Goal: Task Accomplishment & Management: Manage account settings

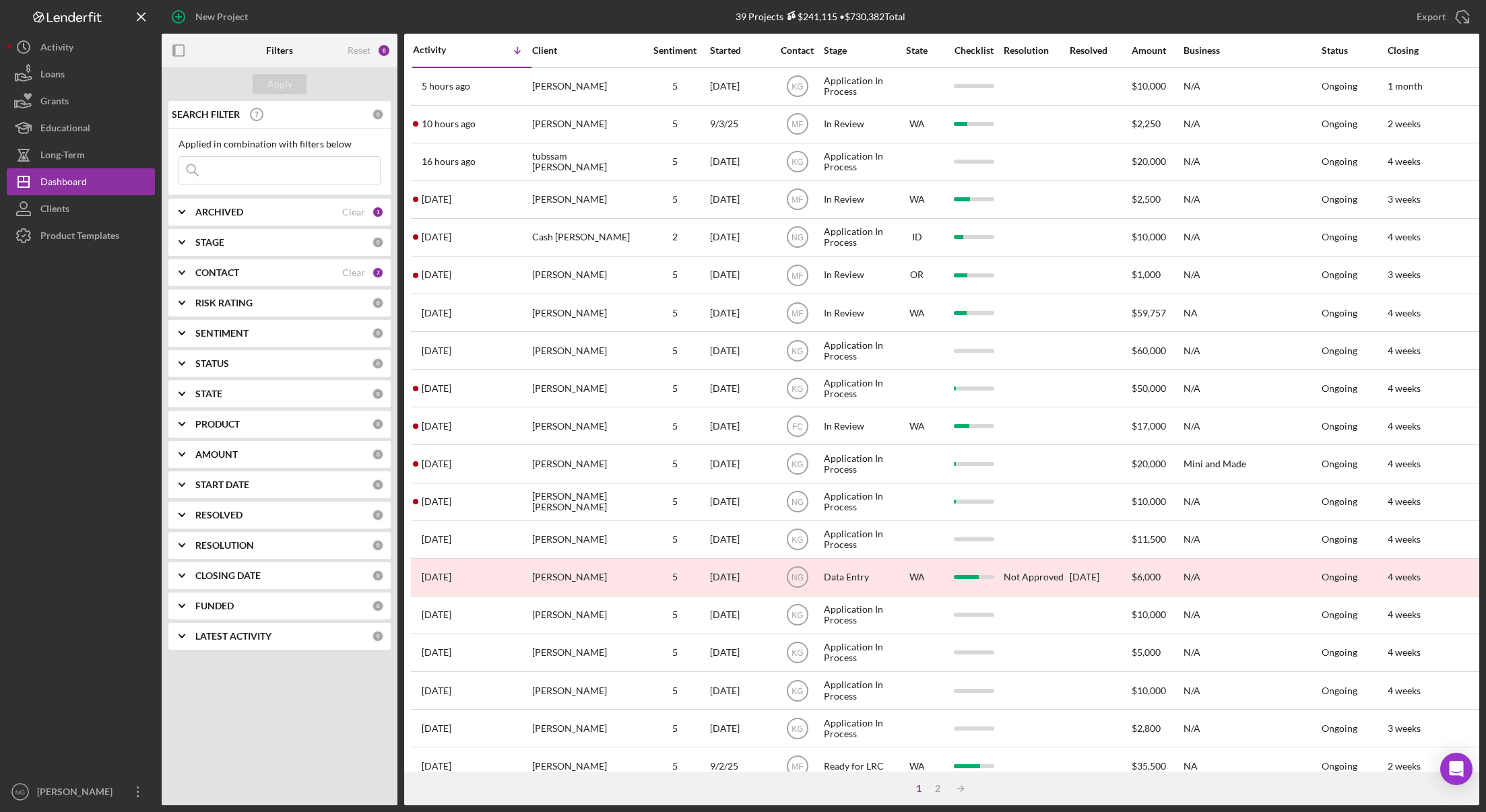
scroll to position [257, 0]
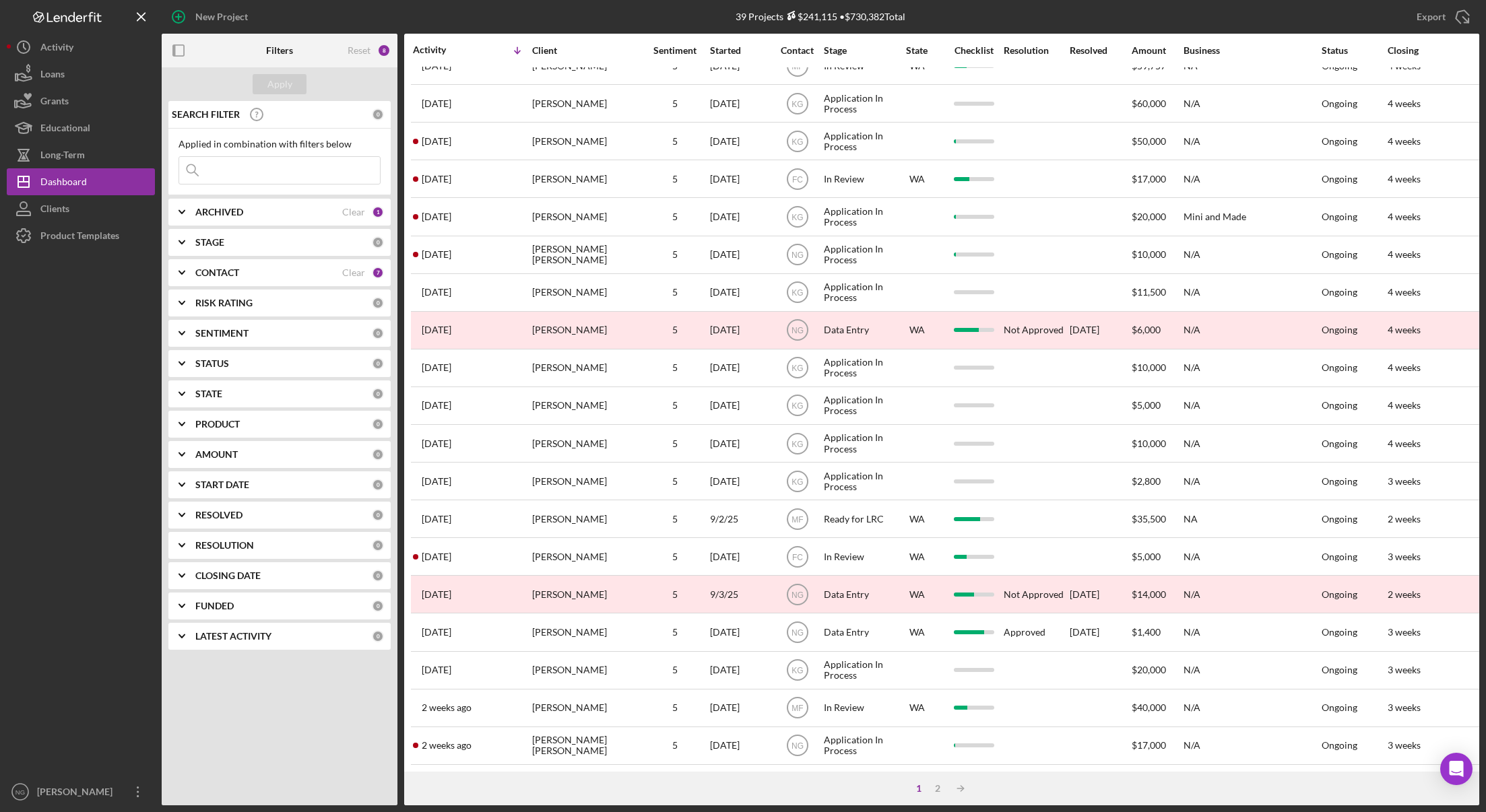
click at [257, 273] on div "CONTACT" at bounding box center [268, 273] width 147 height 10
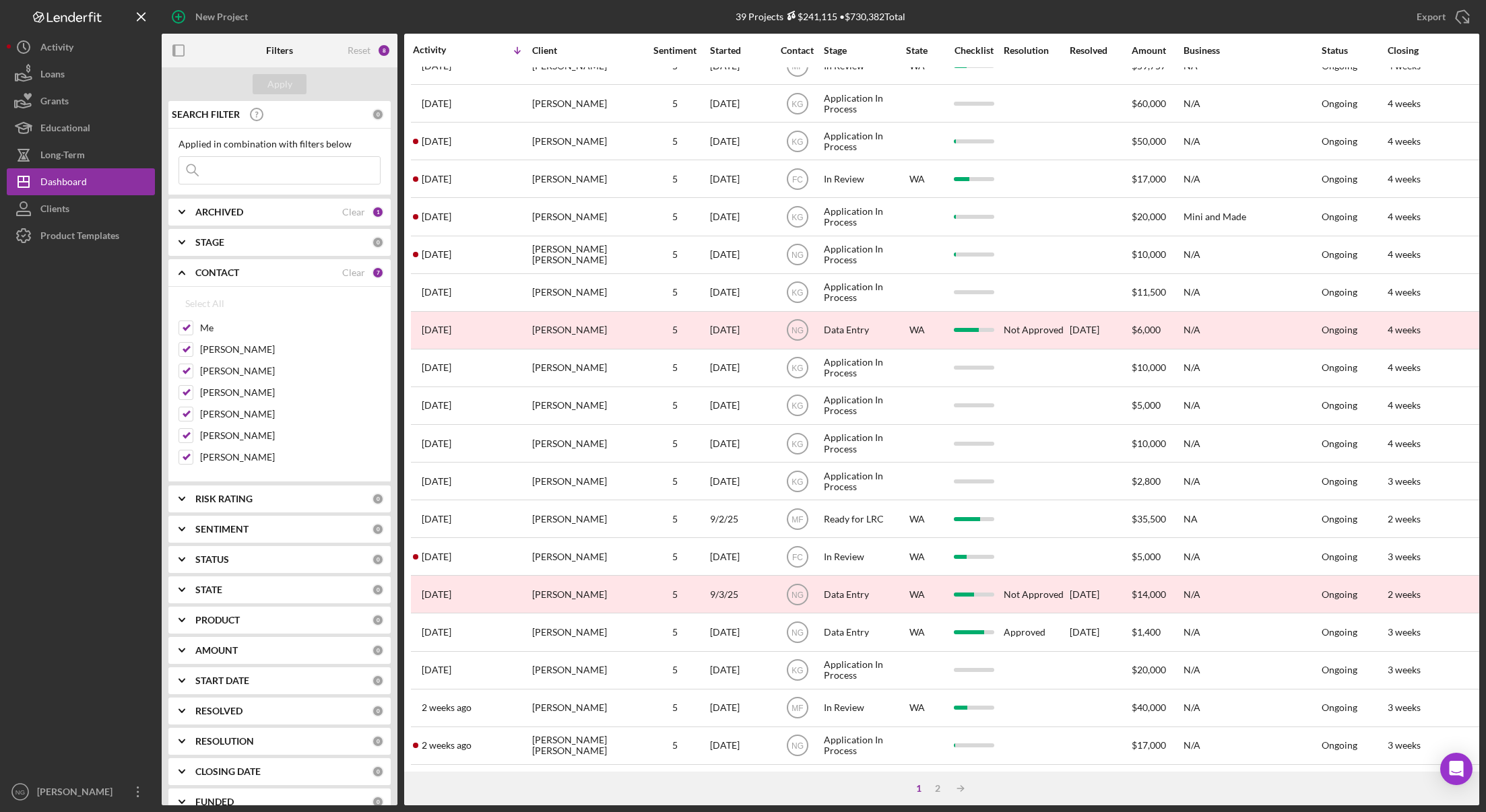
click at [372, 273] on div "7" at bounding box center [378, 273] width 12 height 12
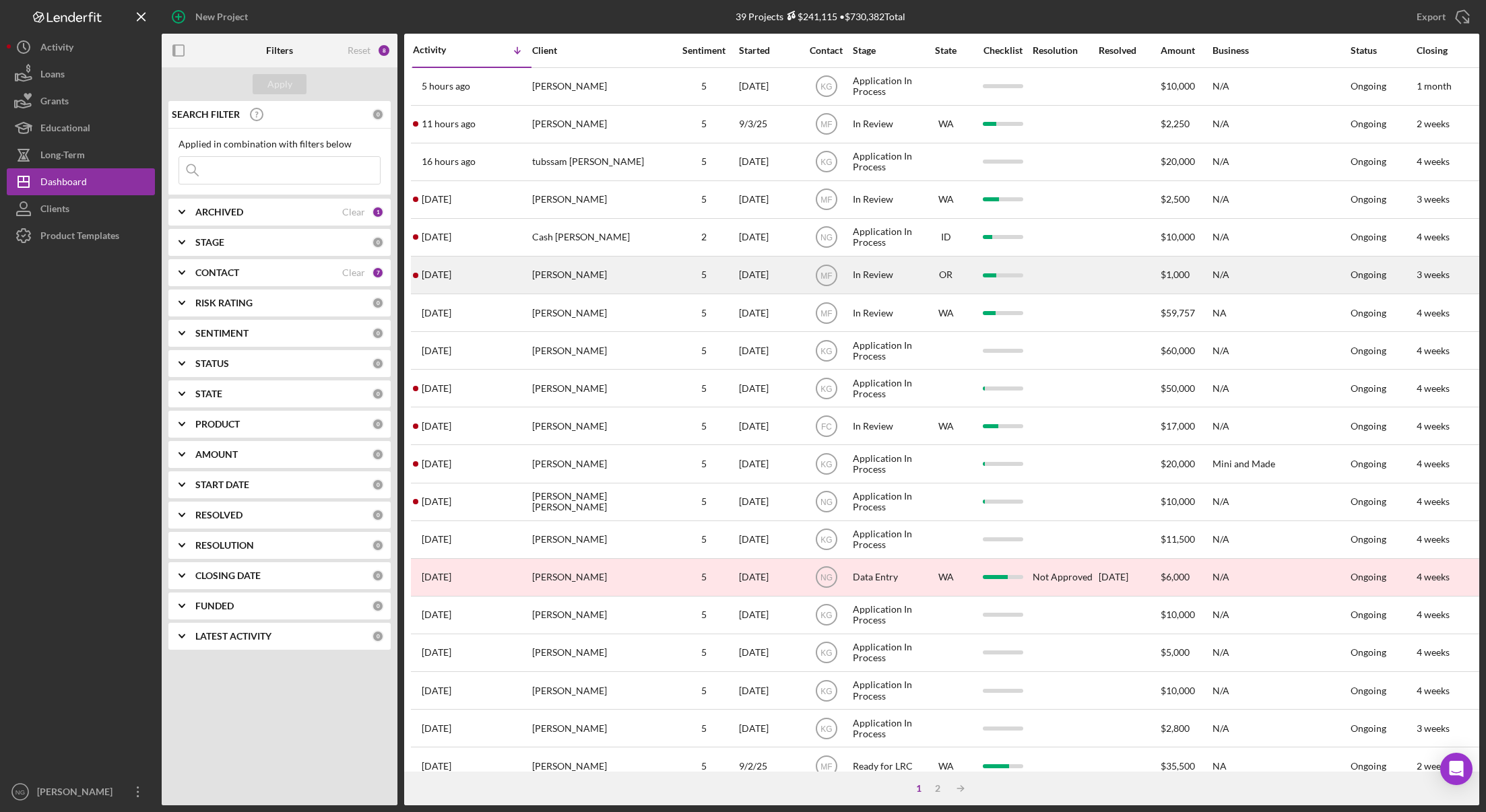
click at [599, 281] on div "[PERSON_NAME]" at bounding box center [599, 275] width 134 height 36
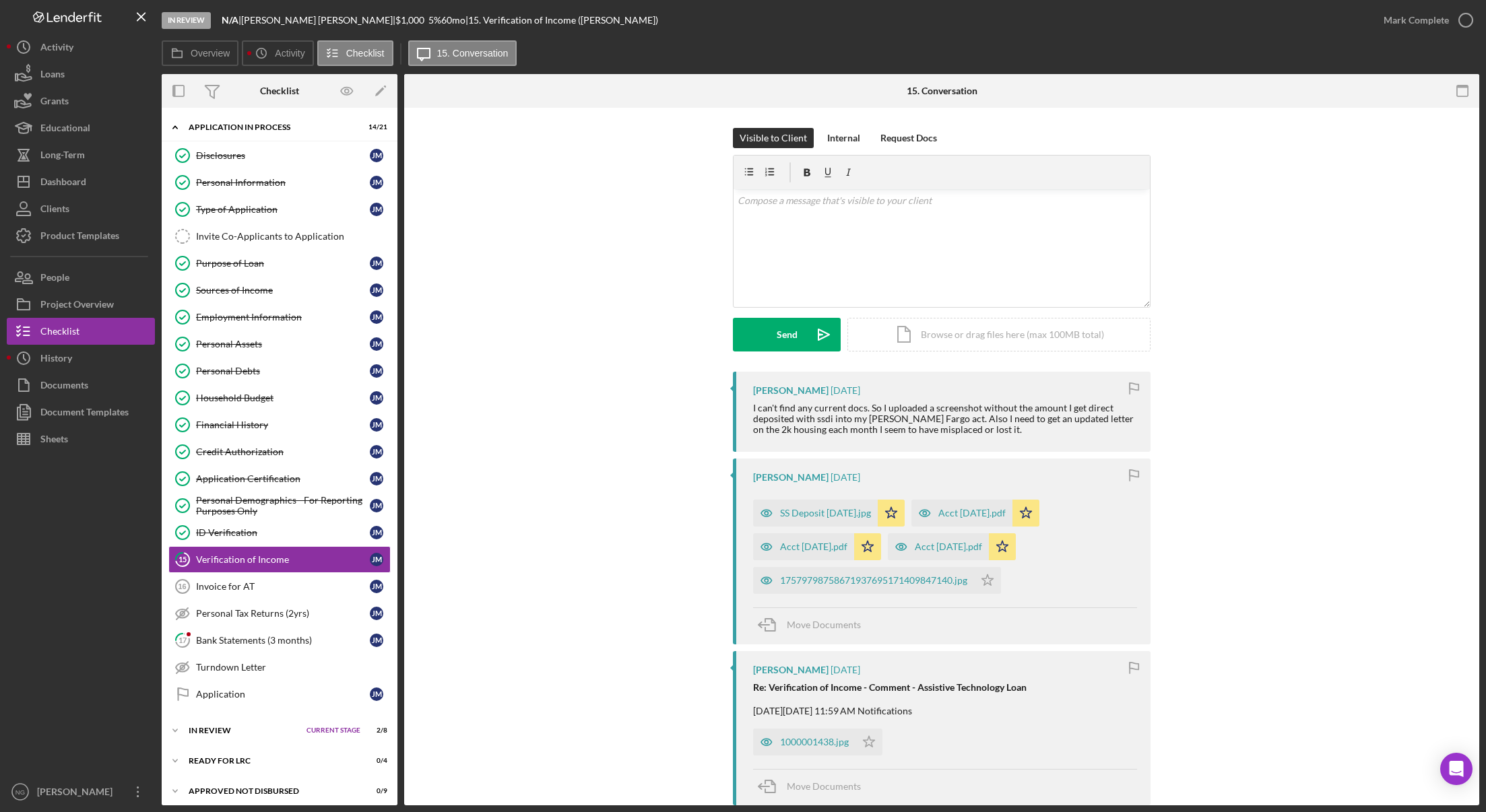
scroll to position [37, 0]
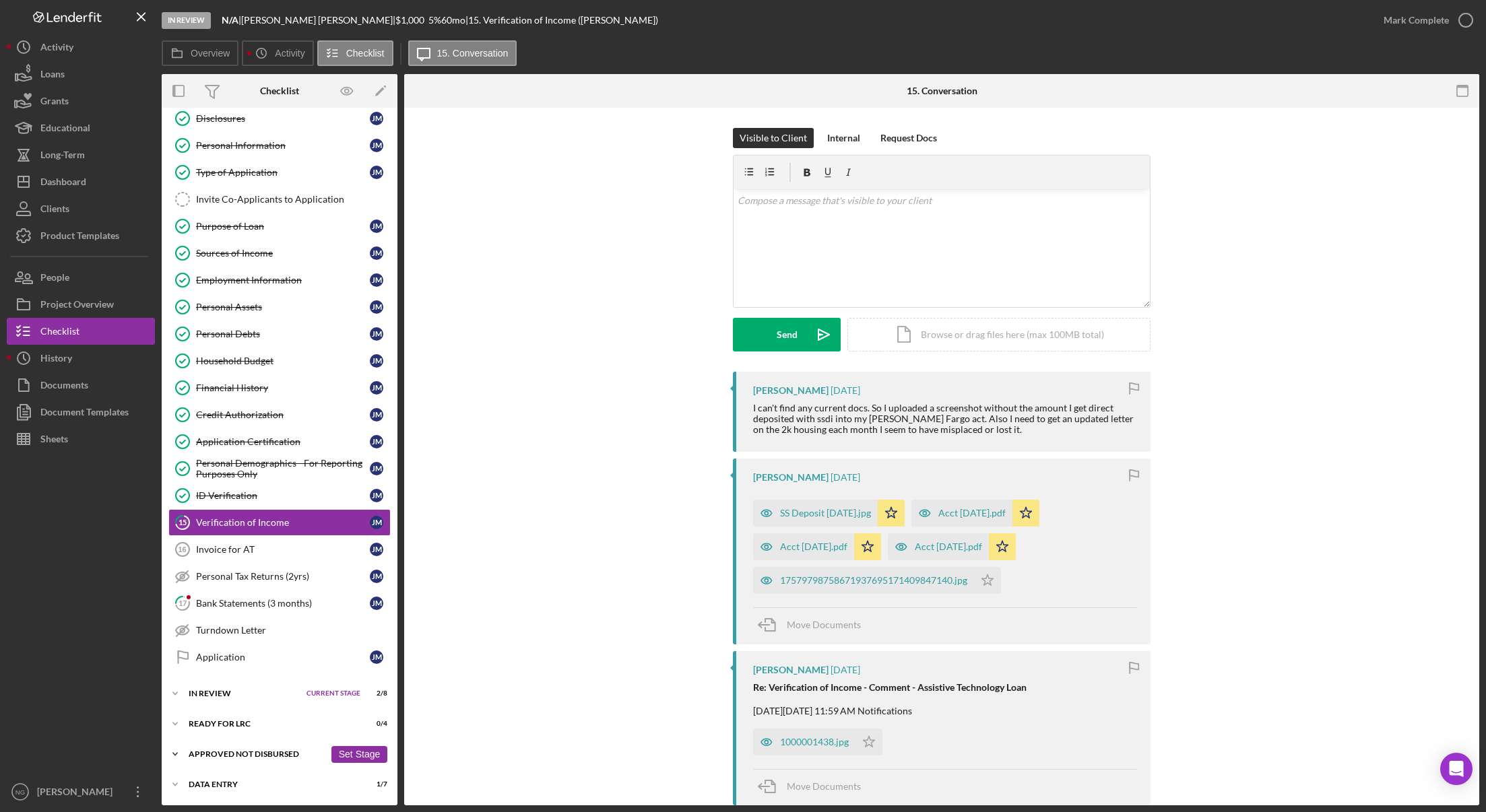
click at [213, 753] on div "Approved Not Disbursed" at bounding box center [256, 754] width 136 height 8
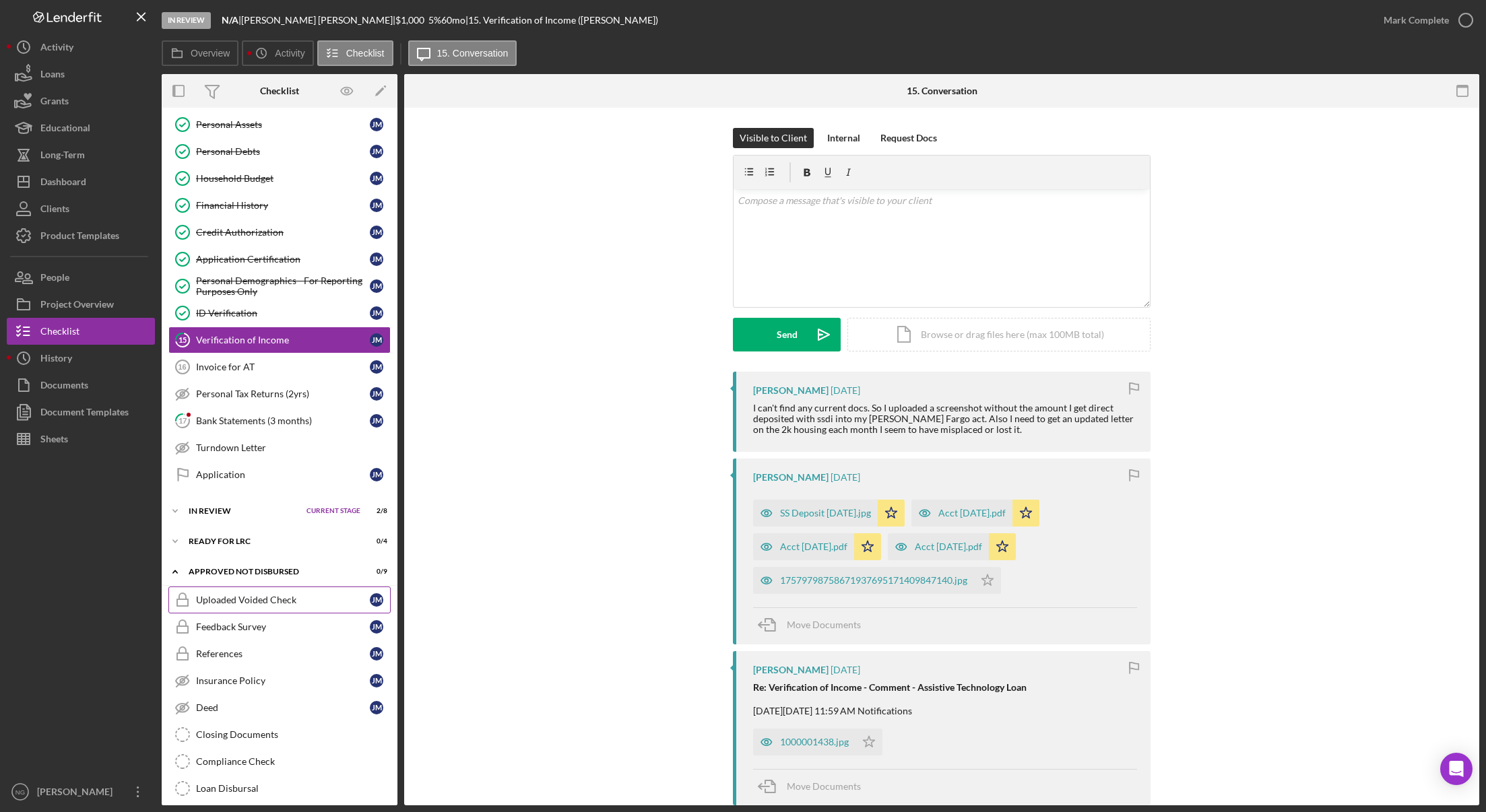
scroll to position [287, 0]
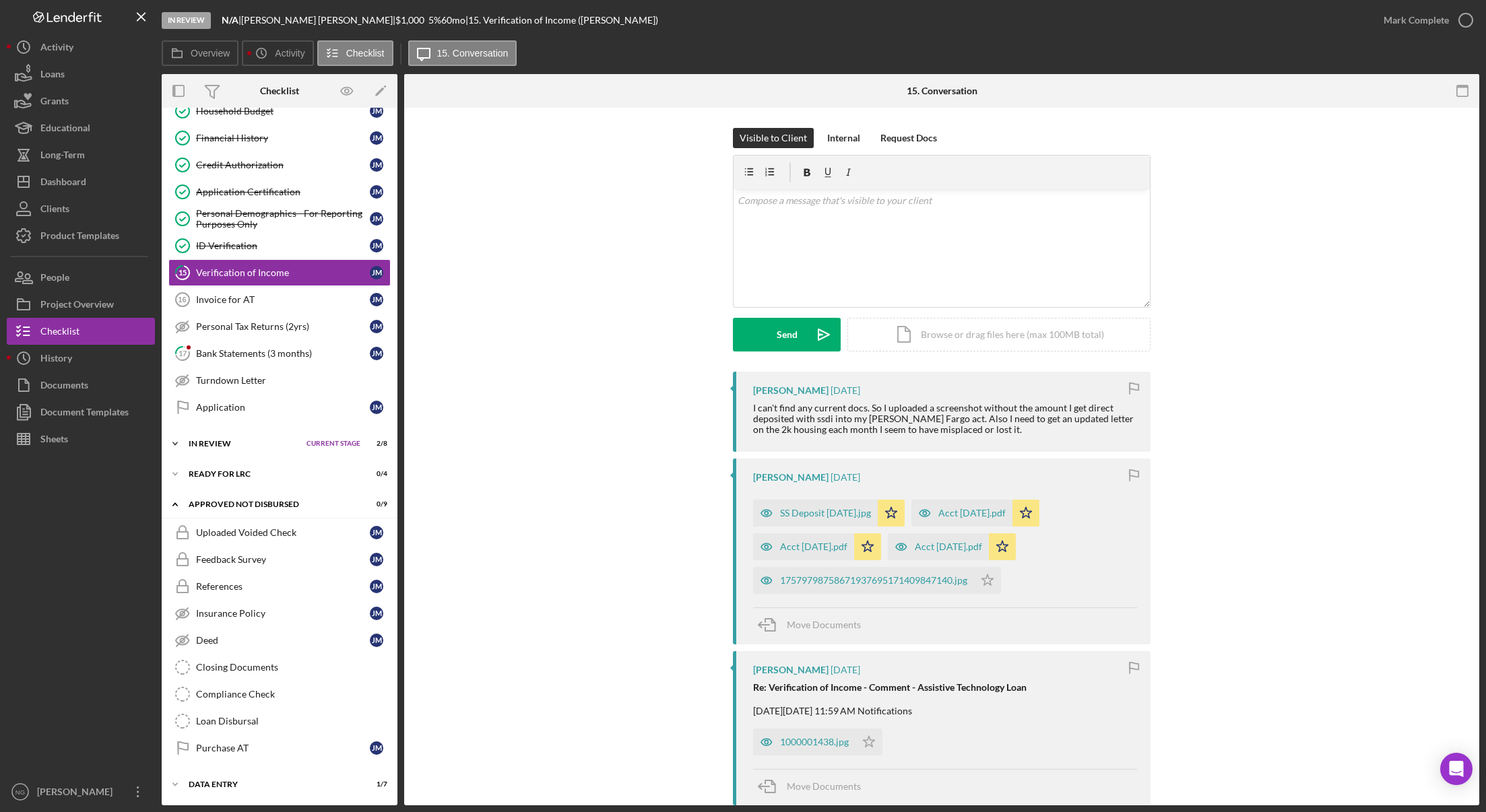
click at [215, 442] on div "In Review" at bounding box center [244, 444] width 111 height 8
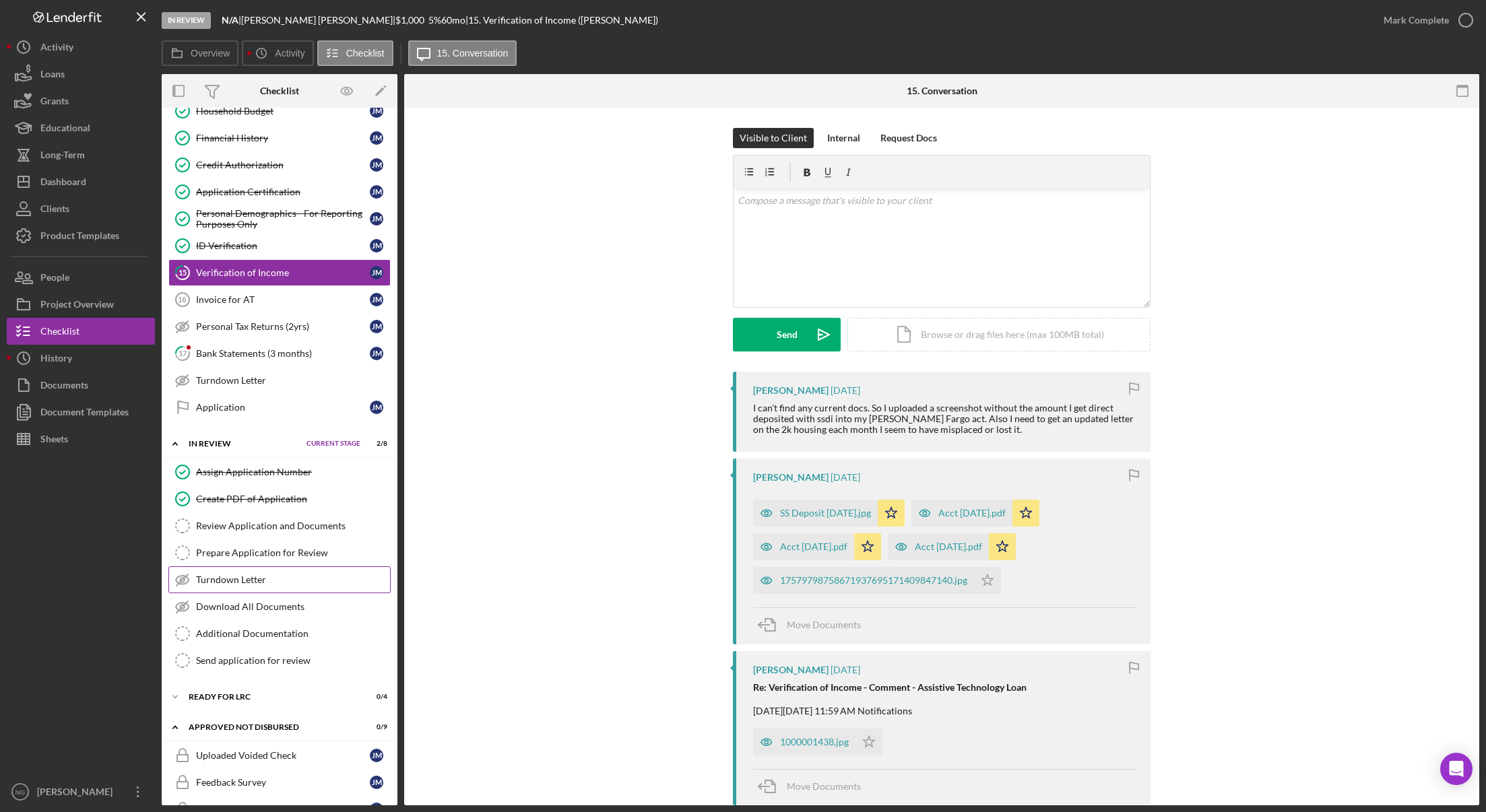
click at [225, 582] on div "Turndown Letter" at bounding box center [293, 580] width 194 height 10
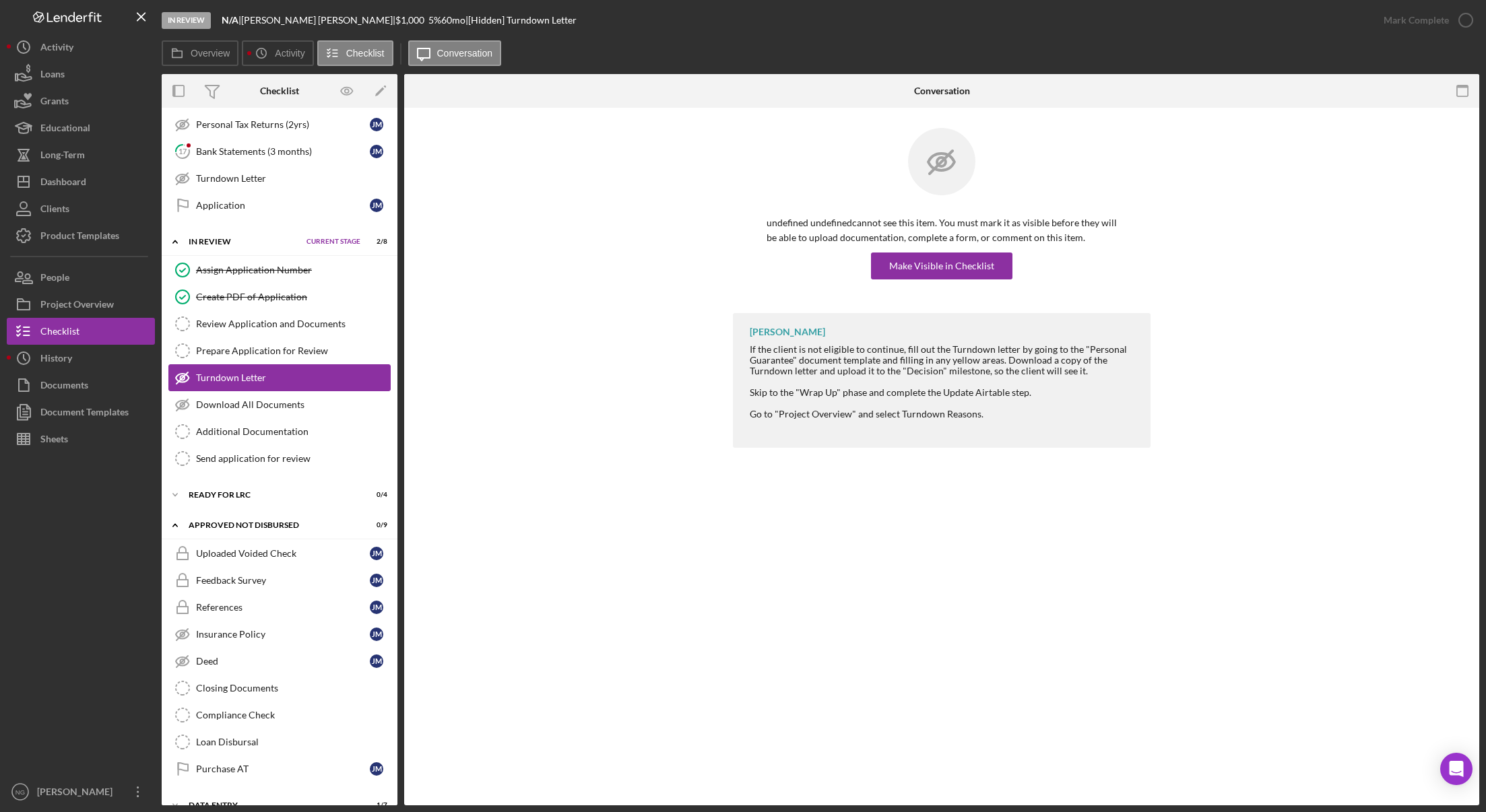
scroll to position [510, 0]
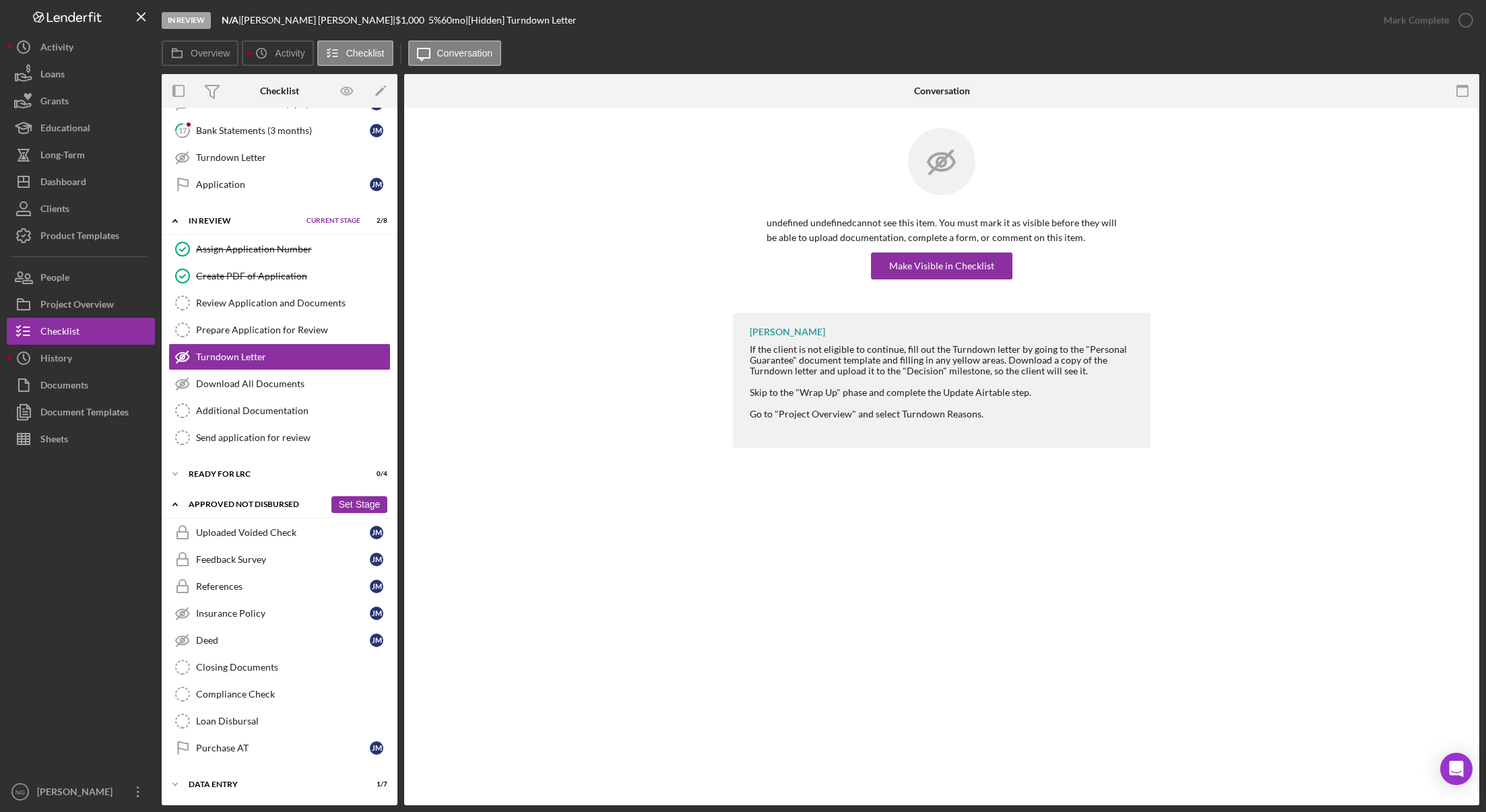
click at [253, 500] on div "Icon/Expander Approved Not Disbursed 0 / 9 Set Stage" at bounding box center [279, 504] width 236 height 28
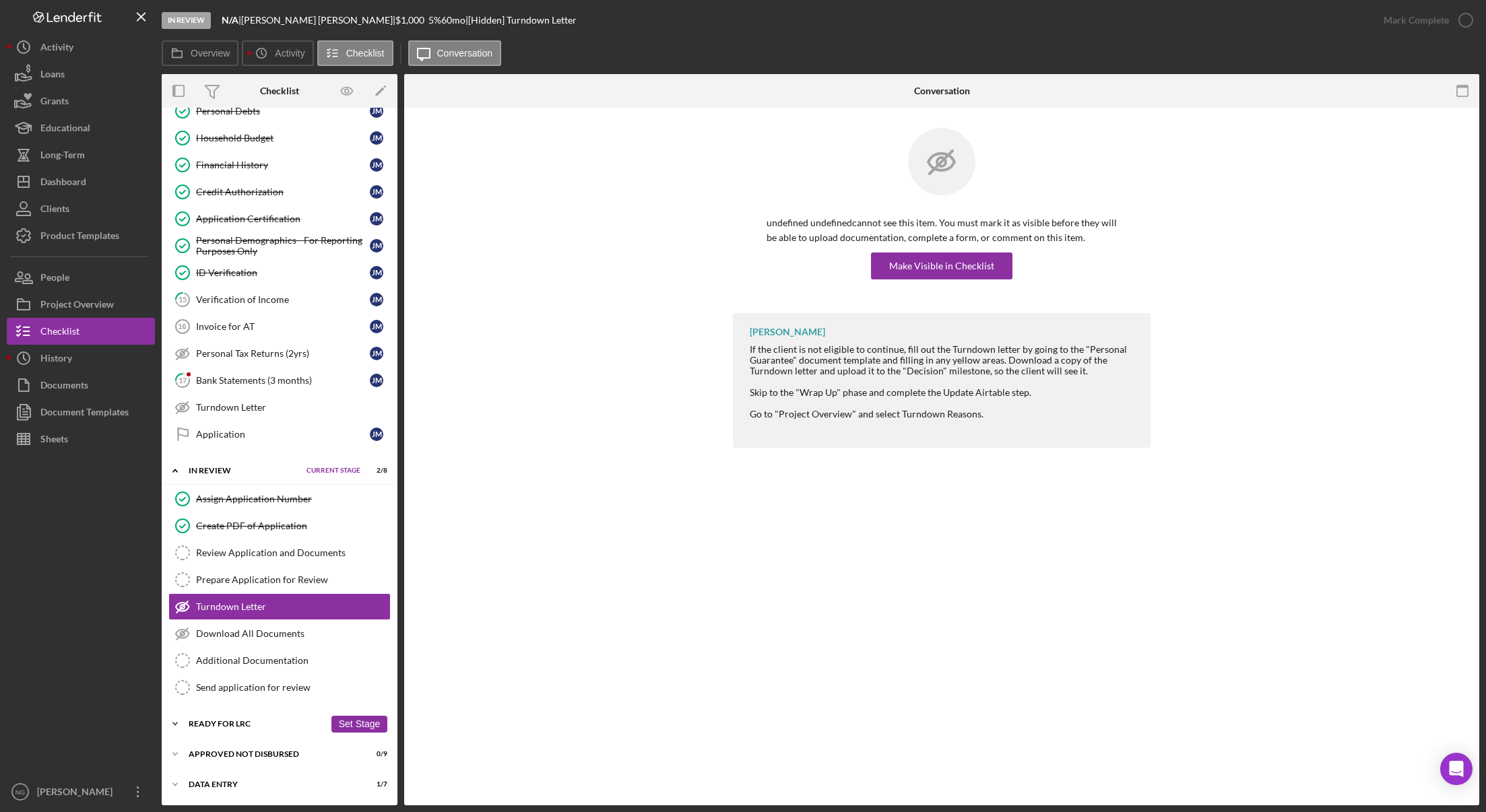
click at [261, 730] on div "Icon/Expander Ready for LRC 0 / 4 Set Stage" at bounding box center [279, 724] width 236 height 27
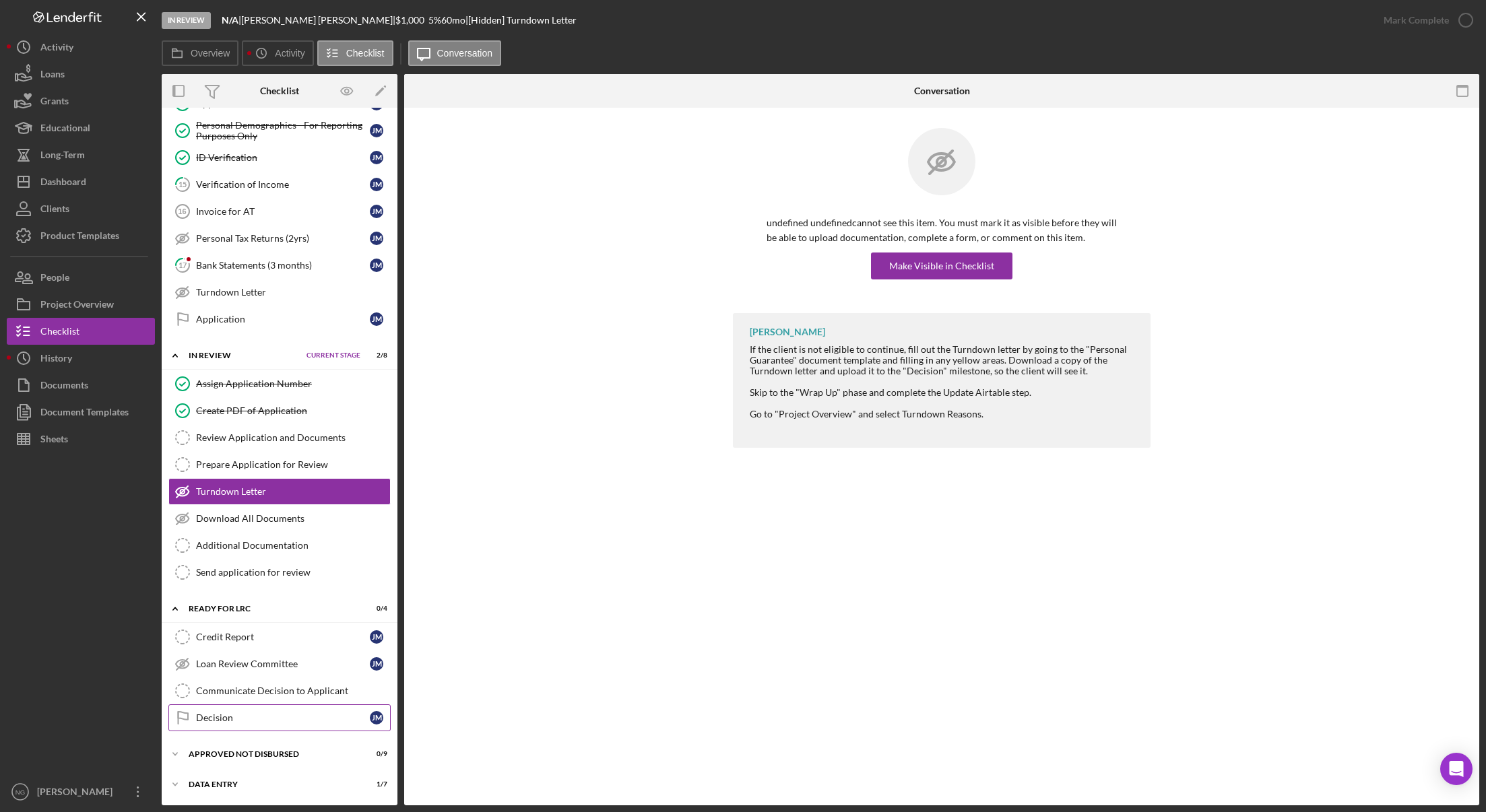
click at [264, 723] on div "Decision" at bounding box center [282, 718] width 174 height 10
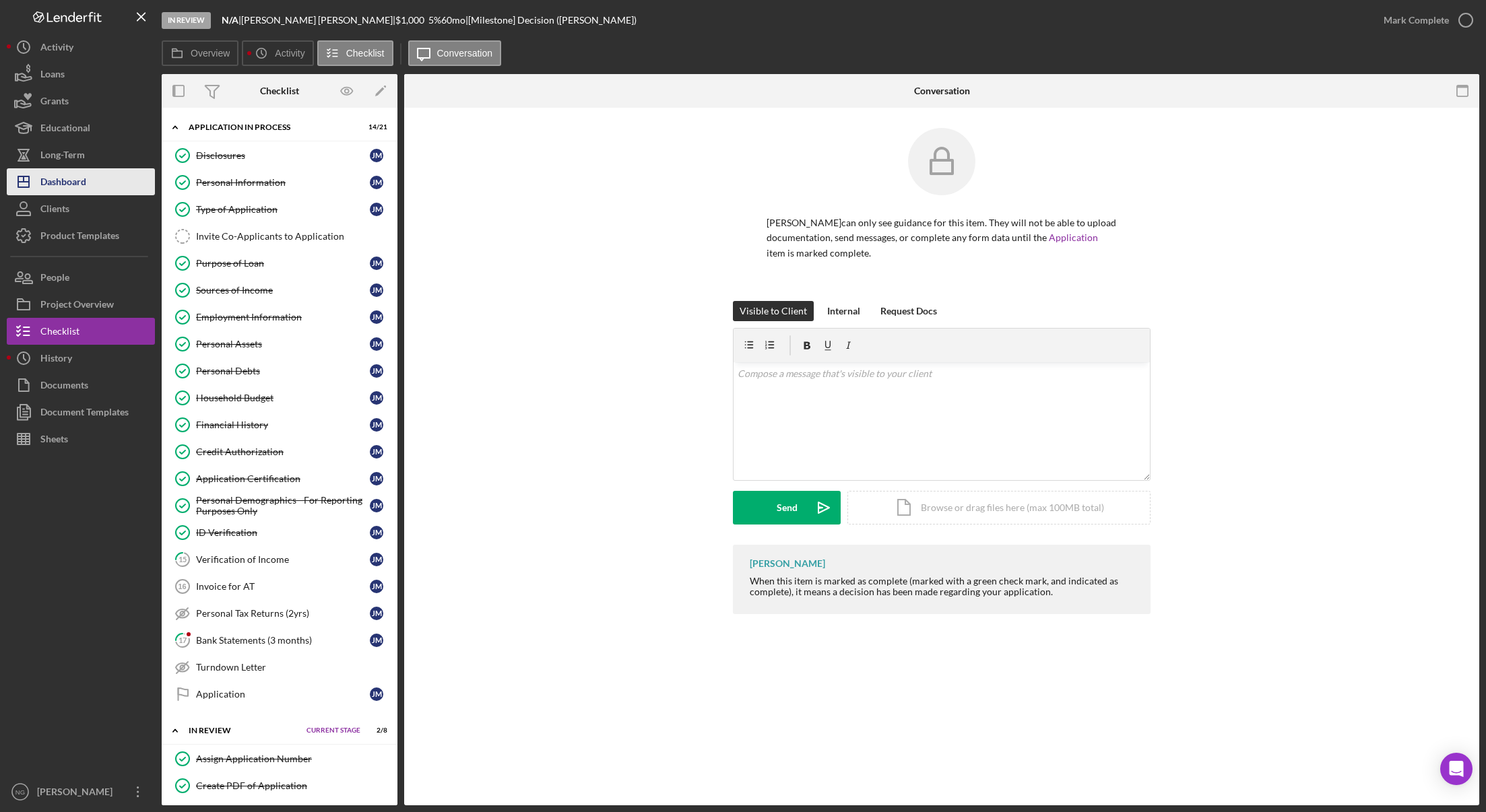
click at [99, 186] on button "Icon/Dashboard Dashboard" at bounding box center [81, 182] width 148 height 27
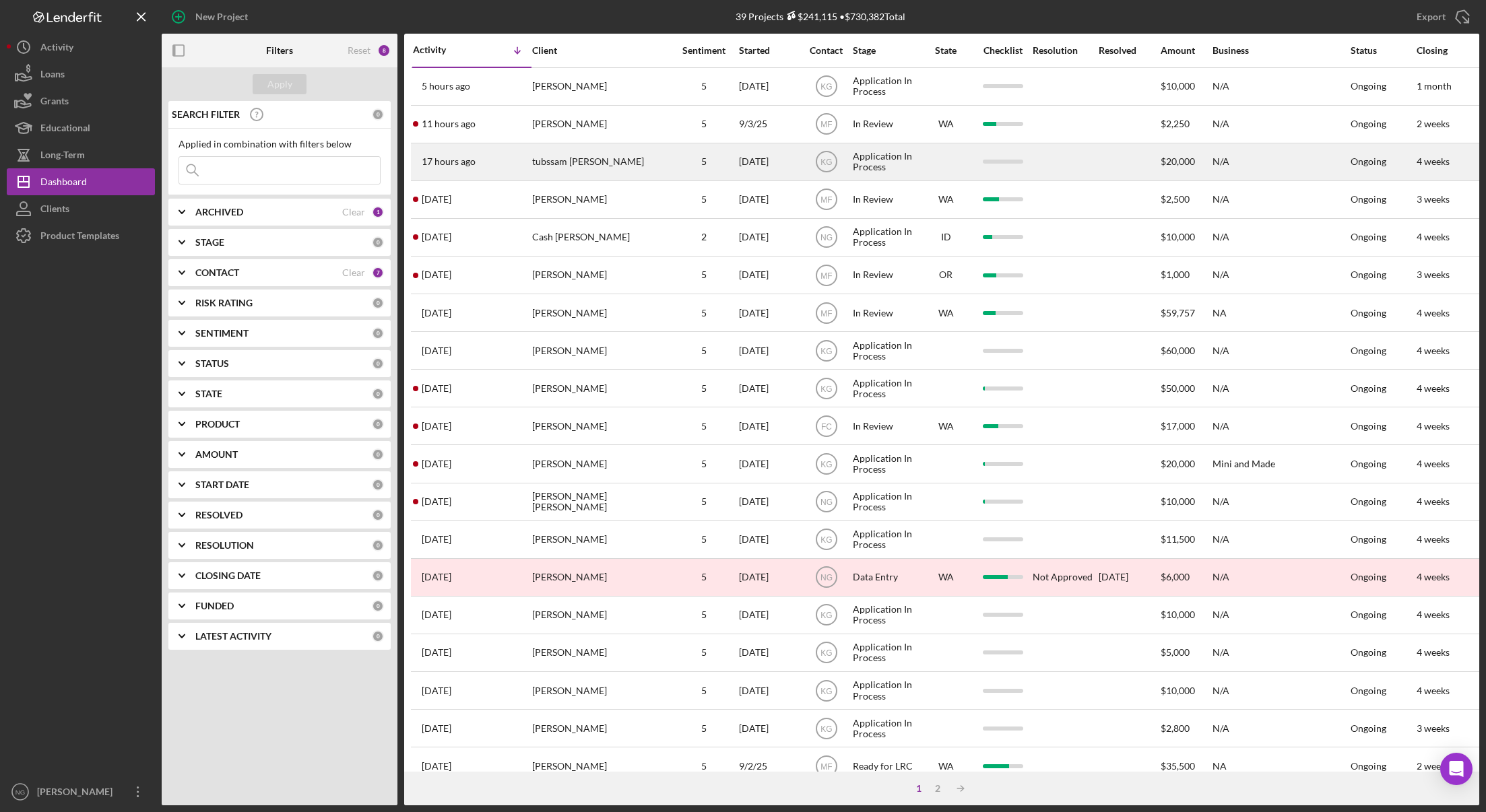
click at [584, 165] on div "tubssam [PERSON_NAME]" at bounding box center [599, 162] width 134 height 36
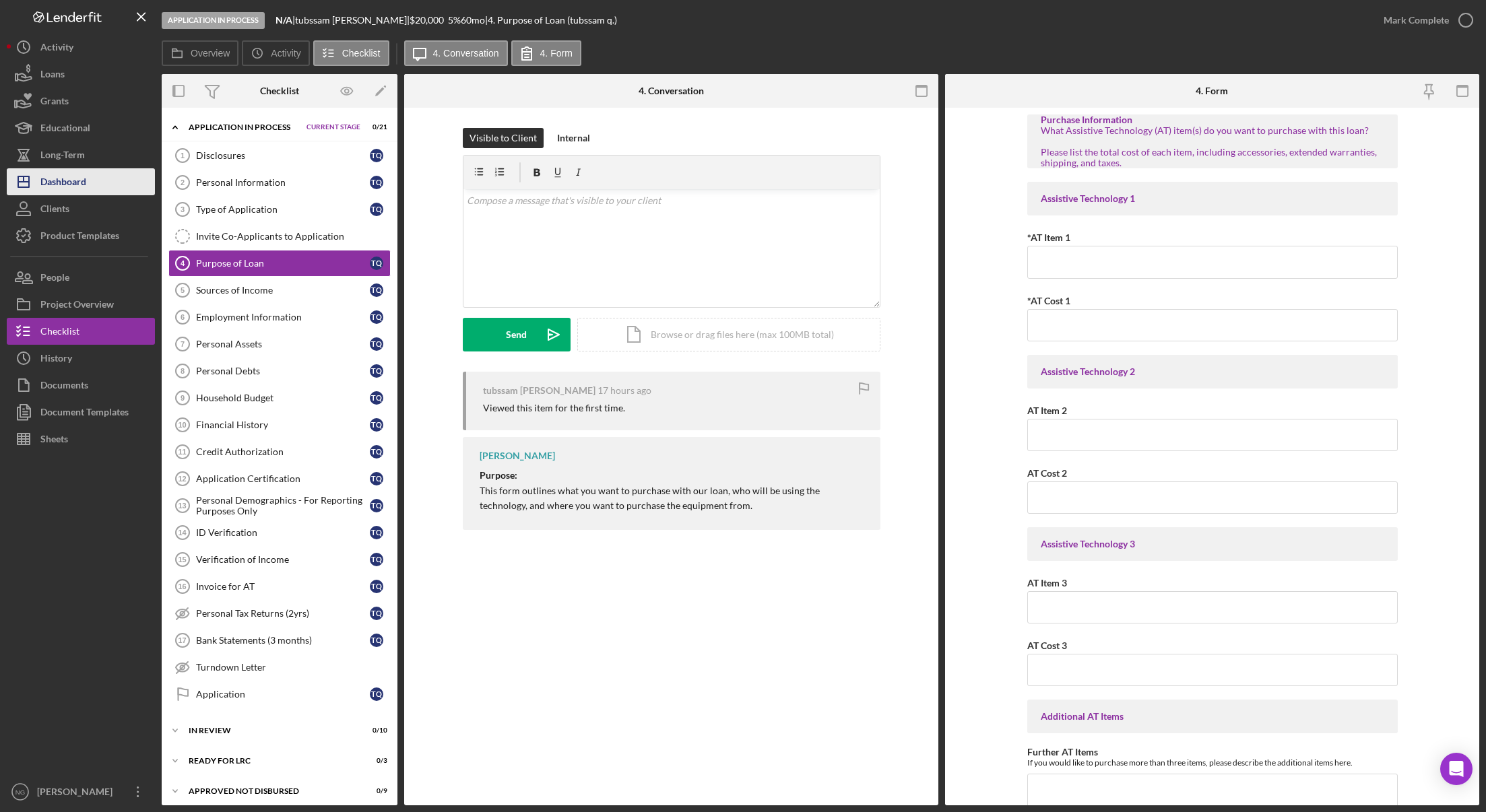
click at [81, 190] on div "Dashboard" at bounding box center [63, 183] width 46 height 31
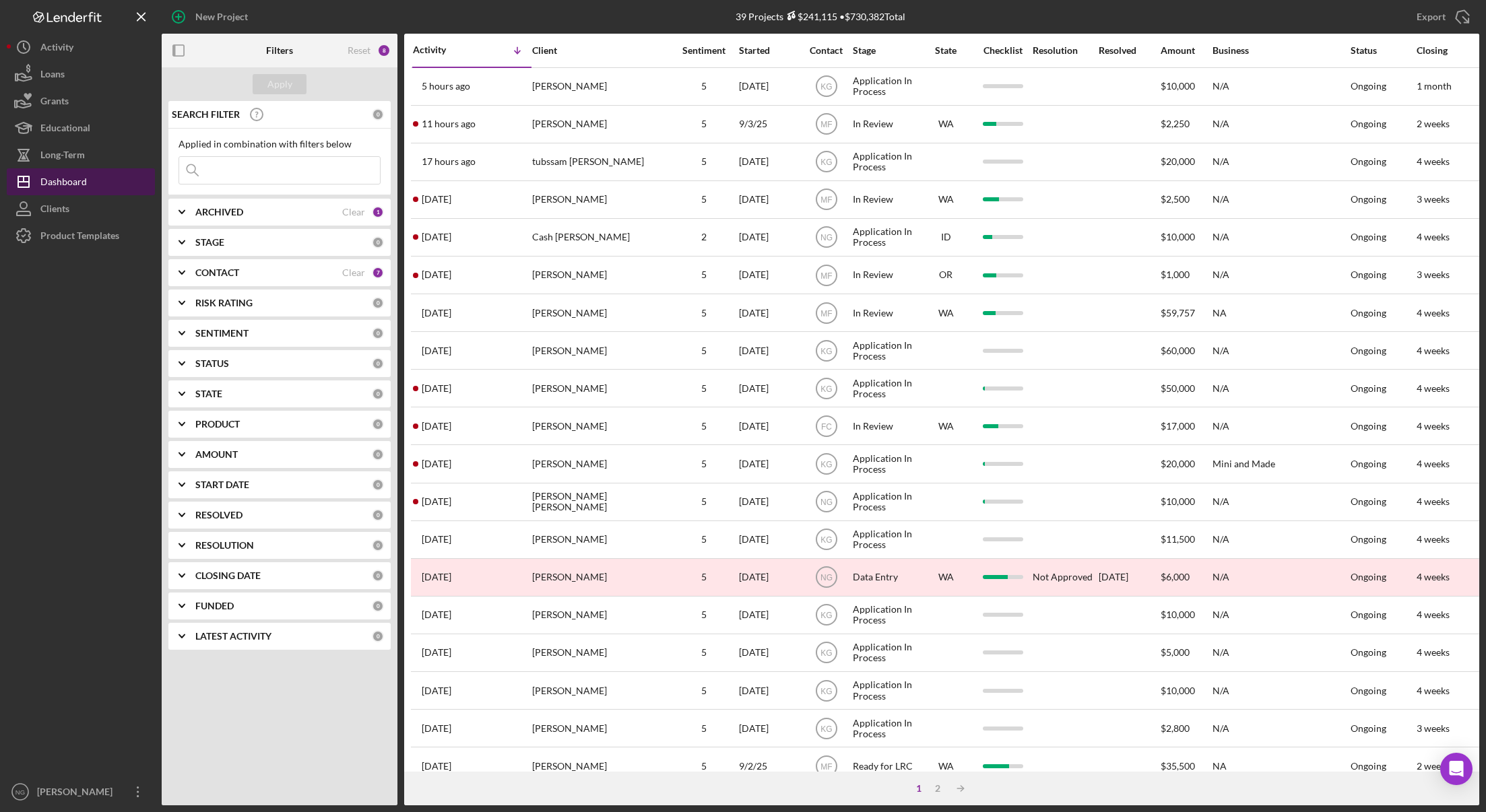
click at [78, 183] on div "Dashboard" at bounding box center [64, 183] width 46 height 31
click at [69, 178] on div "Dashboard" at bounding box center [64, 183] width 46 height 31
drag, startPoint x: 312, startPoint y: 746, endPoint x: 315, endPoint y: 719, distance: 27.2
click at [312, 746] on div "Apply SEARCH FILTER 0 Applied in combination with filters below Icon/Menu Close…" at bounding box center [279, 436] width 236 height 738
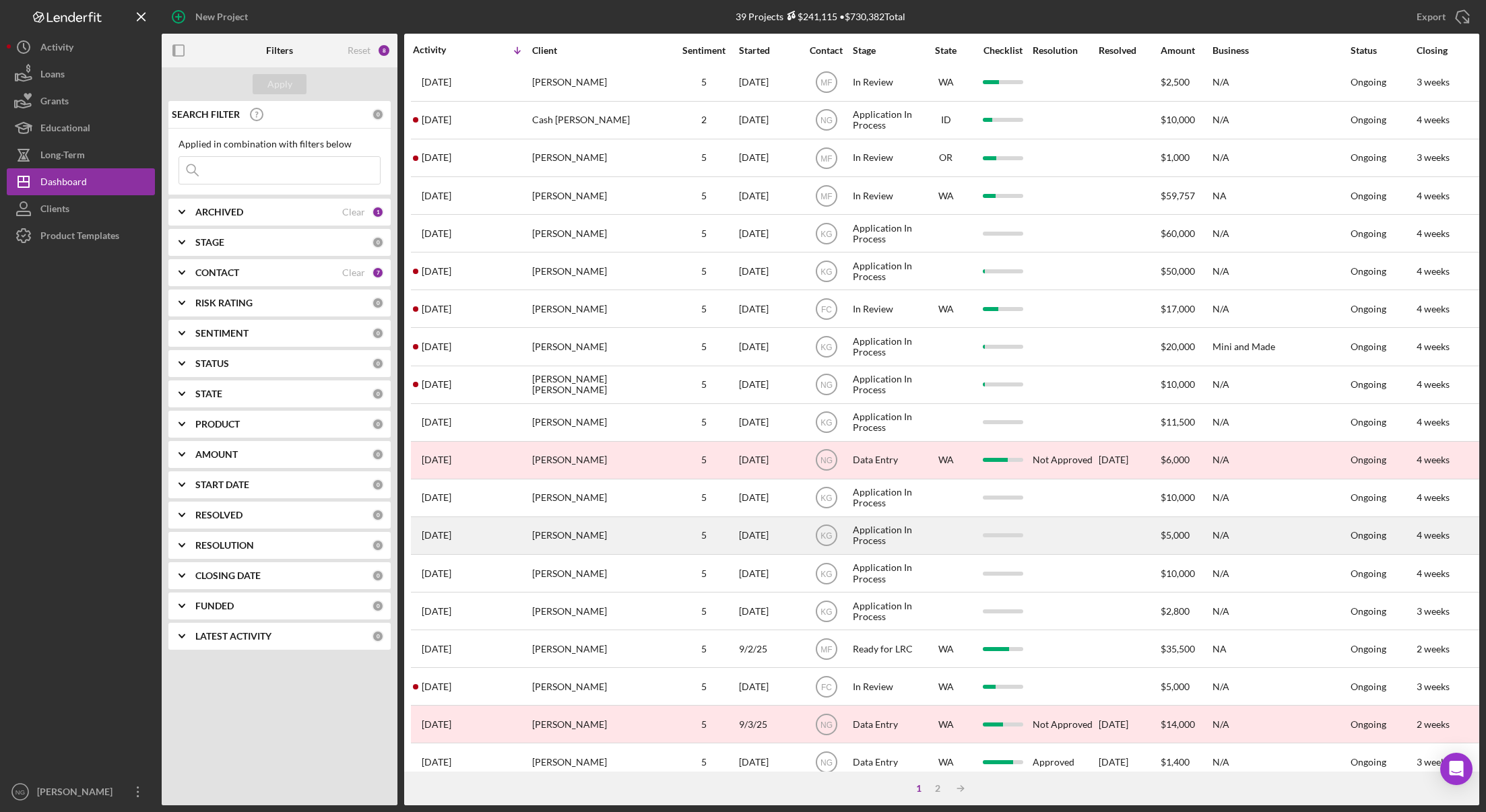
scroll to position [202, 0]
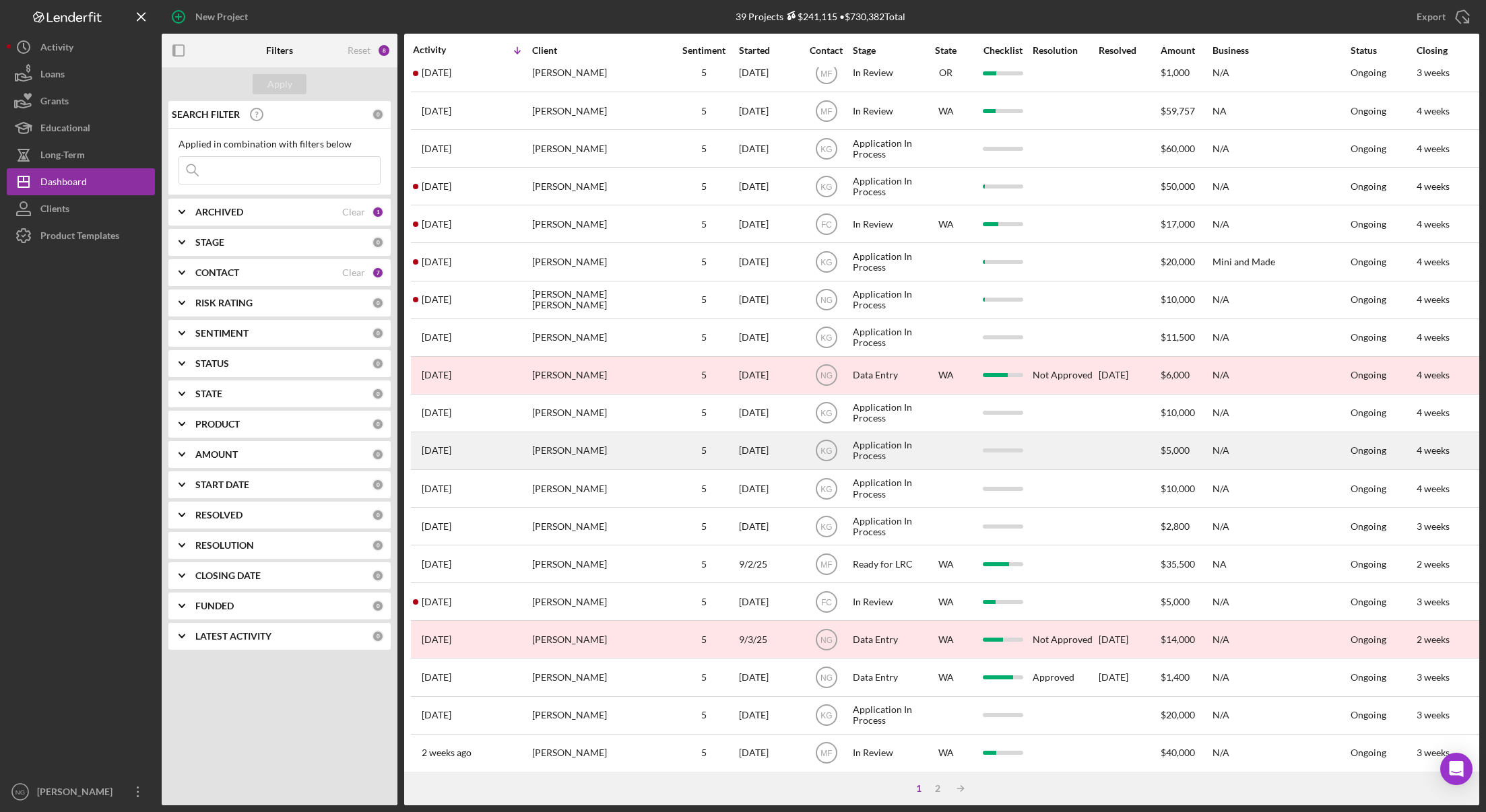
click at [567, 646] on div "[PERSON_NAME]" at bounding box center [599, 639] width 134 height 36
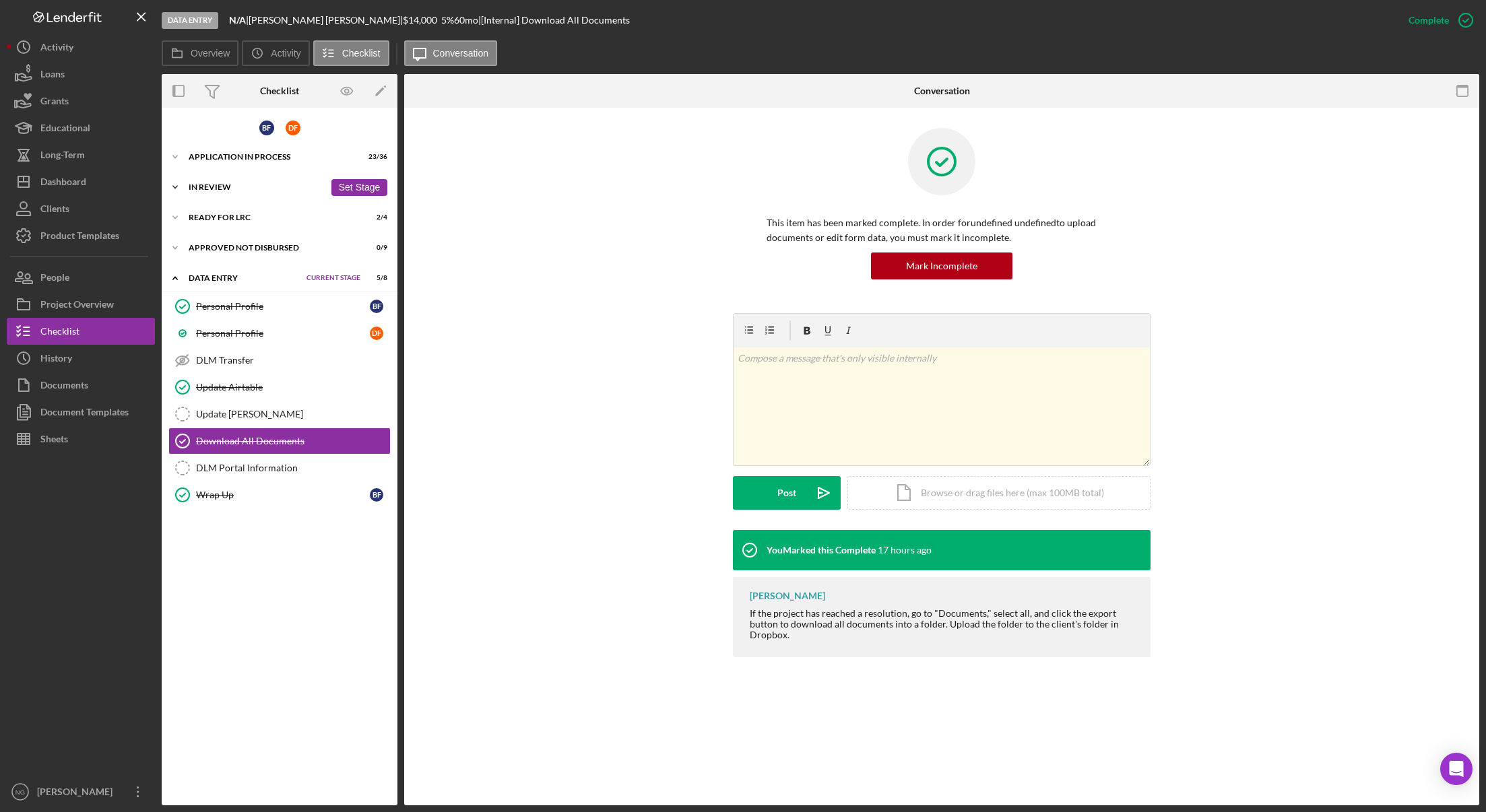
click at [247, 190] on div "In Review" at bounding box center [256, 187] width 136 height 8
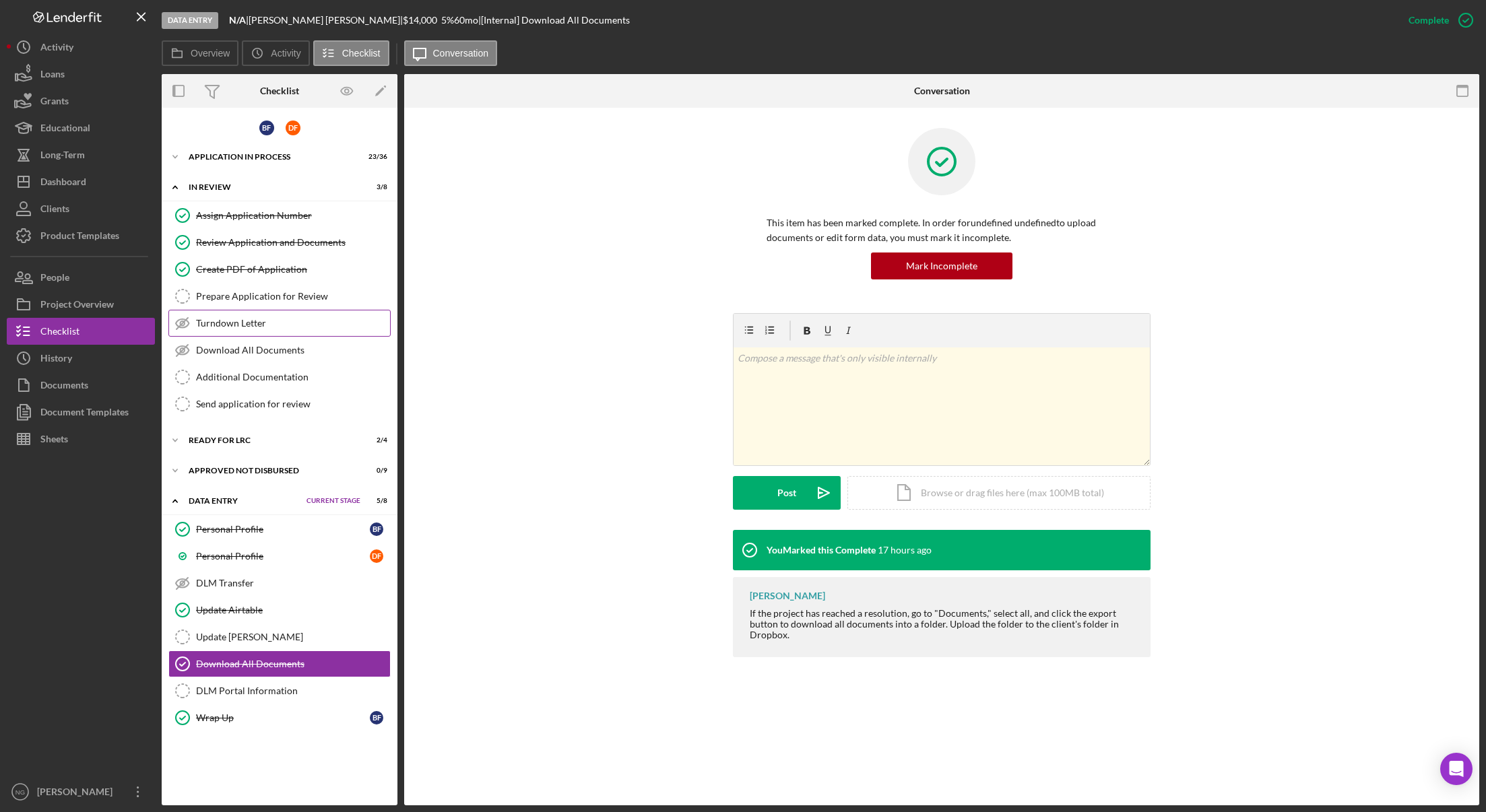
click at [232, 330] on link "Turndown Letter Turndown Letter" at bounding box center [279, 323] width 223 height 27
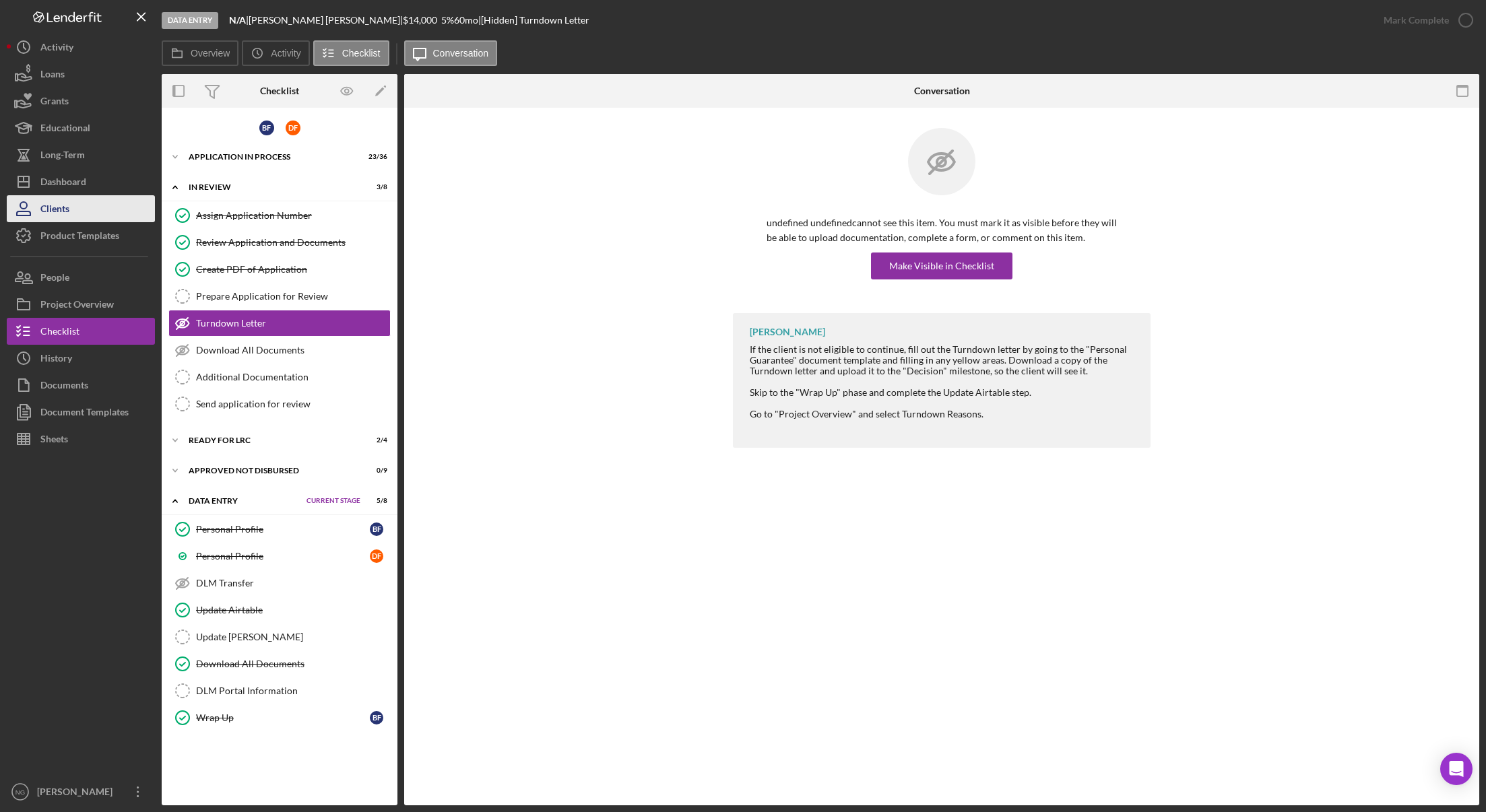
drag, startPoint x: 105, startPoint y: 185, endPoint x: 134, endPoint y: 214, distance: 41.0
click at [105, 185] on button "Icon/Dashboard Dashboard" at bounding box center [81, 182] width 148 height 27
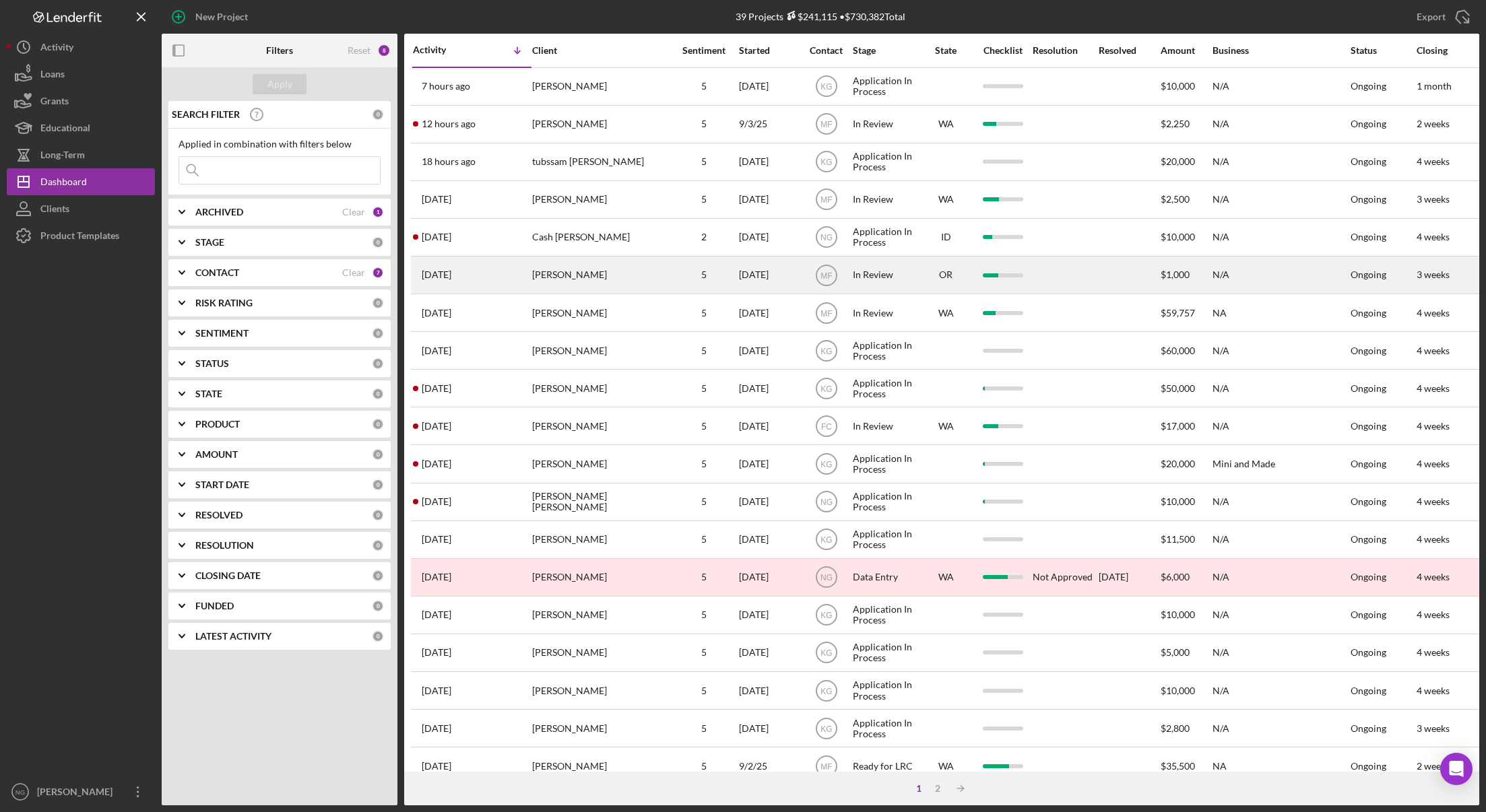
click at [623, 277] on div "[PERSON_NAME]" at bounding box center [599, 275] width 134 height 36
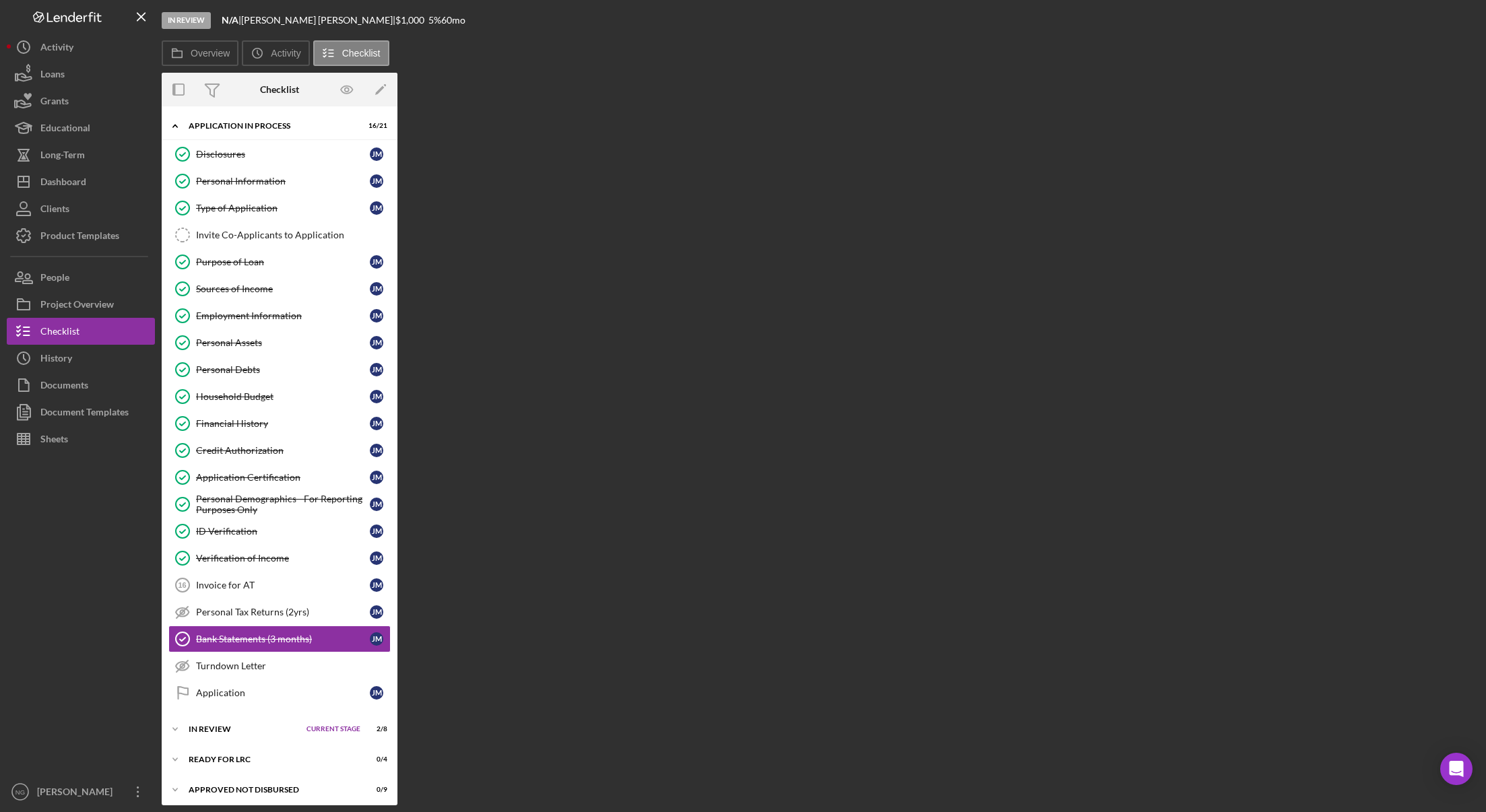
scroll to position [36, 0]
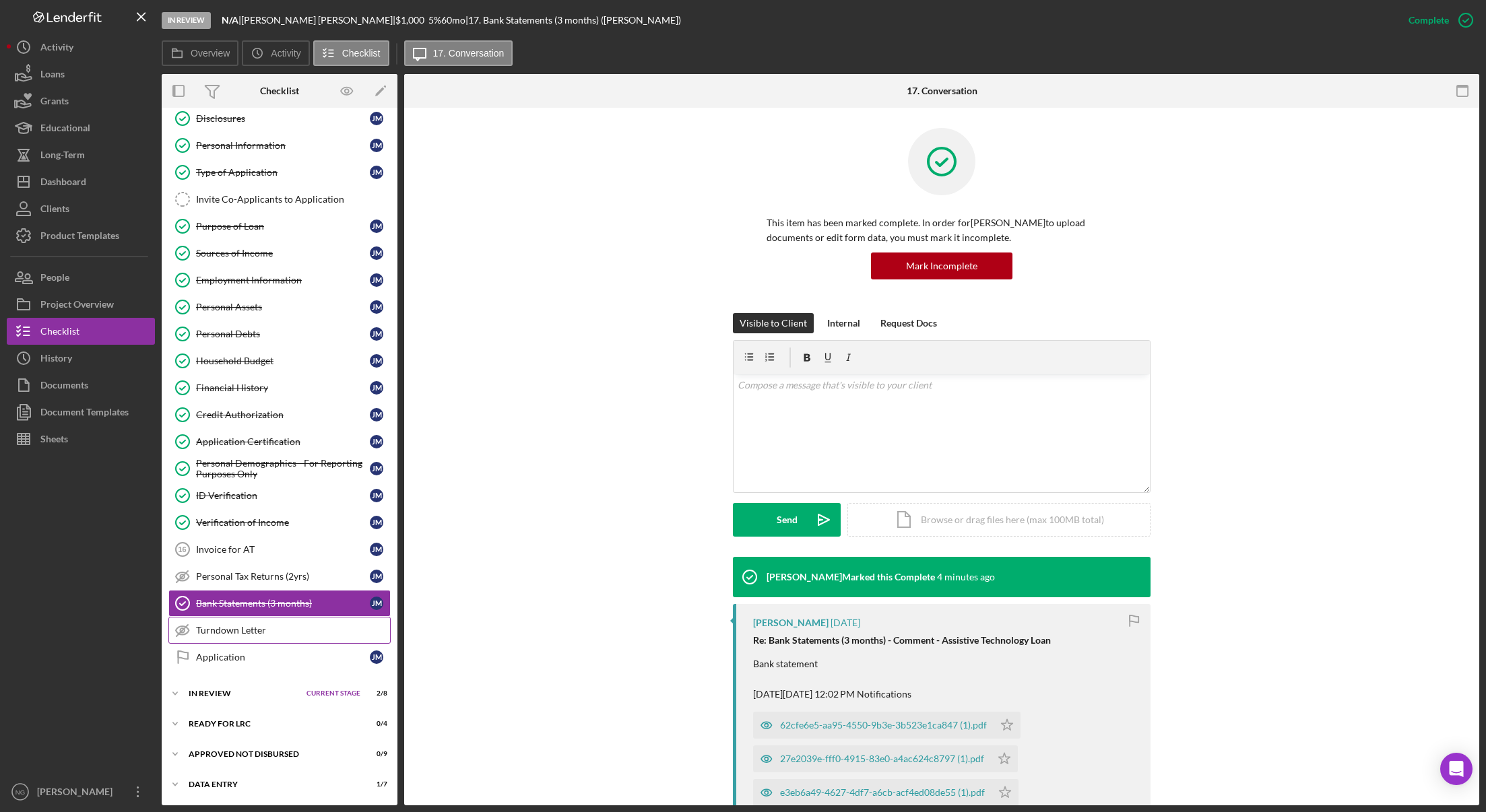
click at [270, 627] on div "Turndown Letter" at bounding box center [293, 630] width 194 height 10
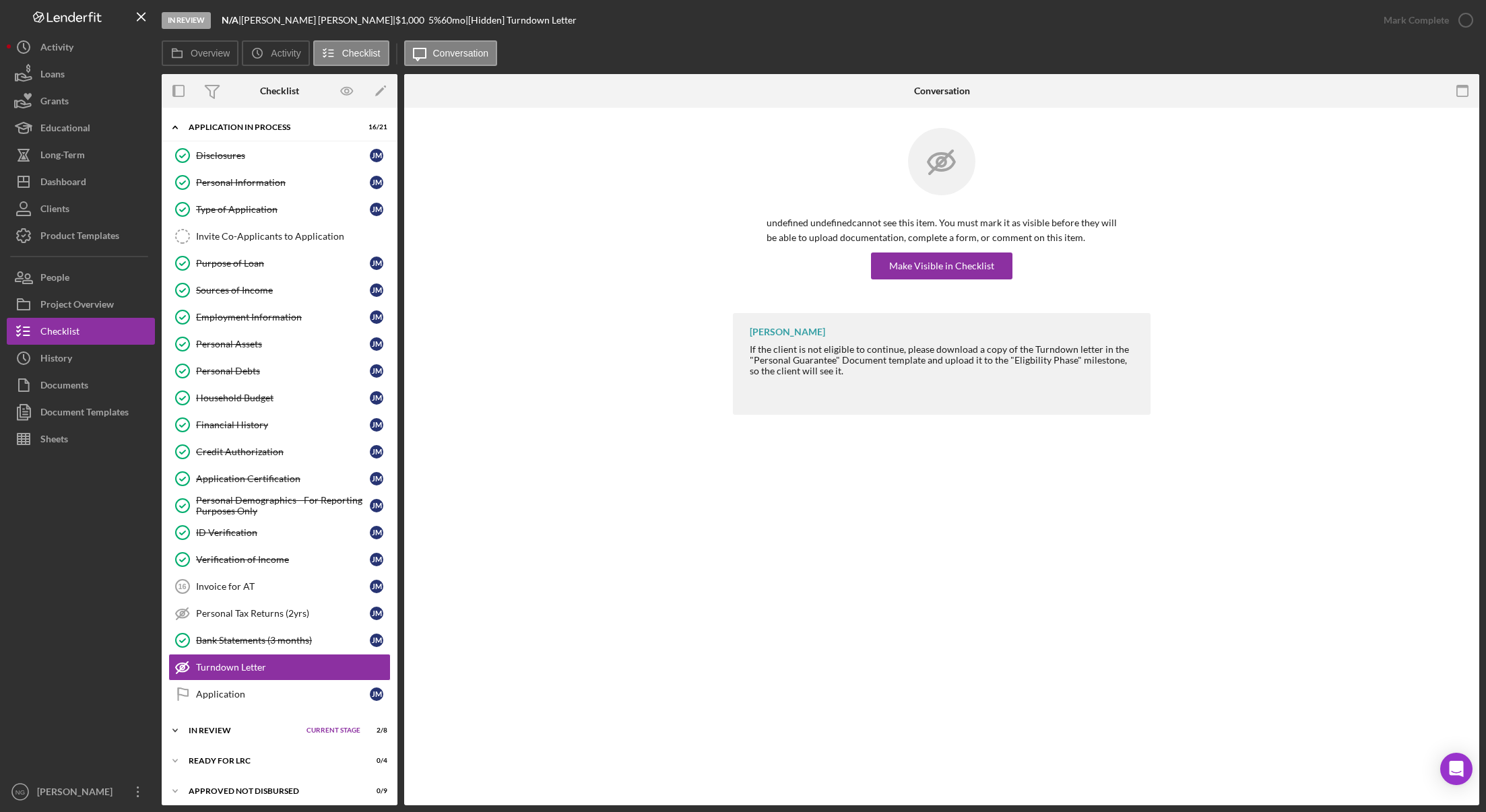
click at [219, 734] on div "In Review" at bounding box center [244, 731] width 111 height 8
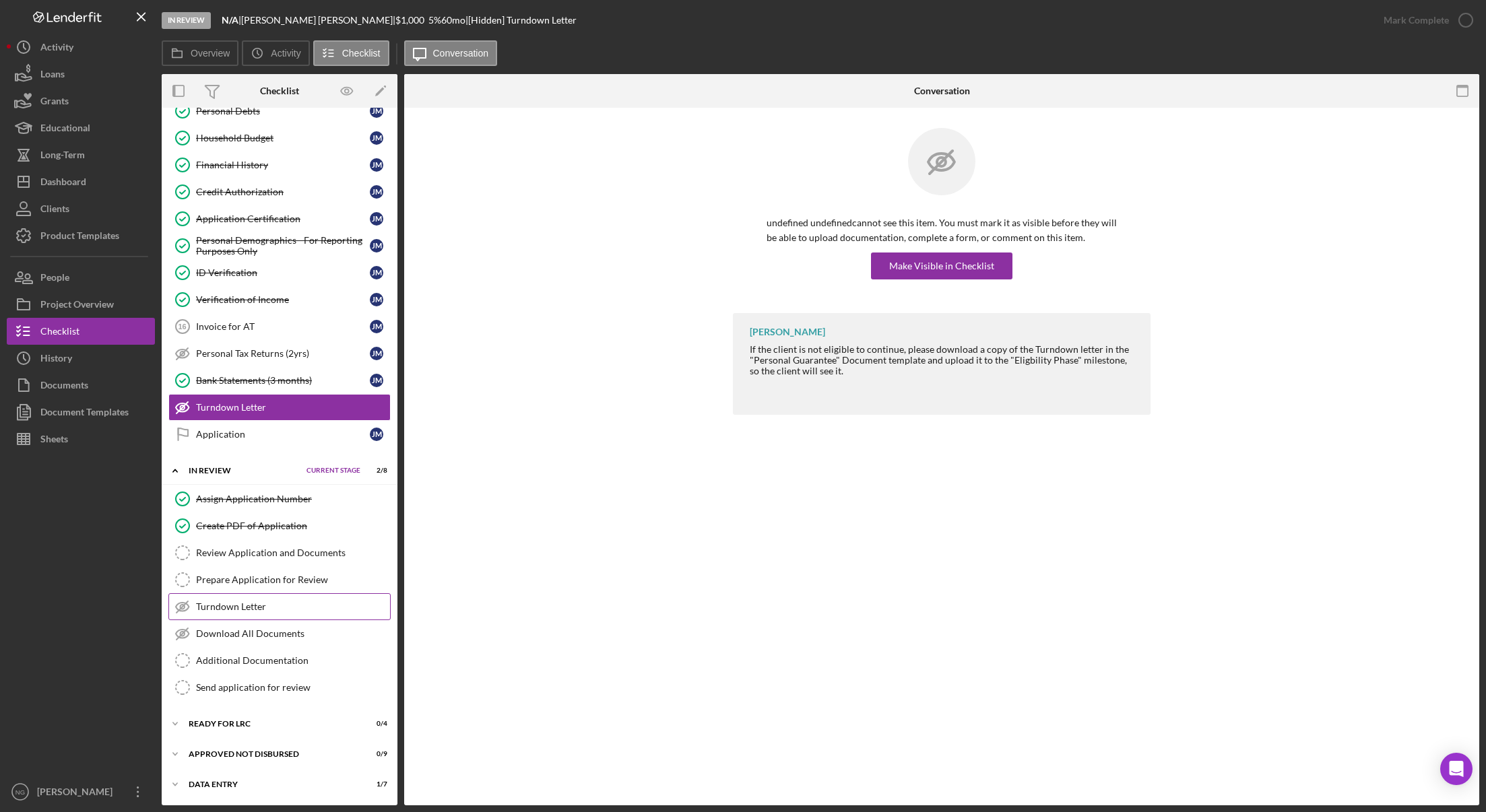
click at [259, 613] on link "Turndown Letter Turndown Letter" at bounding box center [279, 607] width 223 height 27
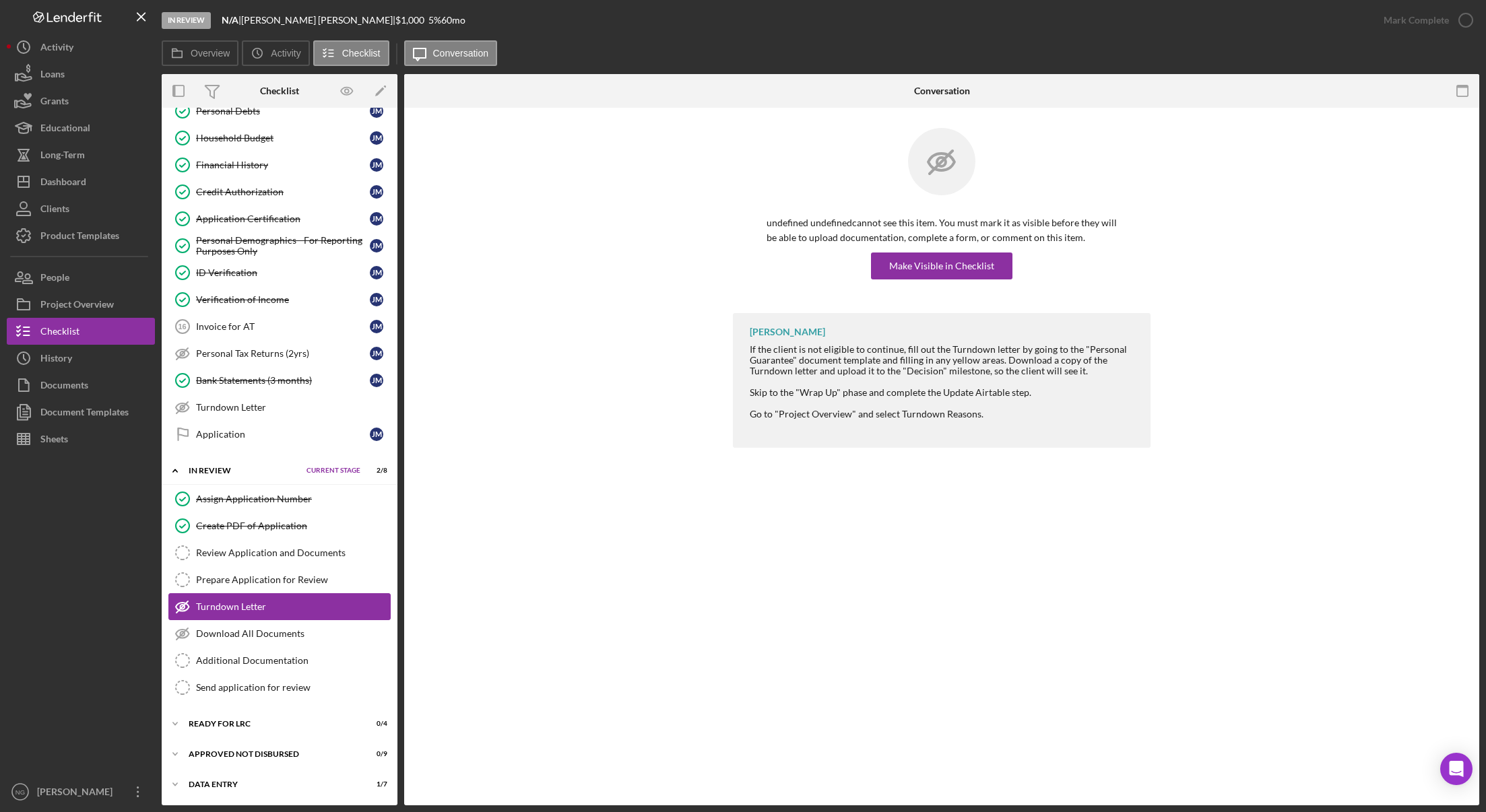
scroll to position [260, 0]
click at [223, 773] on div "Icon/Expander Data Entry 1 / 7 Set Stage" at bounding box center [279, 784] width 236 height 27
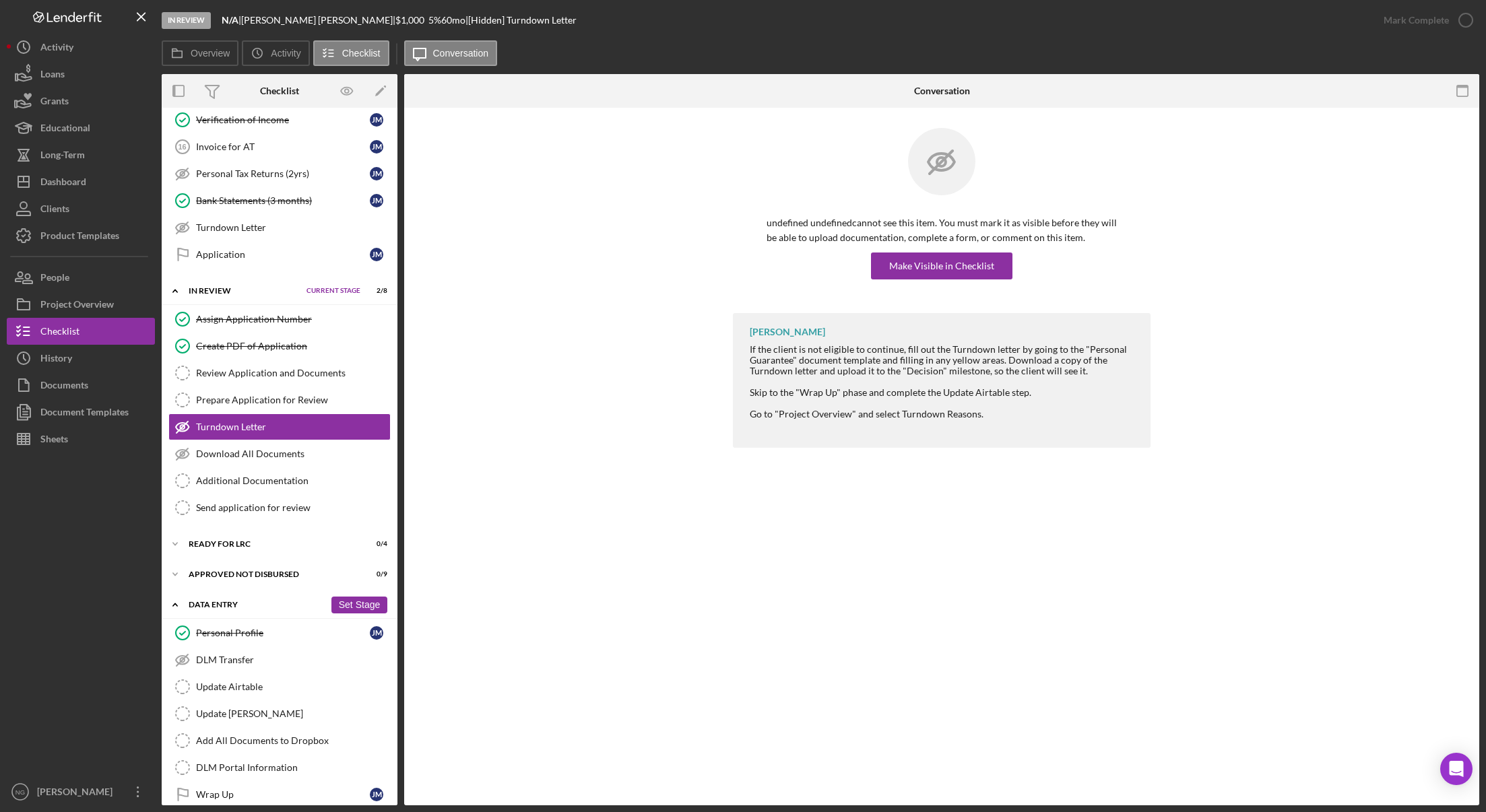
scroll to position [456, 0]
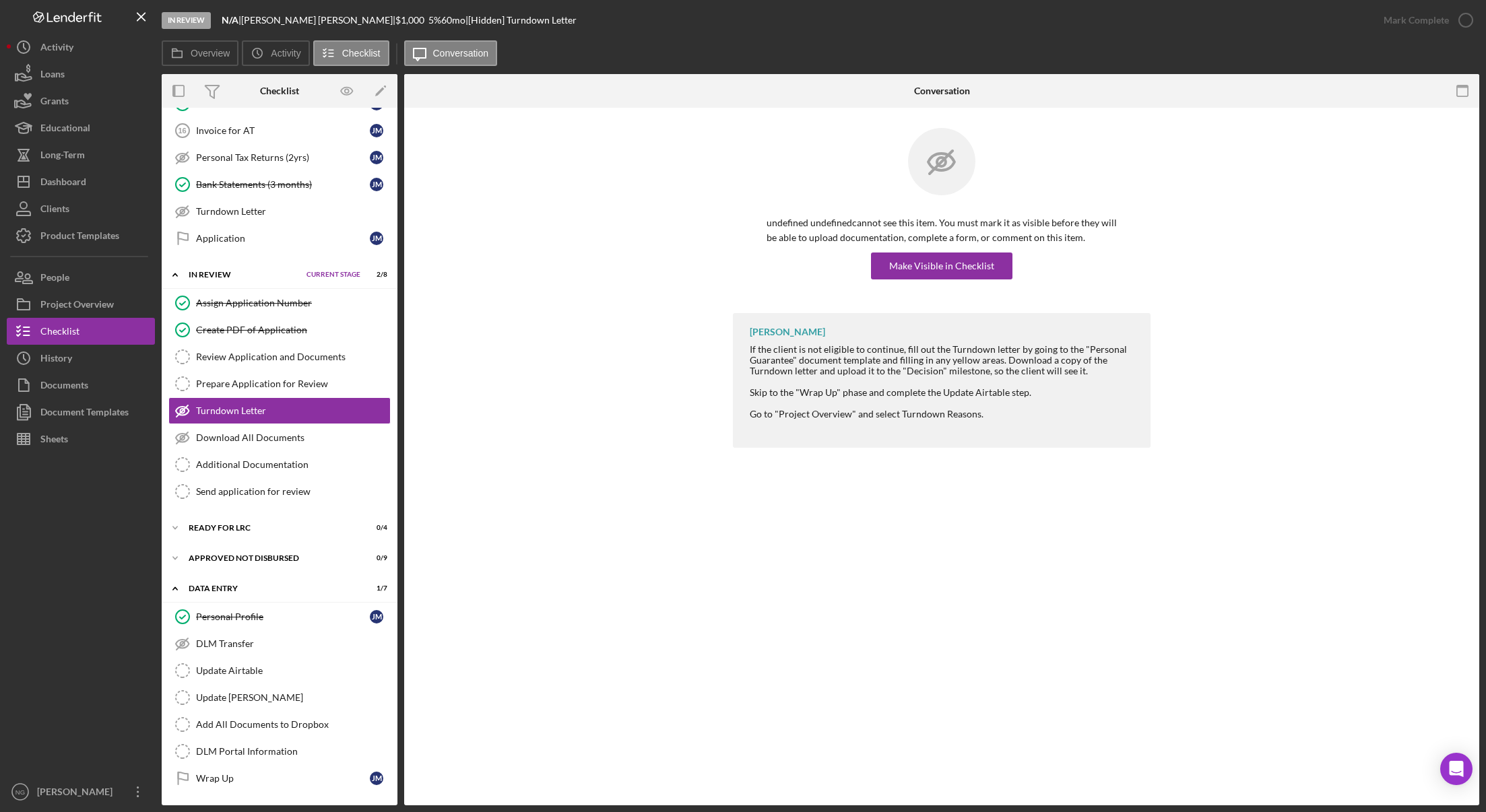
click at [657, 420] on div "Monie Frost If the client is not eligible to continue, fill out the Turndown le…" at bounding box center [941, 383] width 1035 height 141
click at [217, 743] on link "DLM Portal Information DLM Portal Information" at bounding box center [279, 751] width 223 height 27
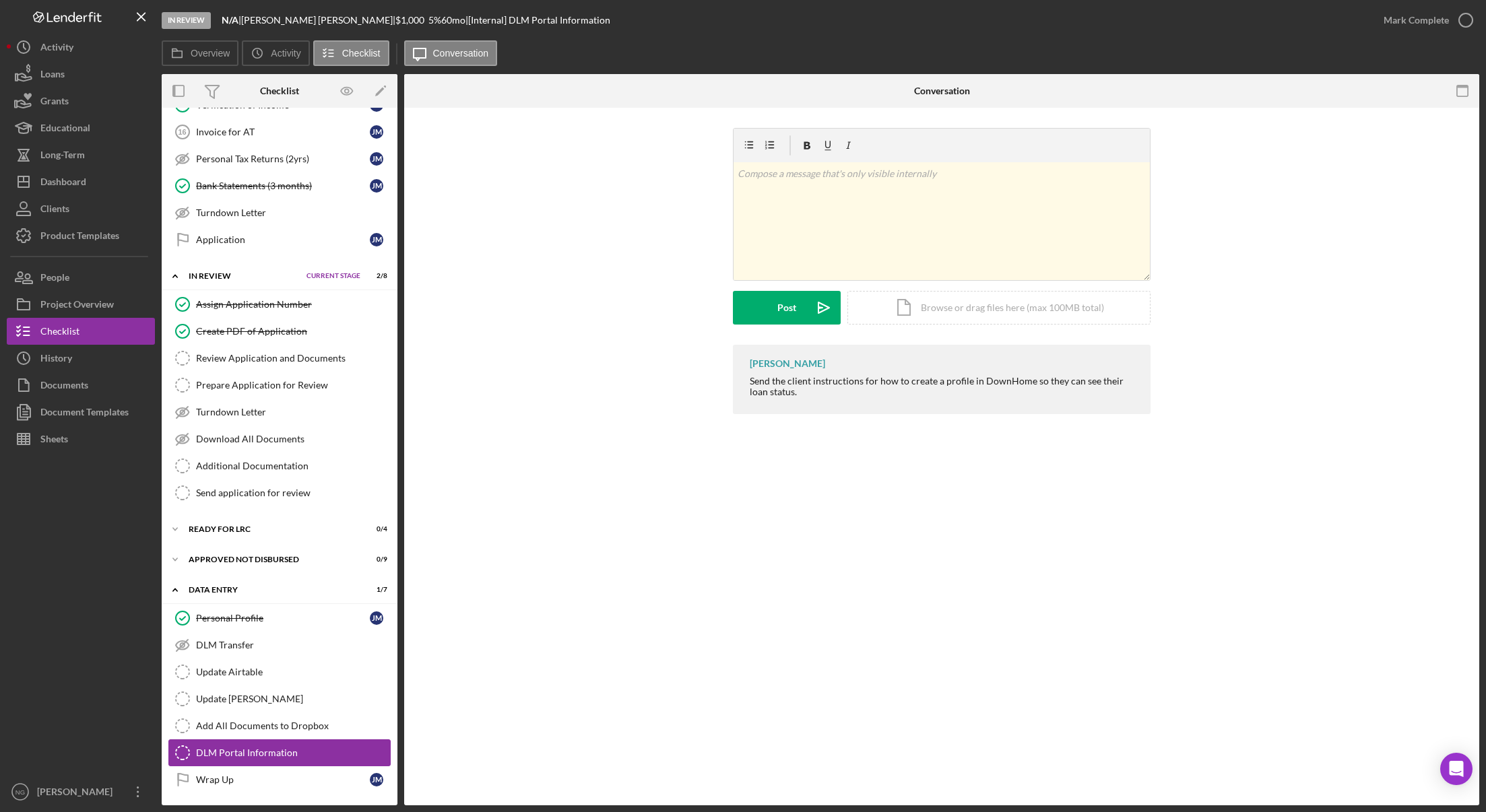
scroll to position [456, 0]
click at [223, 786] on link "Wrap Up Wrap Up J M" at bounding box center [279, 778] width 223 height 27
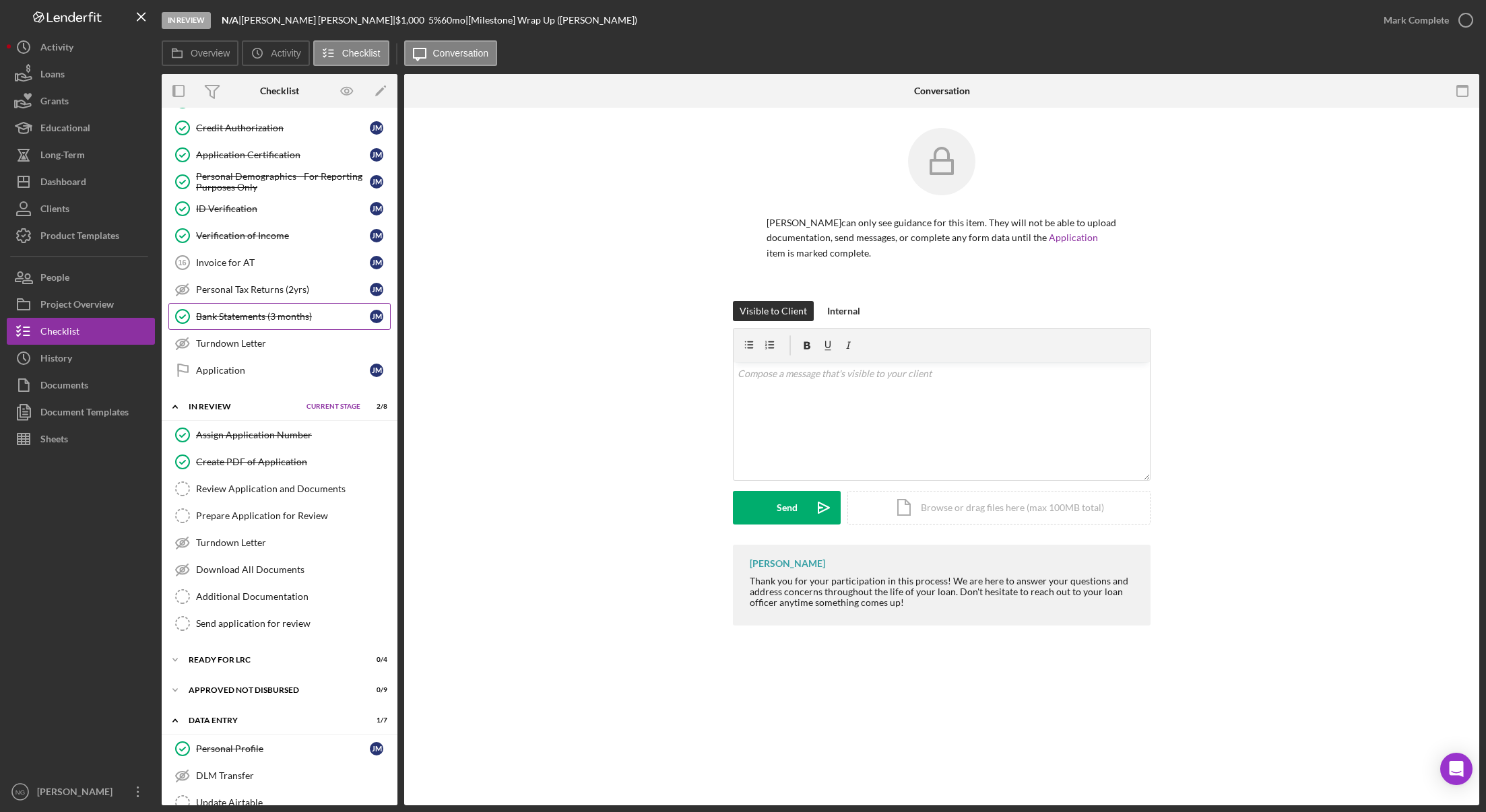
scroll to position [321, 0]
click at [261, 342] on div "Turndown Letter" at bounding box center [293, 346] width 194 height 10
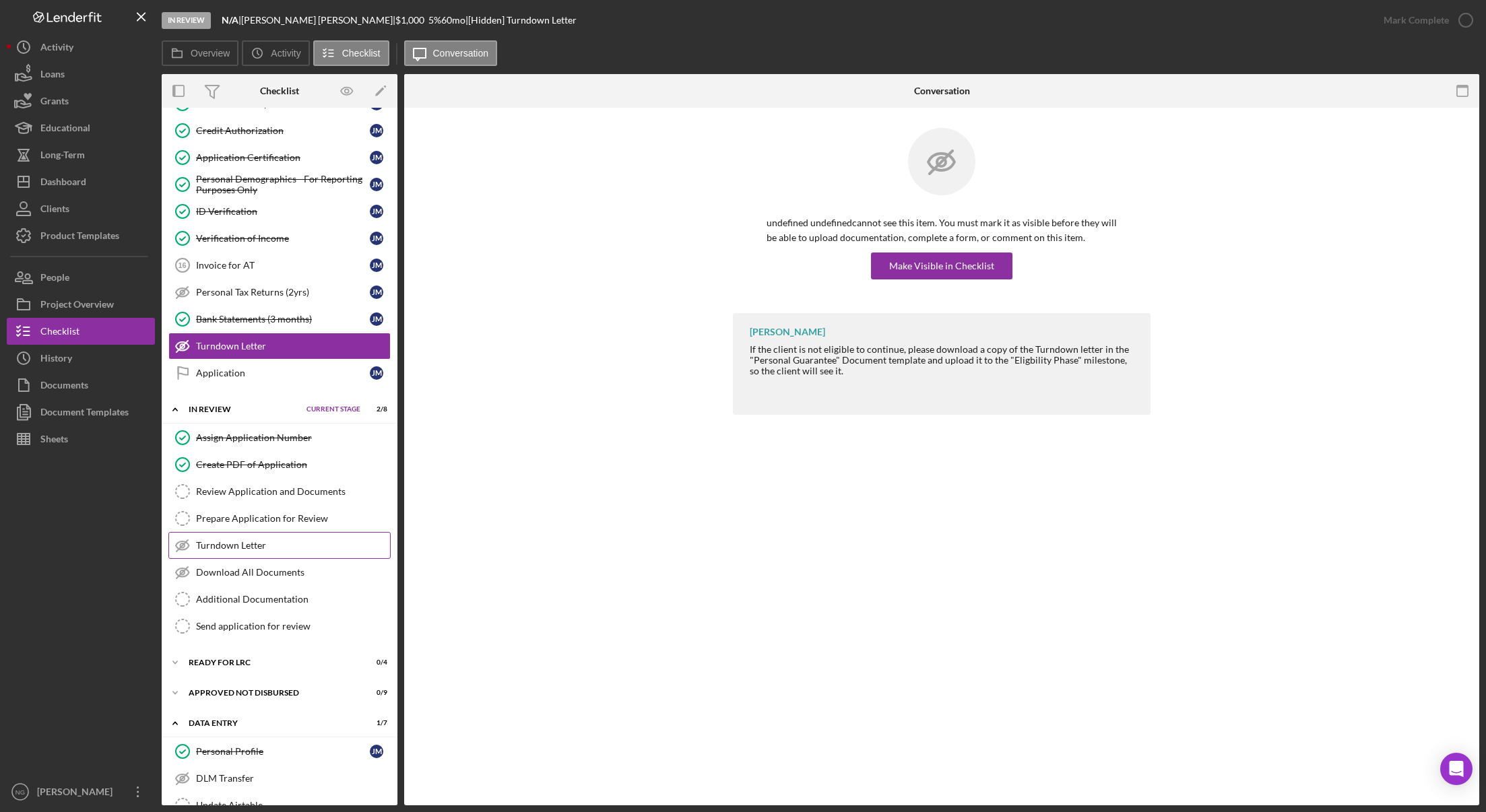
click at [254, 550] on div "Turndown Letter" at bounding box center [293, 545] width 194 height 10
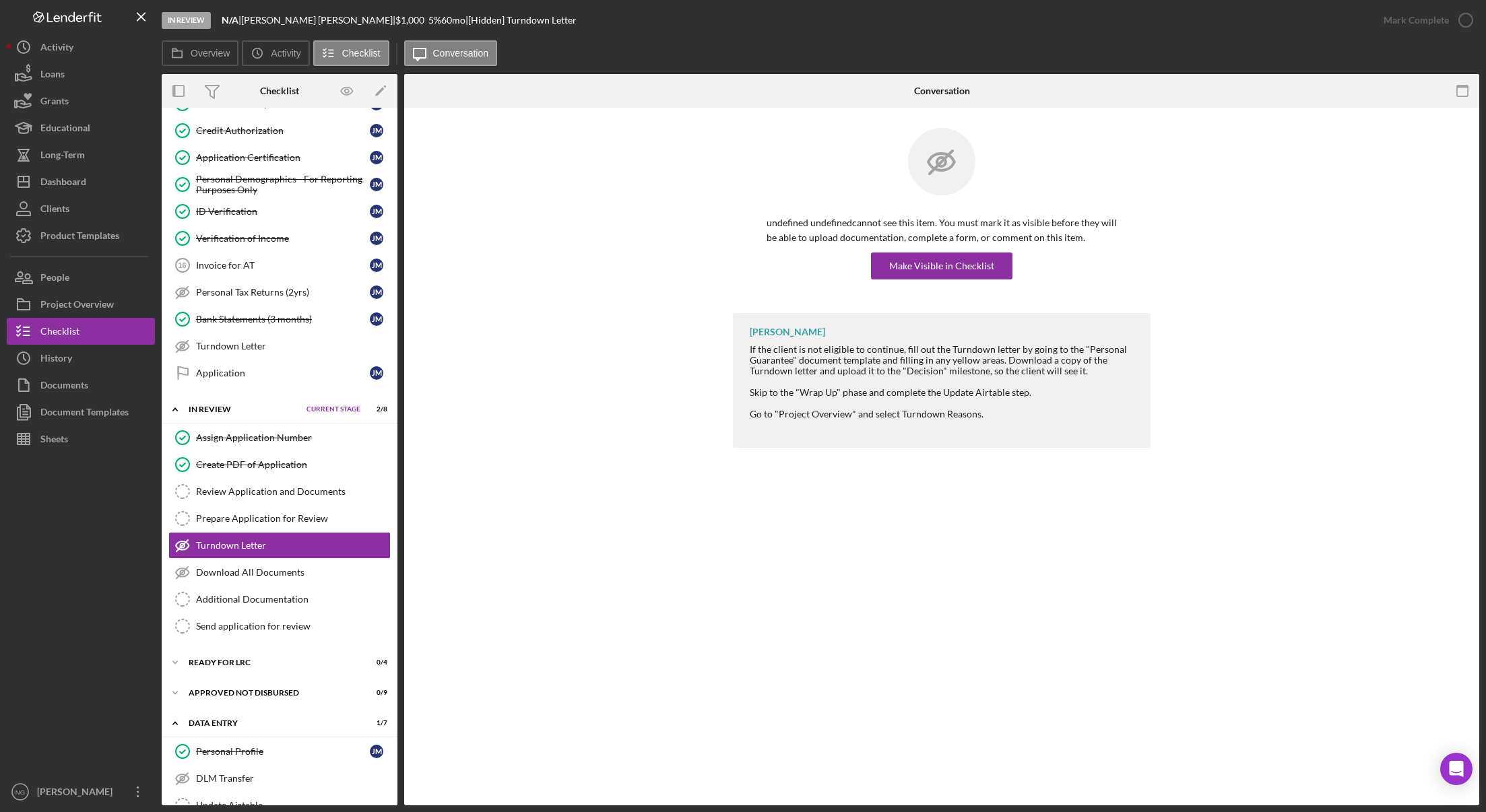
click at [483, 473] on div "undefined undefined cannot see this item. You must mark it as visible before th…" at bounding box center [941, 291] width 1075 height 367
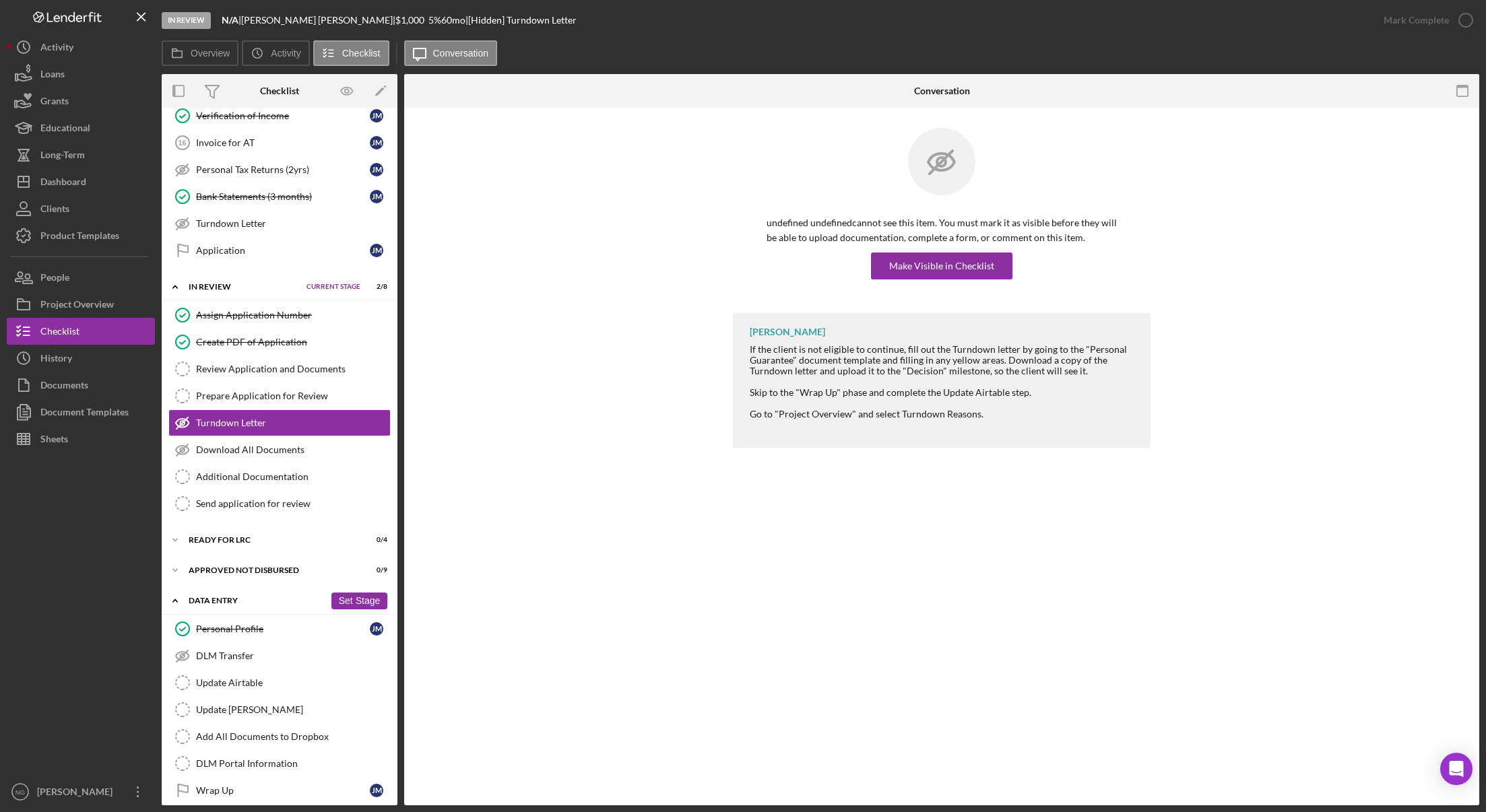
scroll to position [456, 0]
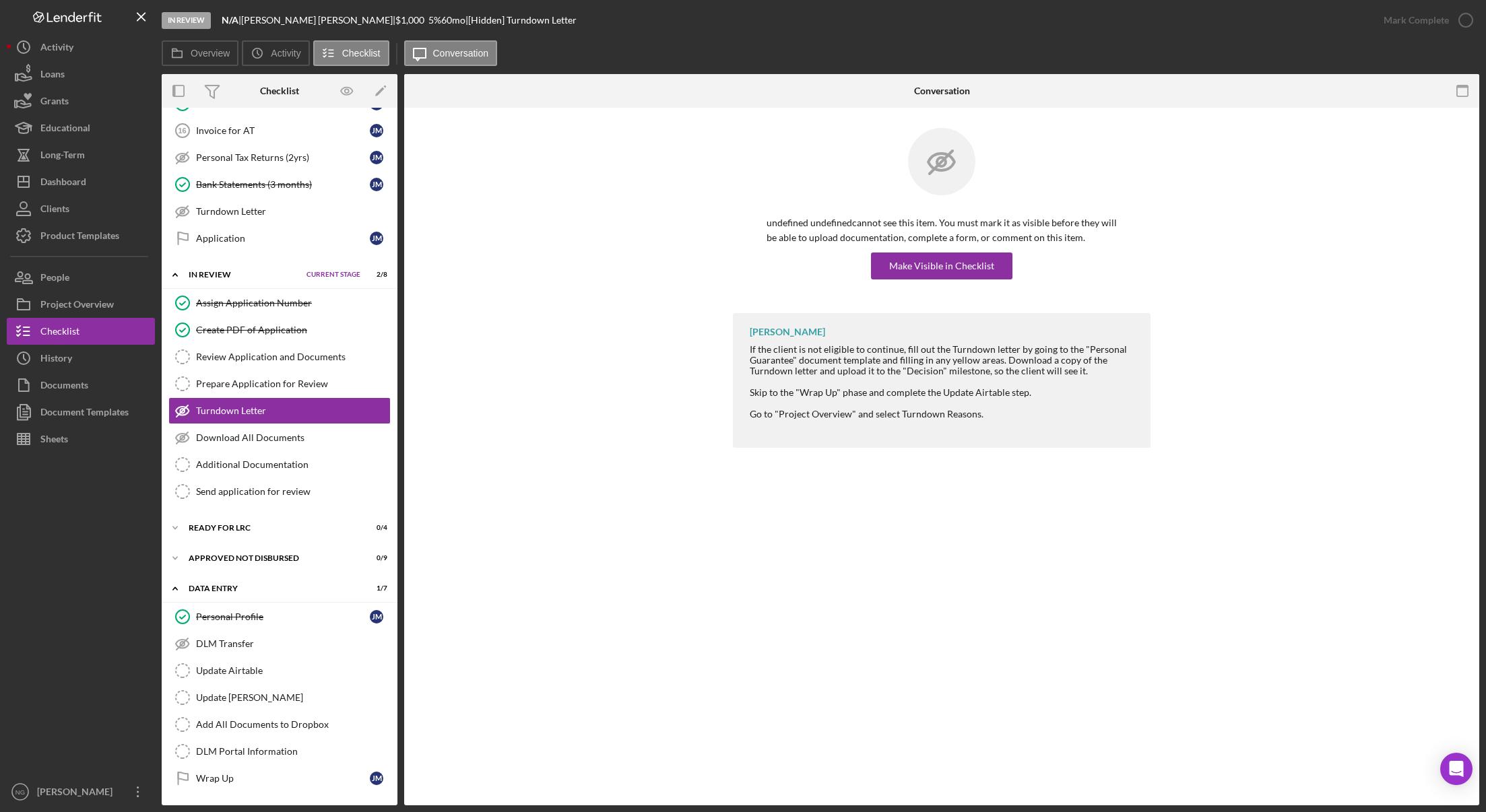
click at [68, 702] on div at bounding box center [81, 616] width 148 height 326
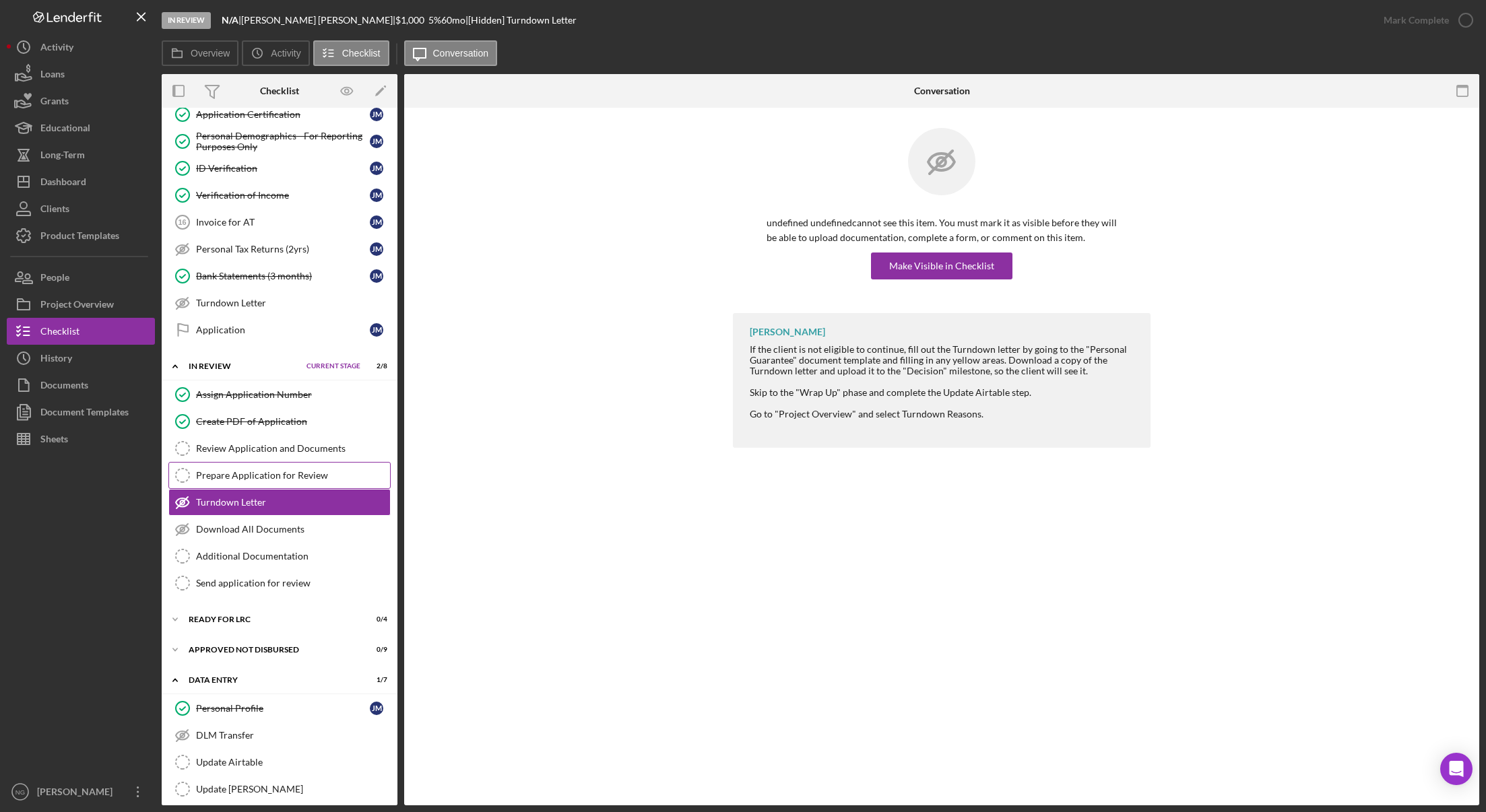
scroll to position [120, 0]
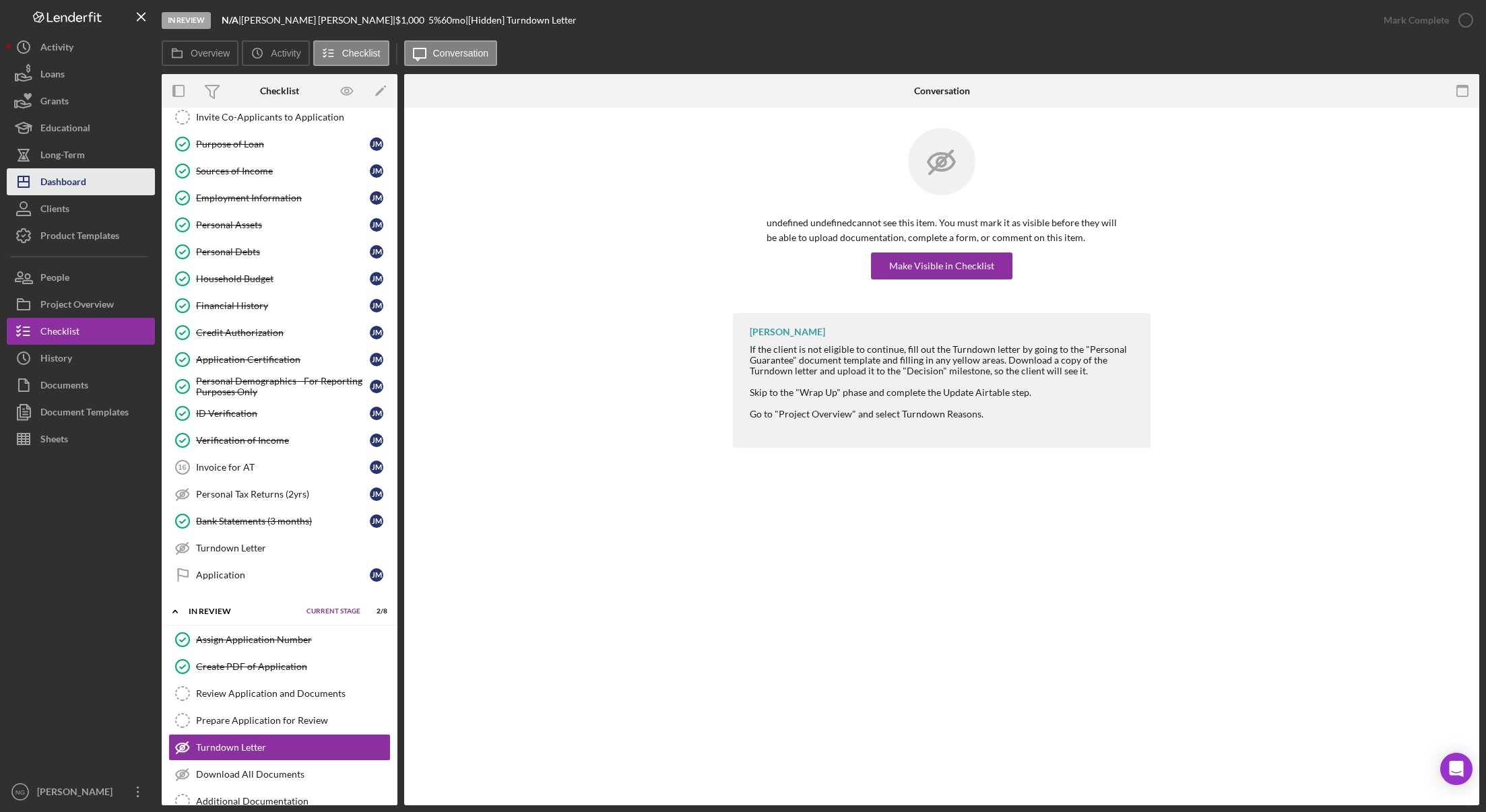
click at [72, 185] on div "Dashboard" at bounding box center [63, 183] width 46 height 31
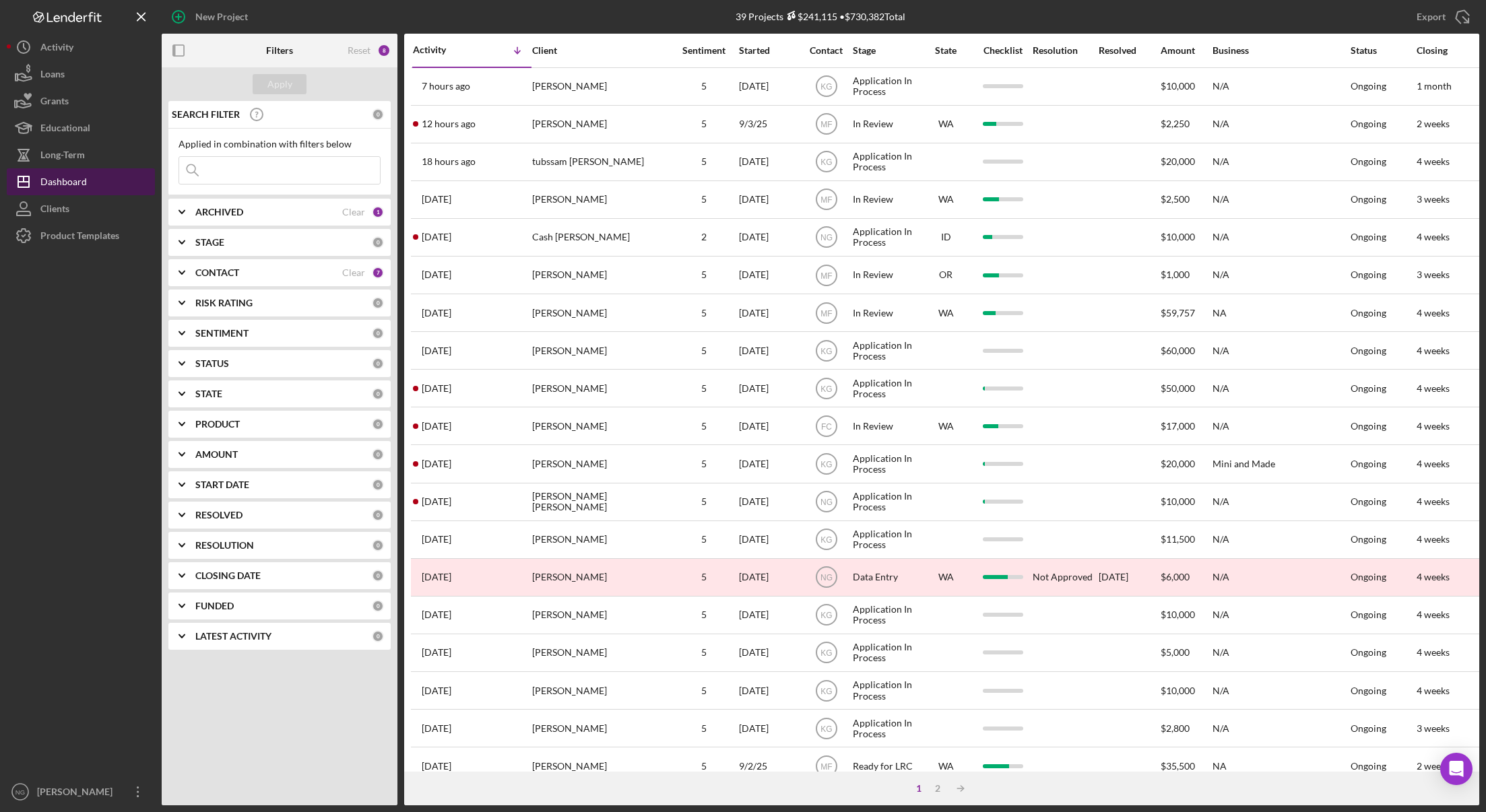
click at [72, 185] on div "Dashboard" at bounding box center [64, 183] width 46 height 31
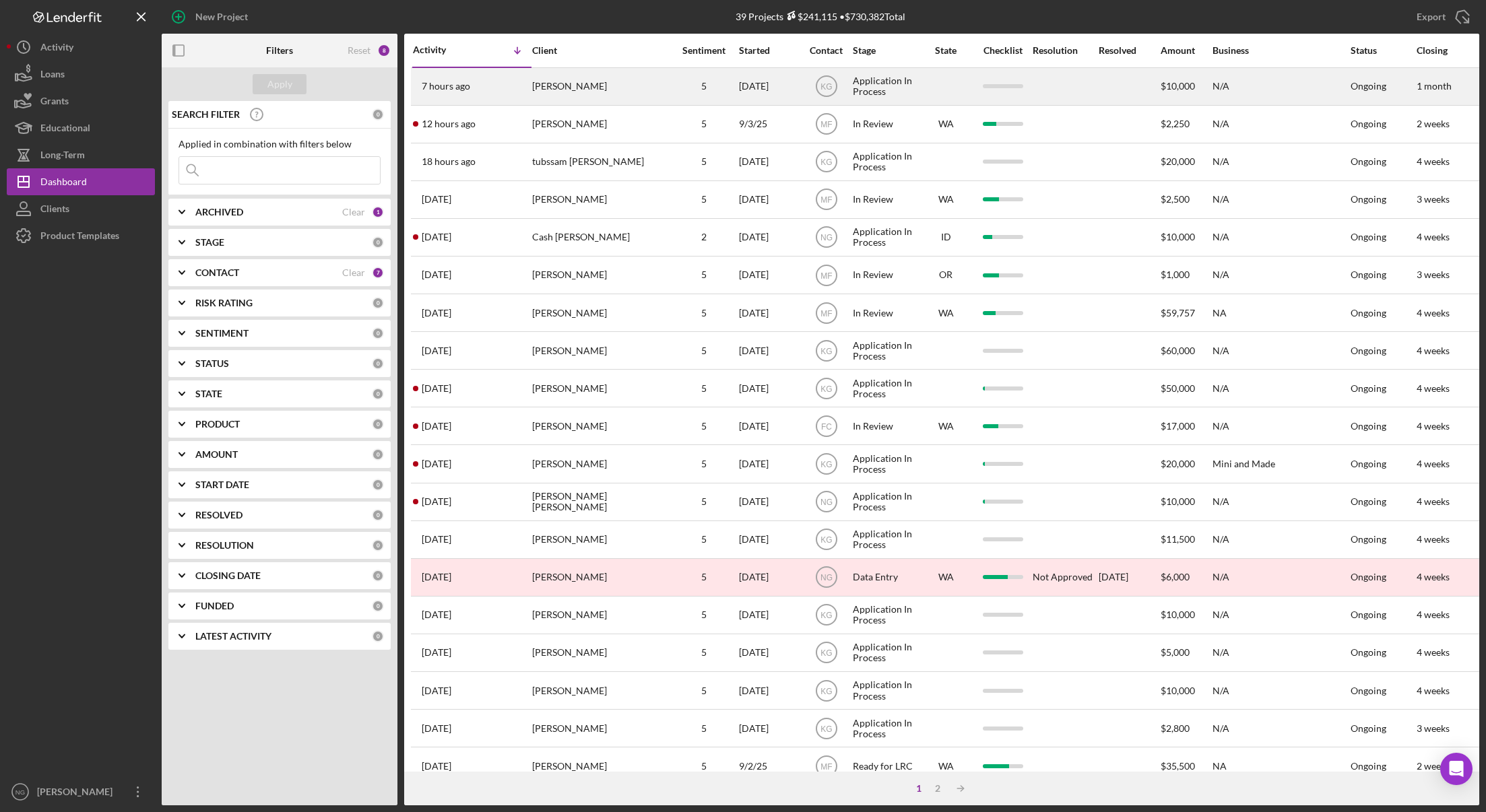
click at [586, 78] on div "[PERSON_NAME]" at bounding box center [599, 87] width 134 height 36
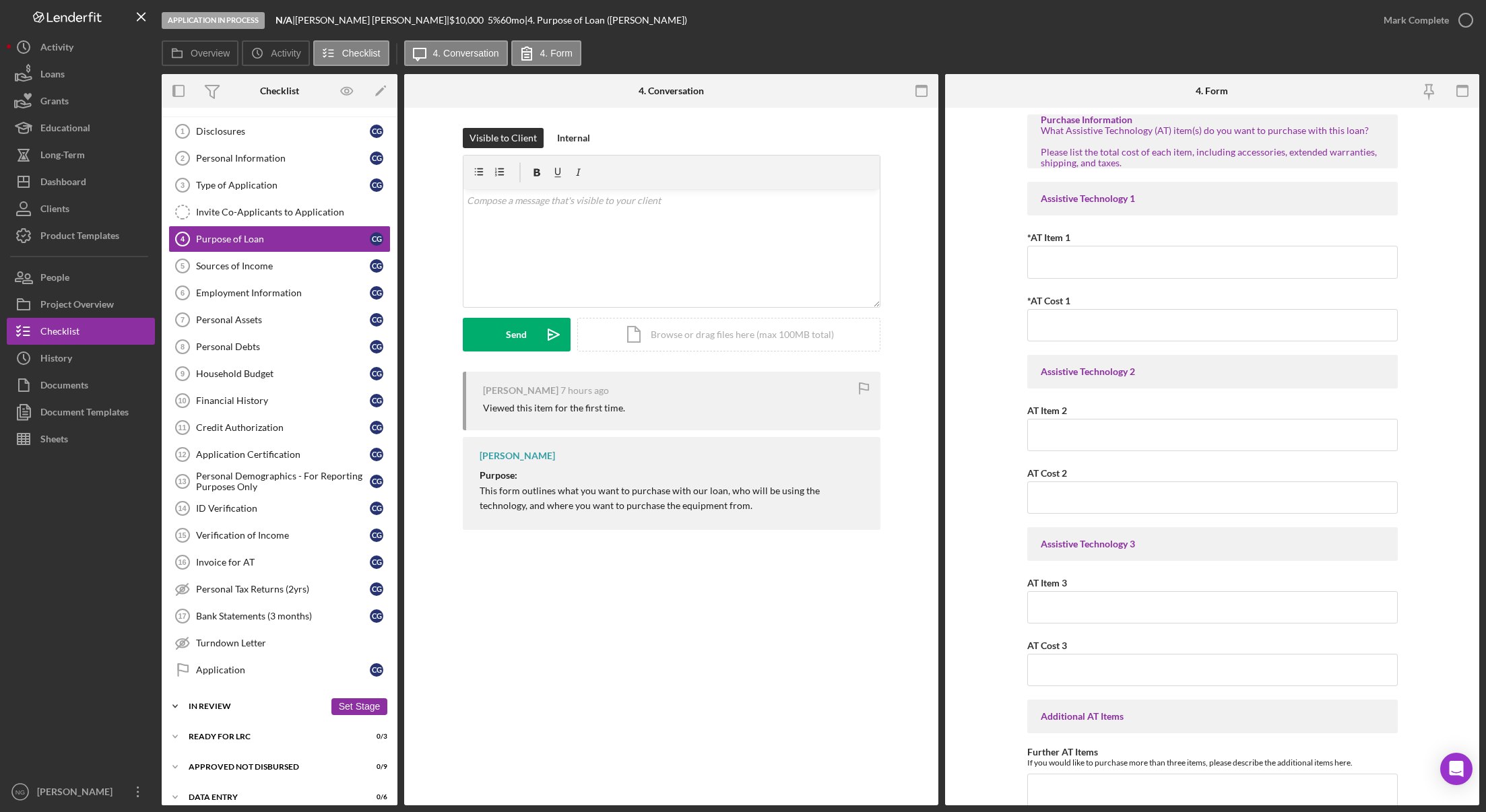
scroll to position [37, 0]
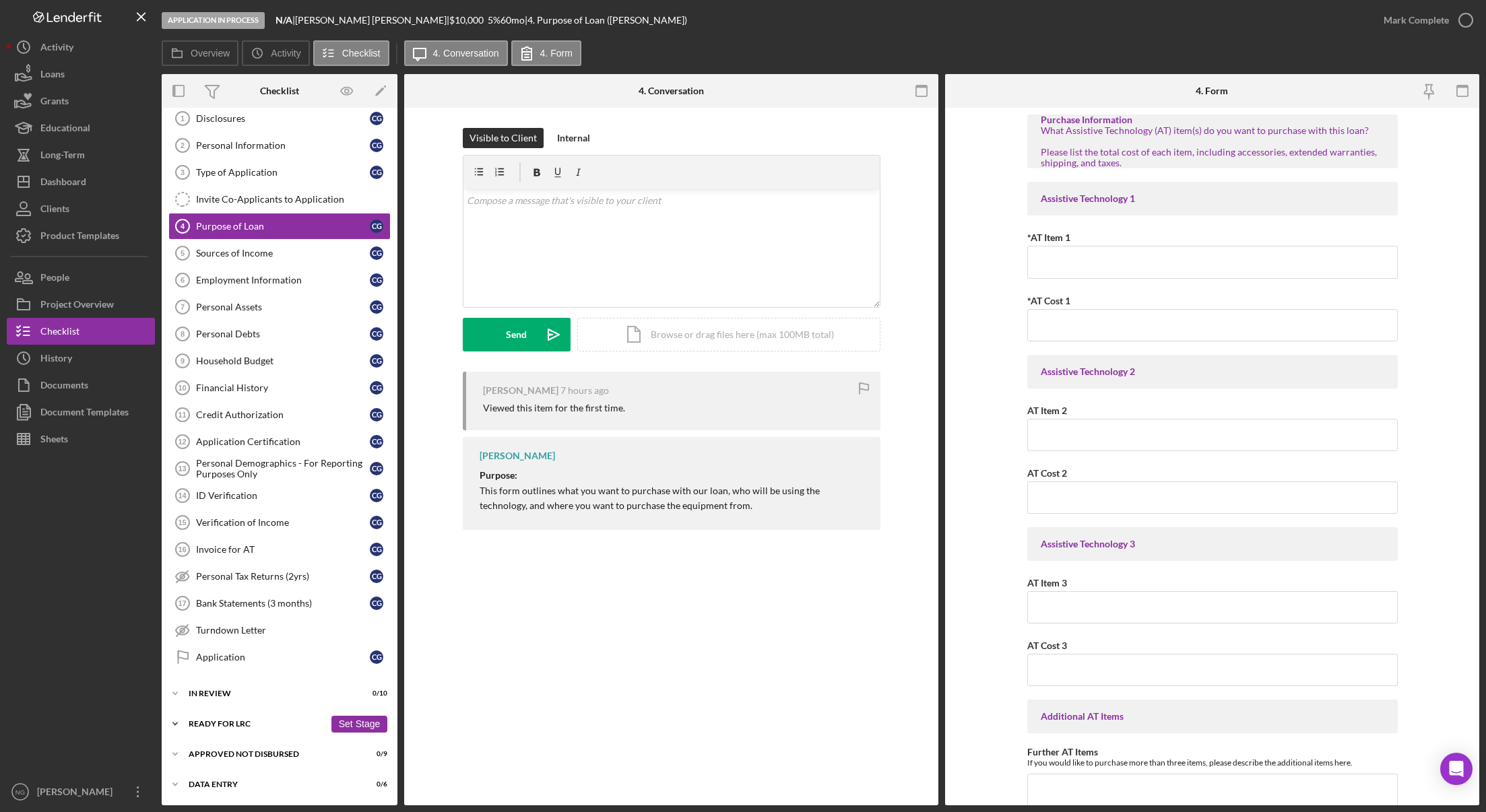
click at [225, 729] on div "Icon/Expander Ready for LRC 0 / 3 Set Stage" at bounding box center [279, 724] width 236 height 27
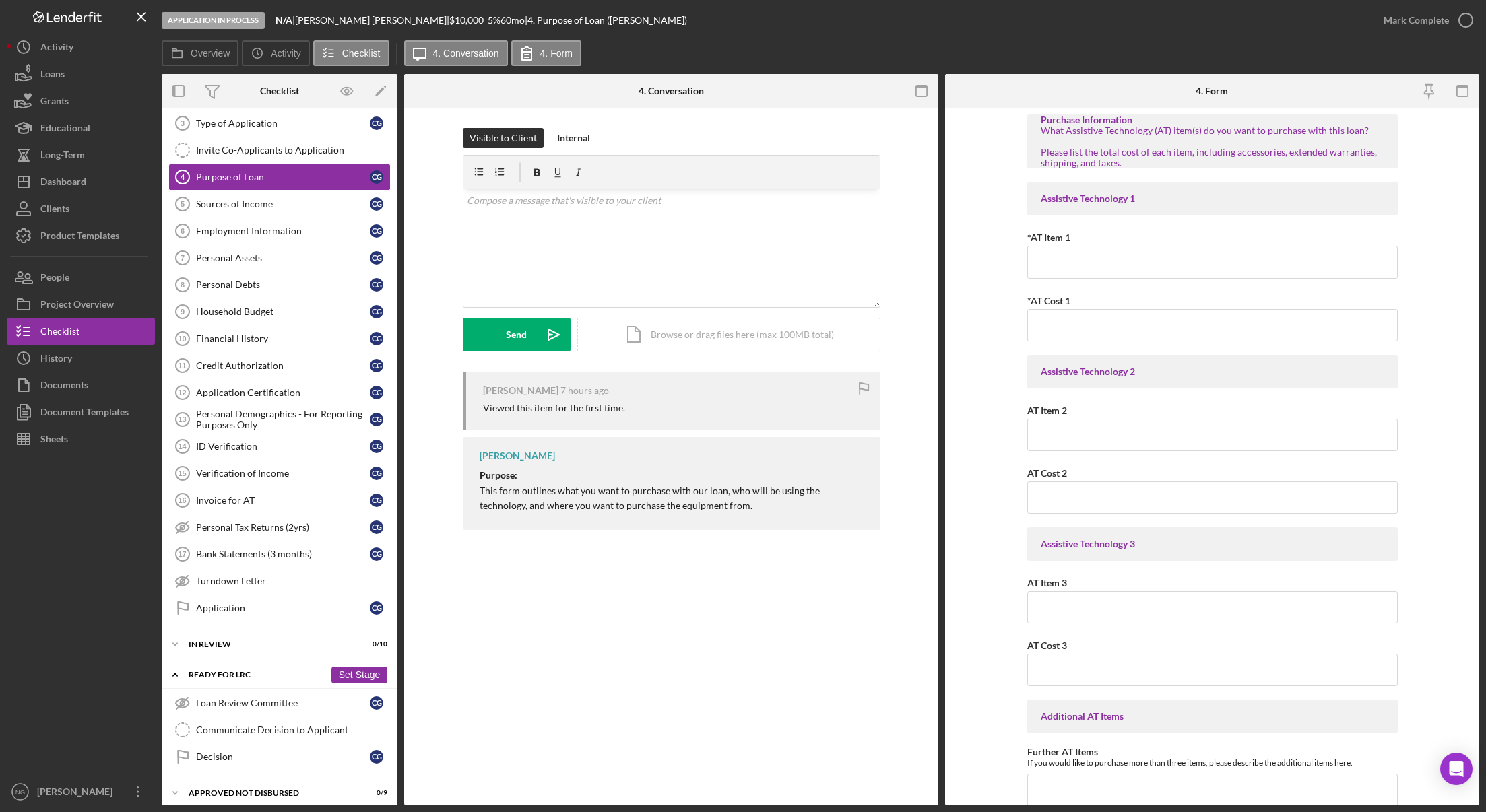
scroll to position [125, 0]
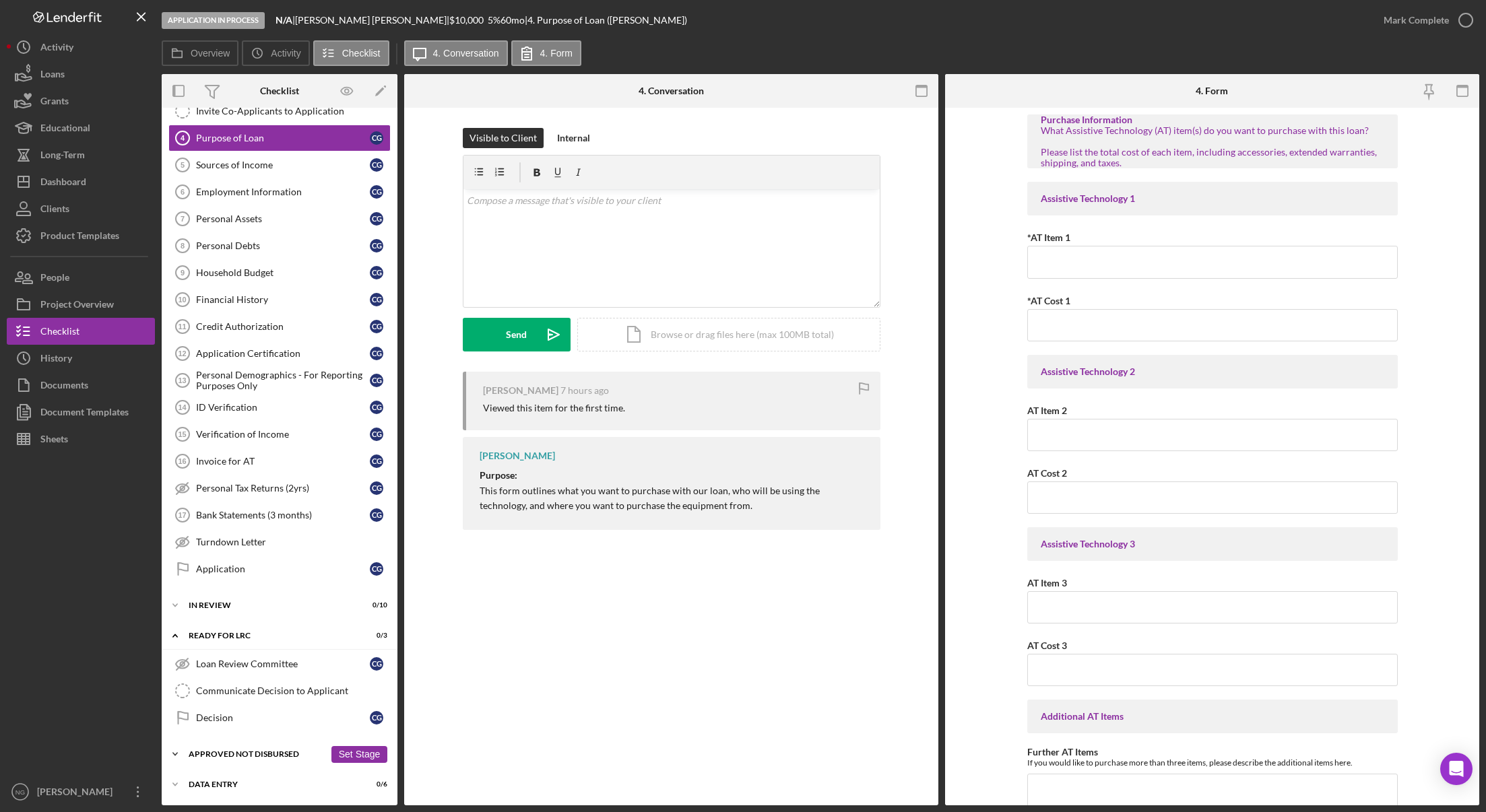
click at [250, 755] on div "Approved Not Disbursed" at bounding box center [256, 754] width 136 height 8
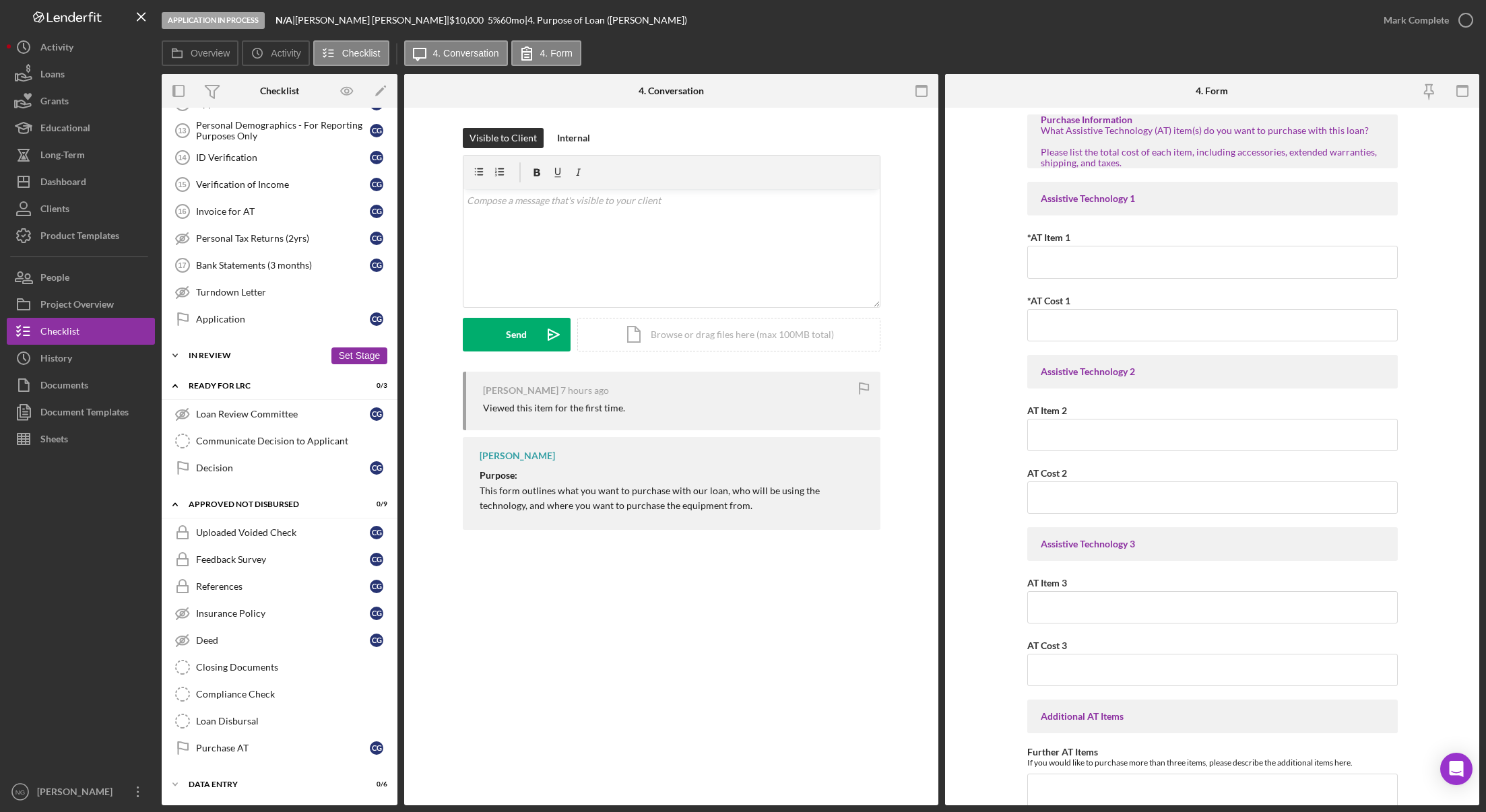
click at [250, 348] on div "Icon/Expander In Review 0 / 10 Set Stage" at bounding box center [279, 356] width 236 height 27
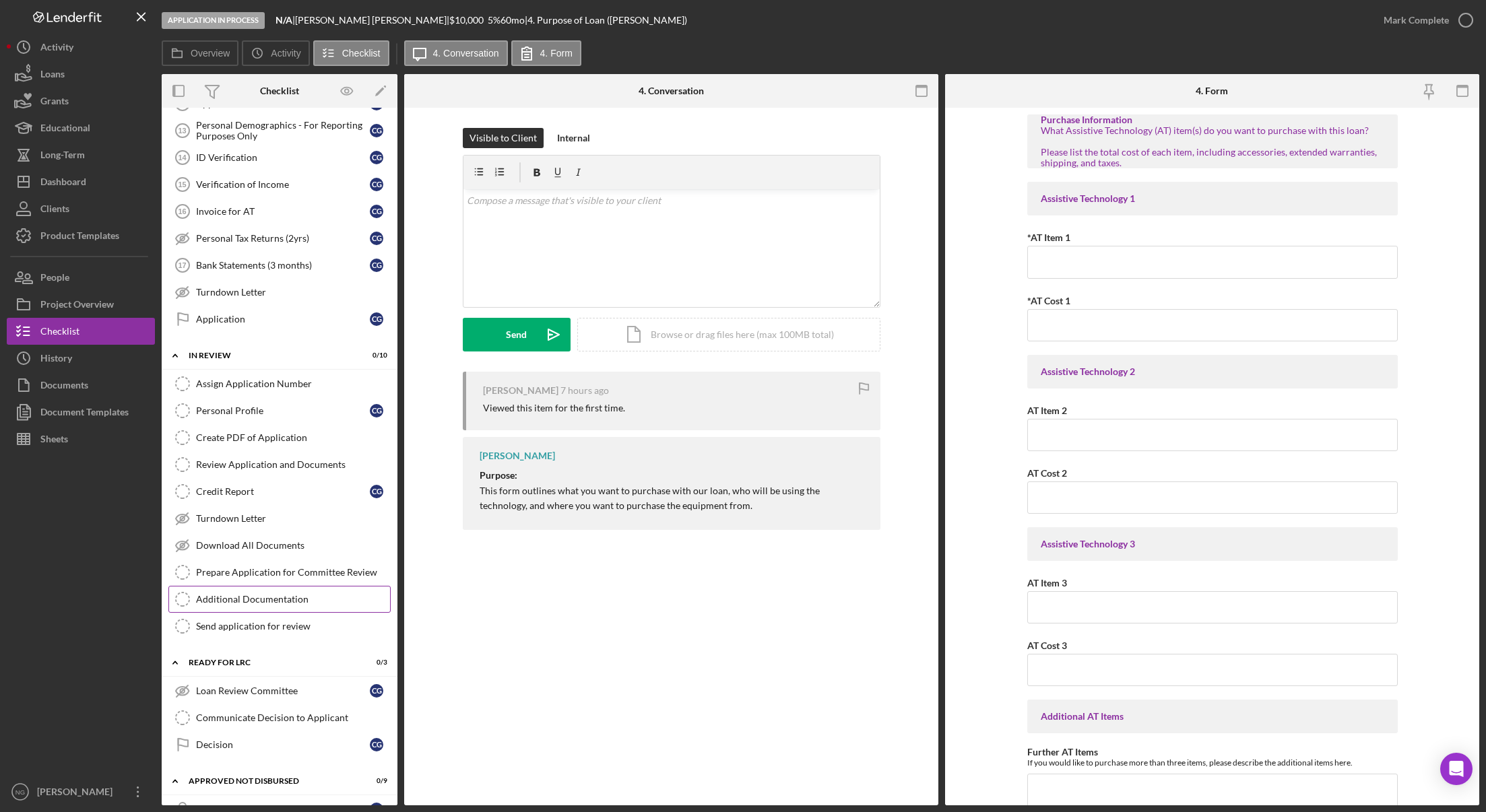
click at [236, 597] on div "Additional Documentation" at bounding box center [293, 599] width 194 height 10
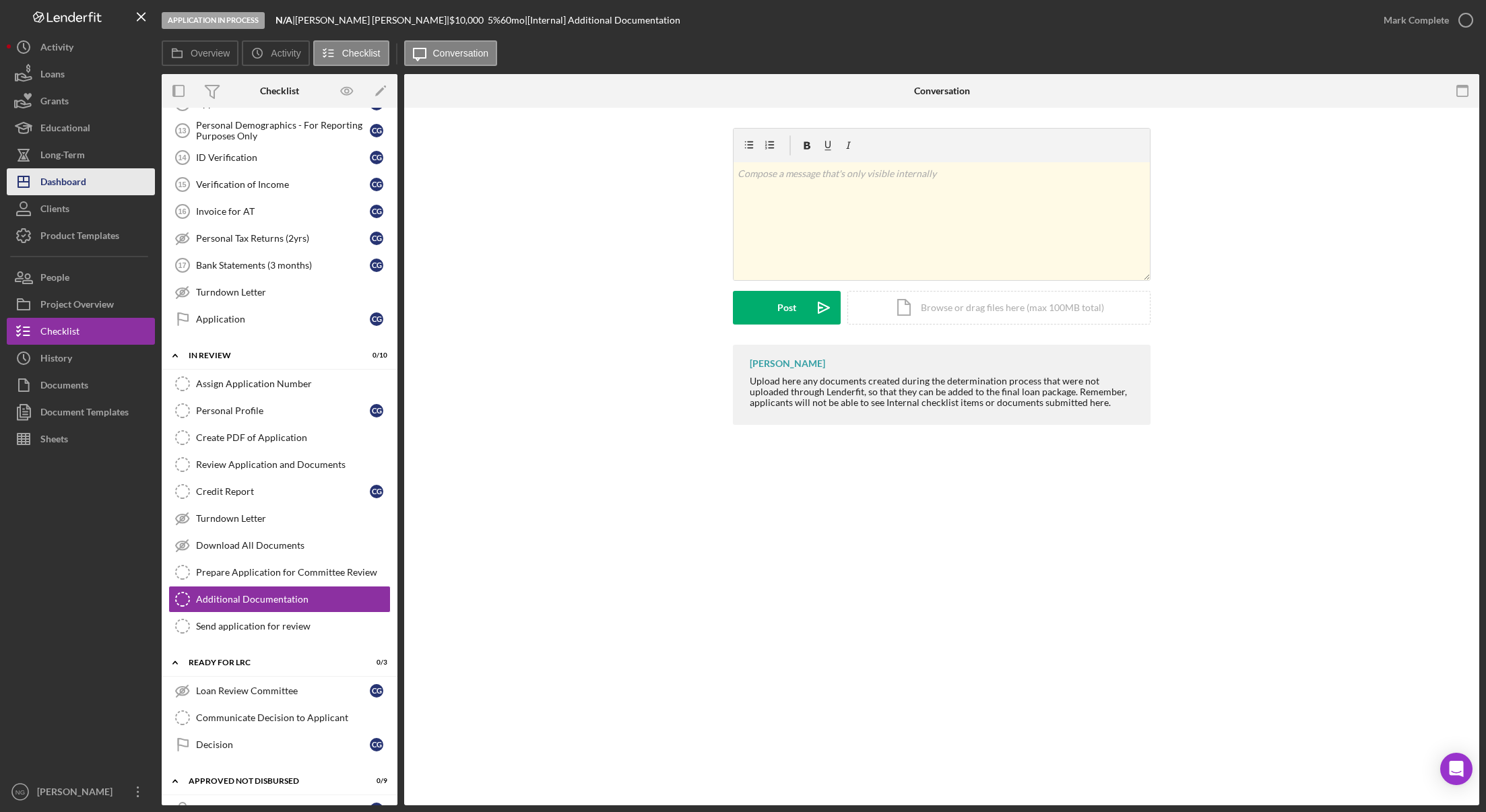
click at [98, 177] on button "Icon/Dashboard Dashboard" at bounding box center [81, 182] width 148 height 27
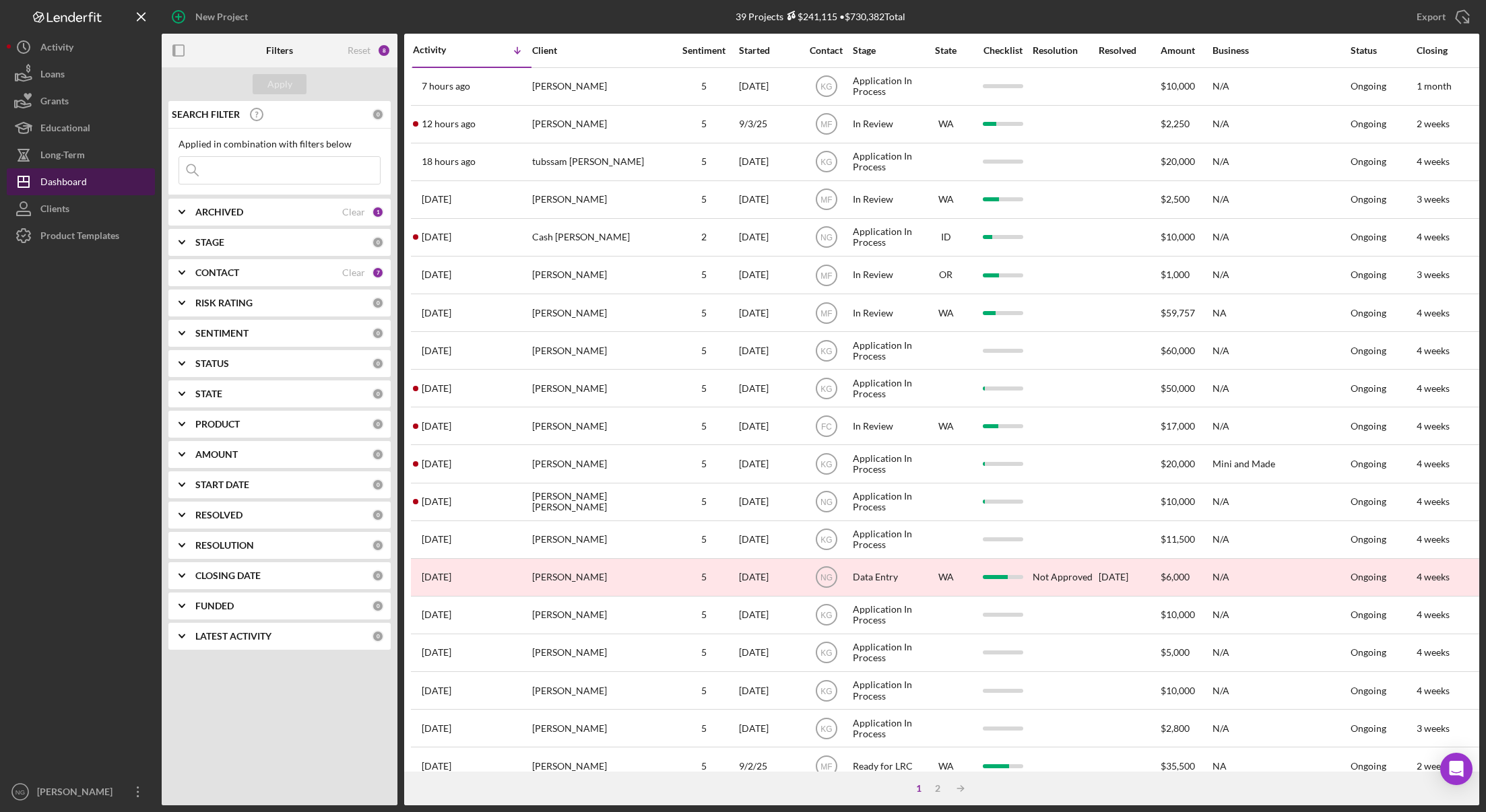
click at [62, 179] on div "Dashboard" at bounding box center [64, 183] width 46 height 31
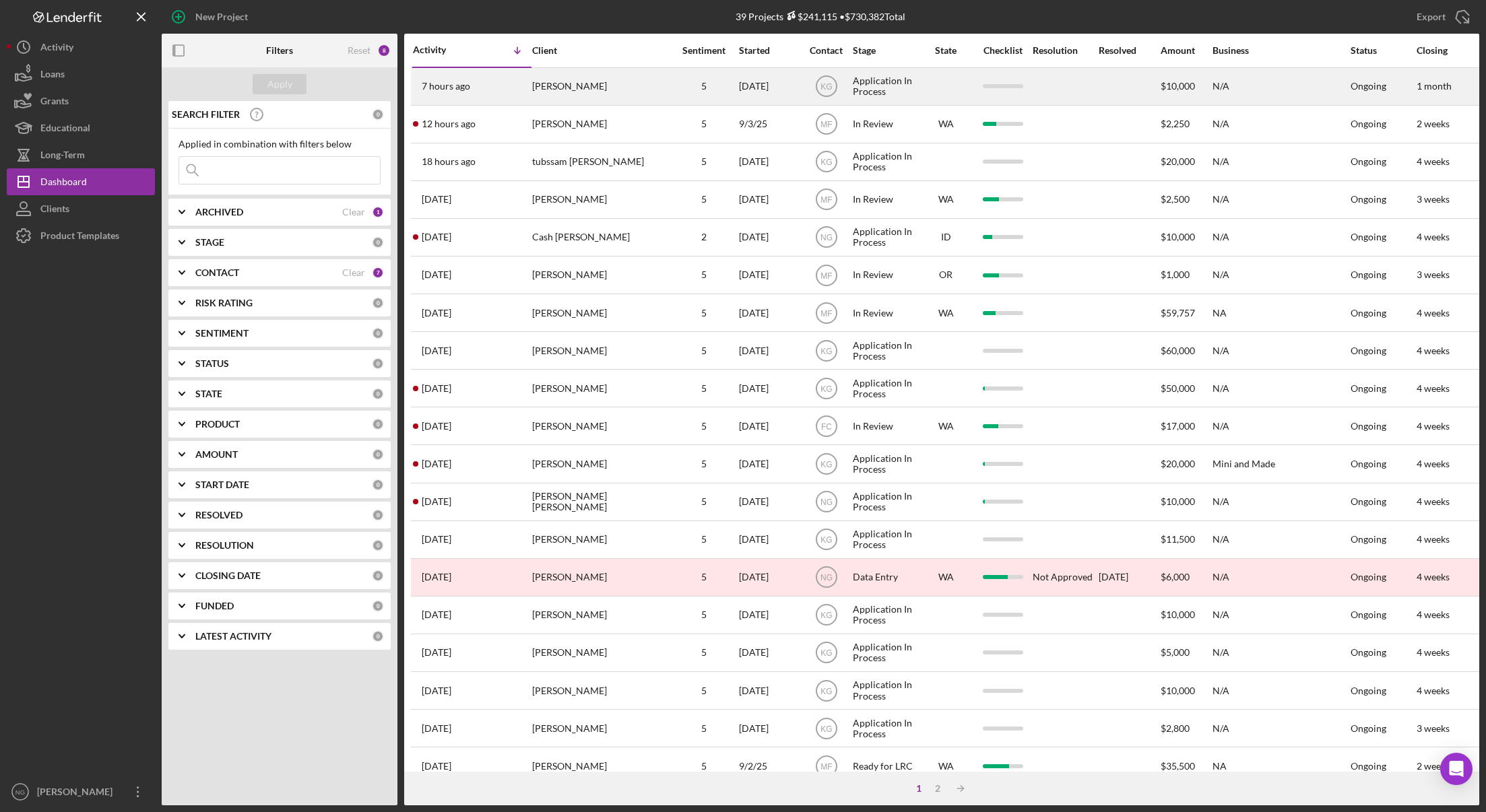
click at [581, 93] on div "[PERSON_NAME]" at bounding box center [599, 87] width 134 height 36
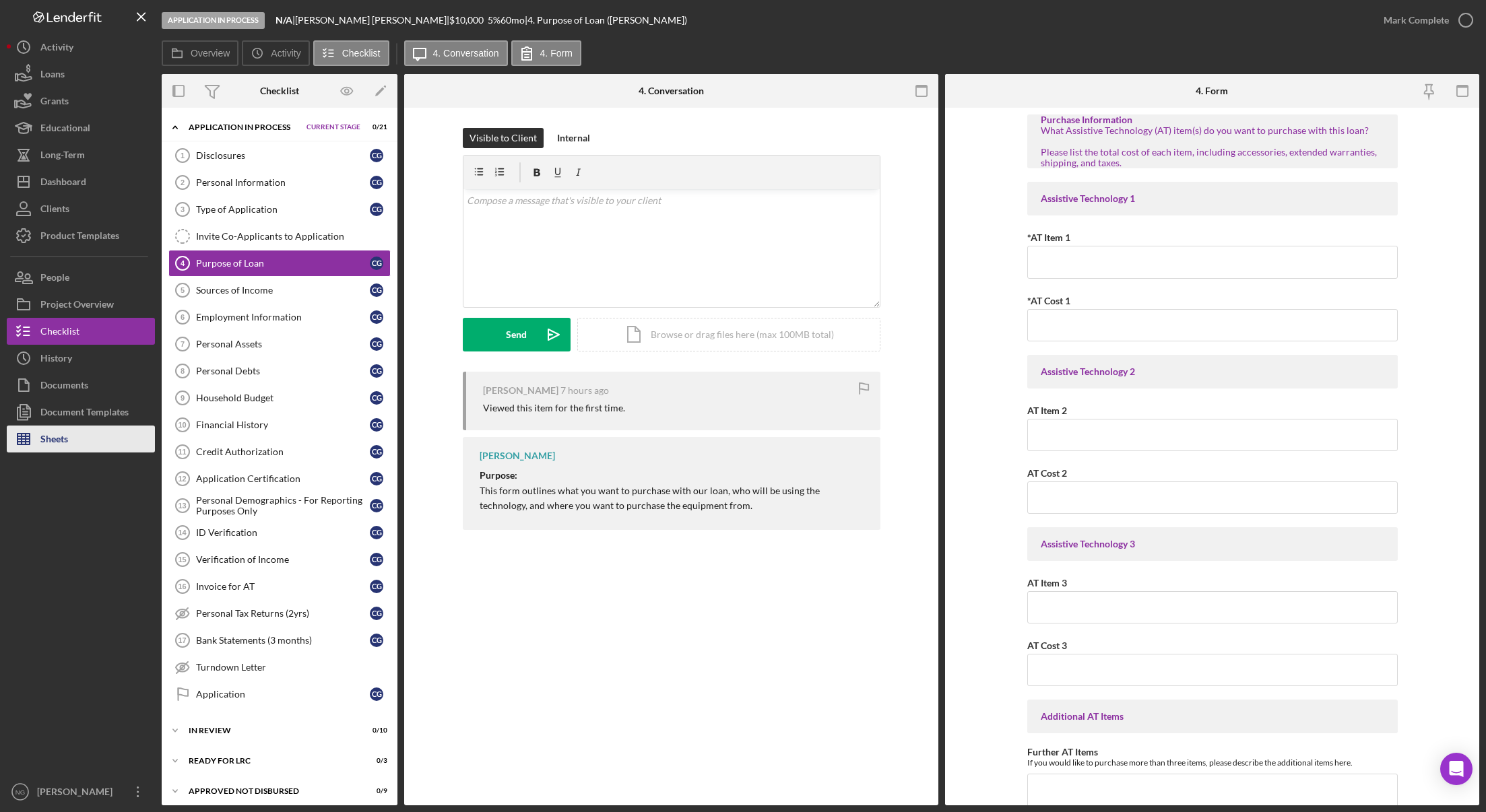
click at [45, 435] on div "Sheets" at bounding box center [54, 441] width 28 height 31
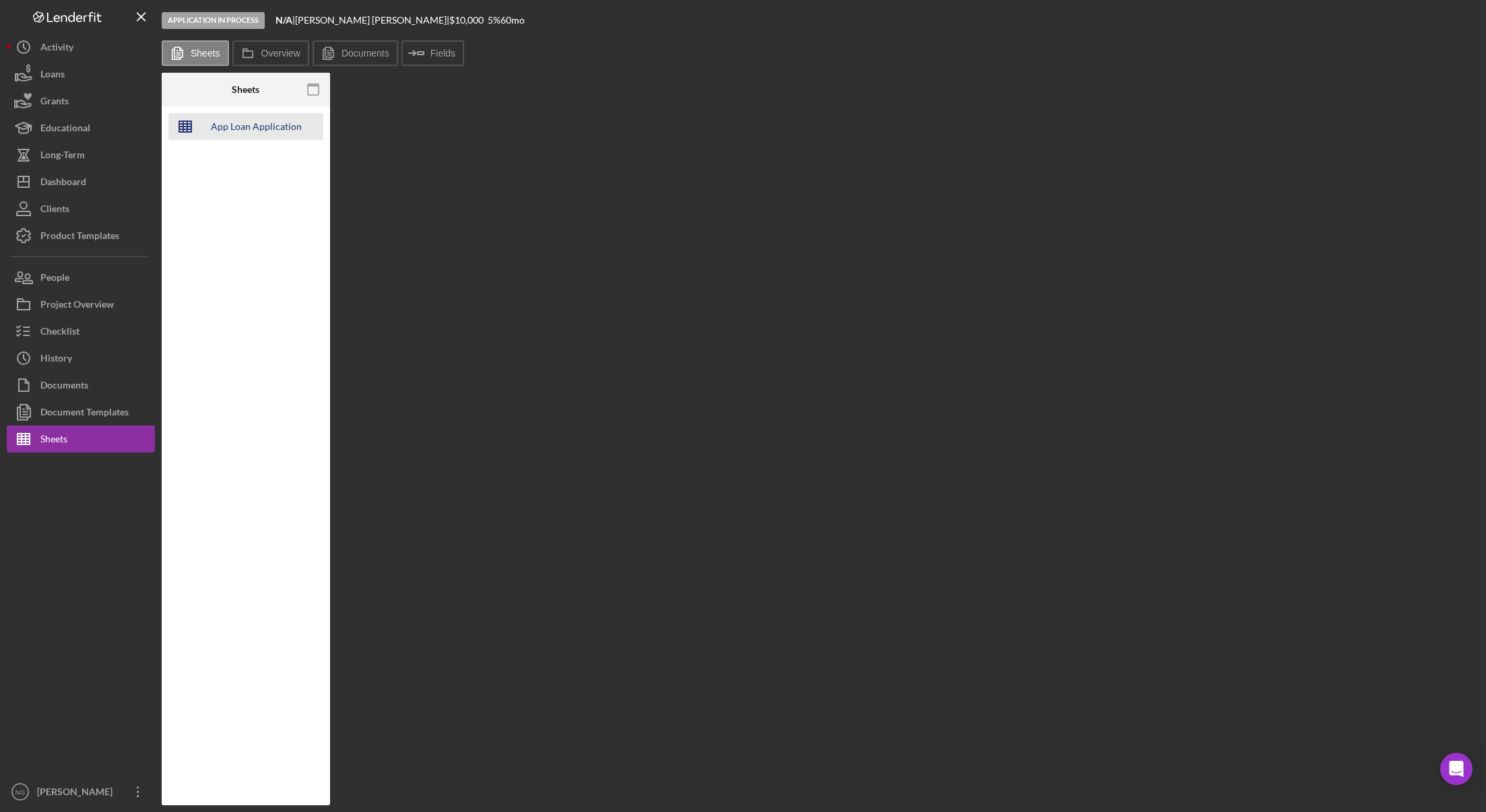
click at [241, 125] on div "App Loan Application Package" at bounding box center [256, 126] width 108 height 27
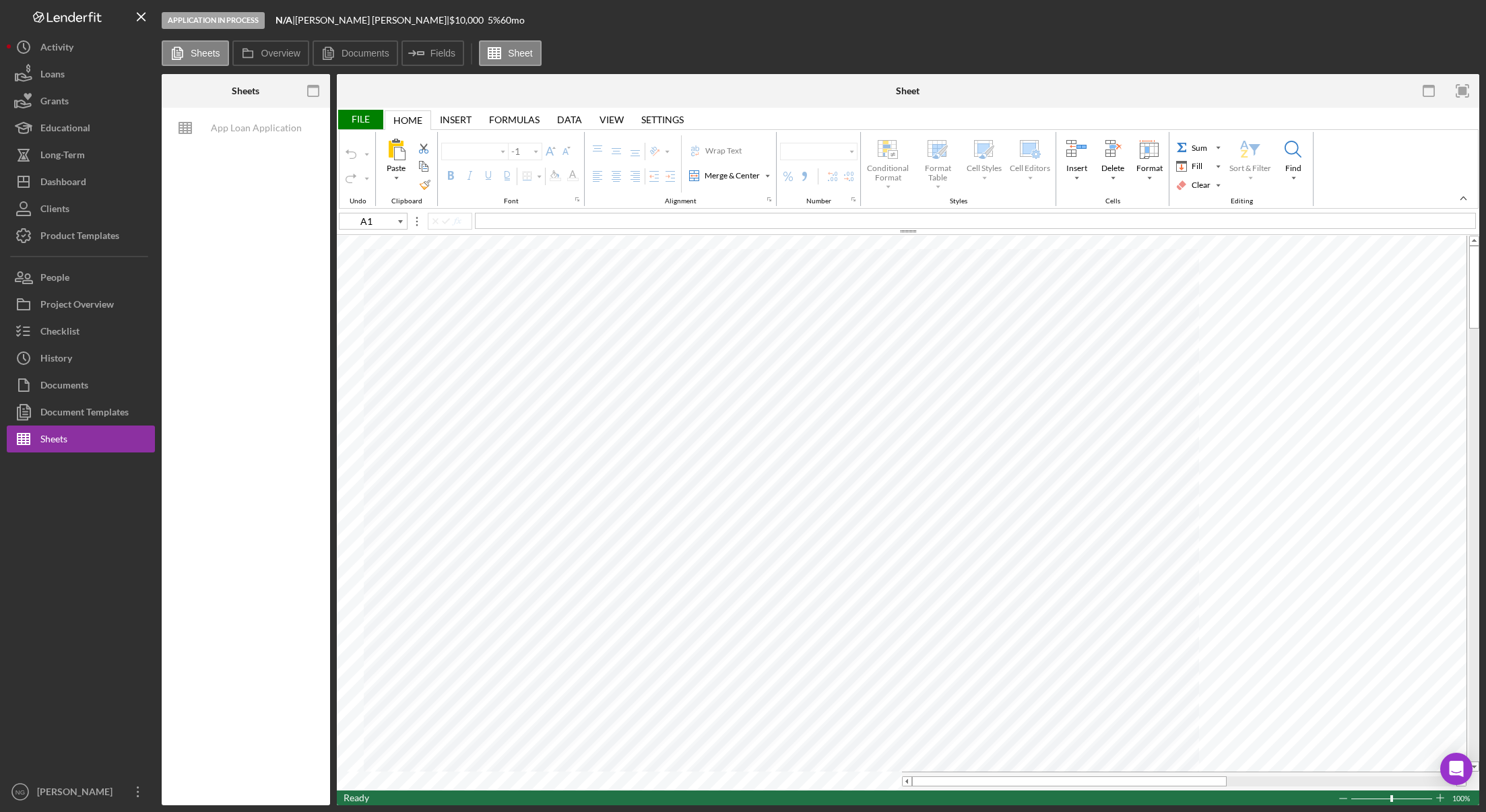
type input "B75"
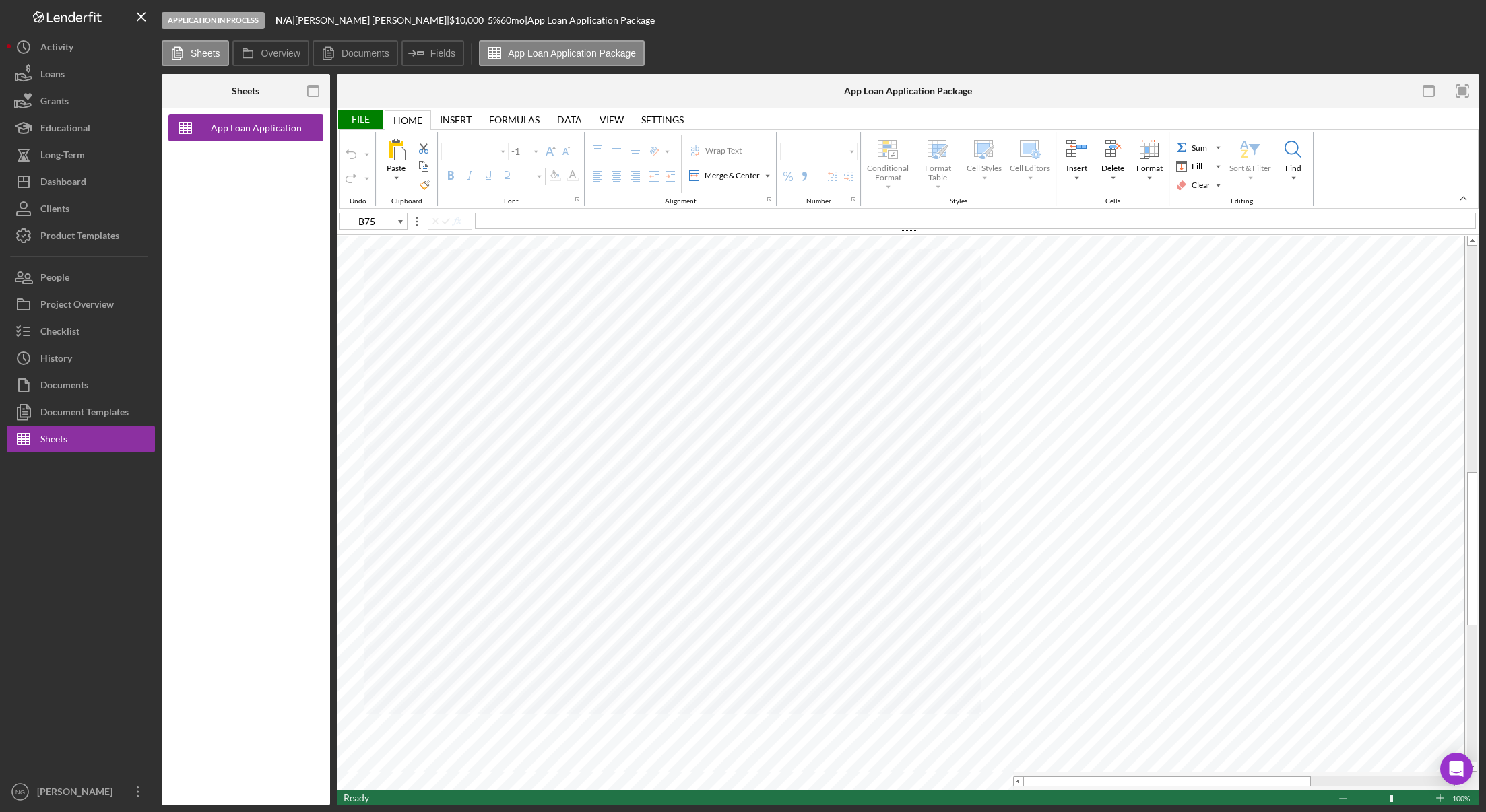
type input "Arial"
type input "10"
click at [1463, 93] on rect "button" at bounding box center [1463, 91] width 9 height 9
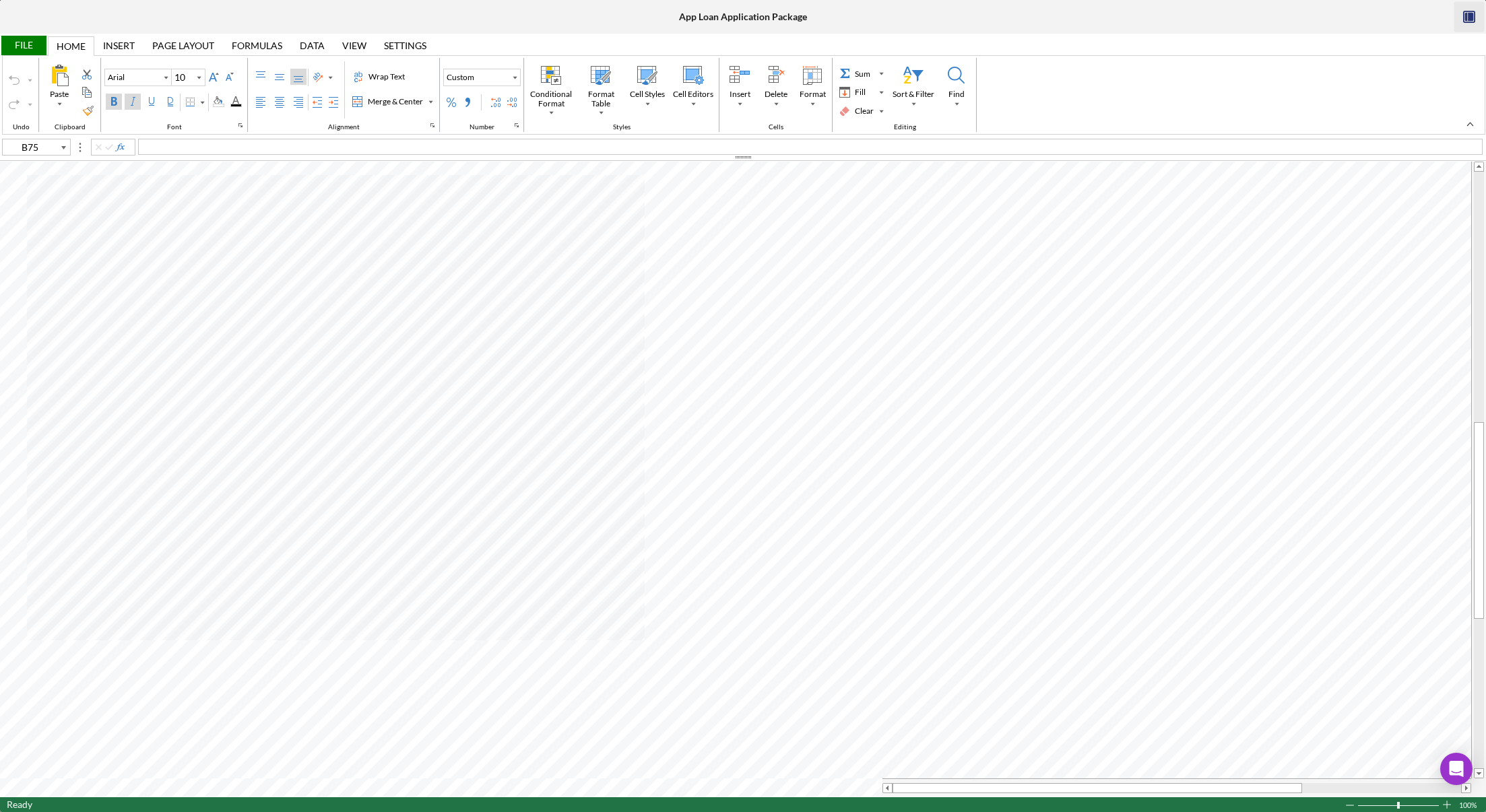
click at [1475, 13] on rect "button" at bounding box center [1469, 16] width 10 height 10
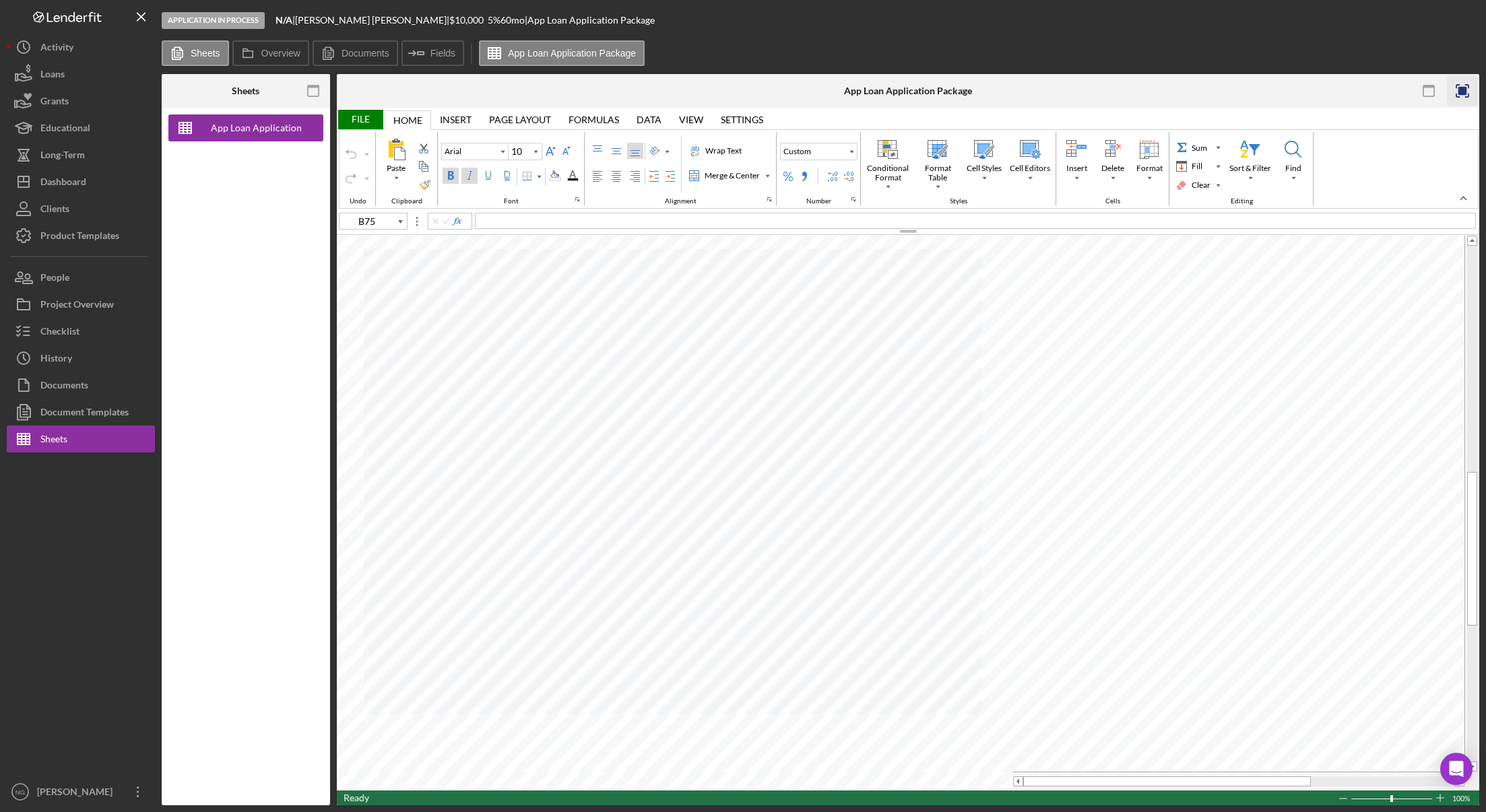
click at [291, 289] on div "App Loan Application Package" at bounding box center [245, 456] width 168 height 698
click at [77, 184] on div "Dashboard" at bounding box center [63, 183] width 46 height 31
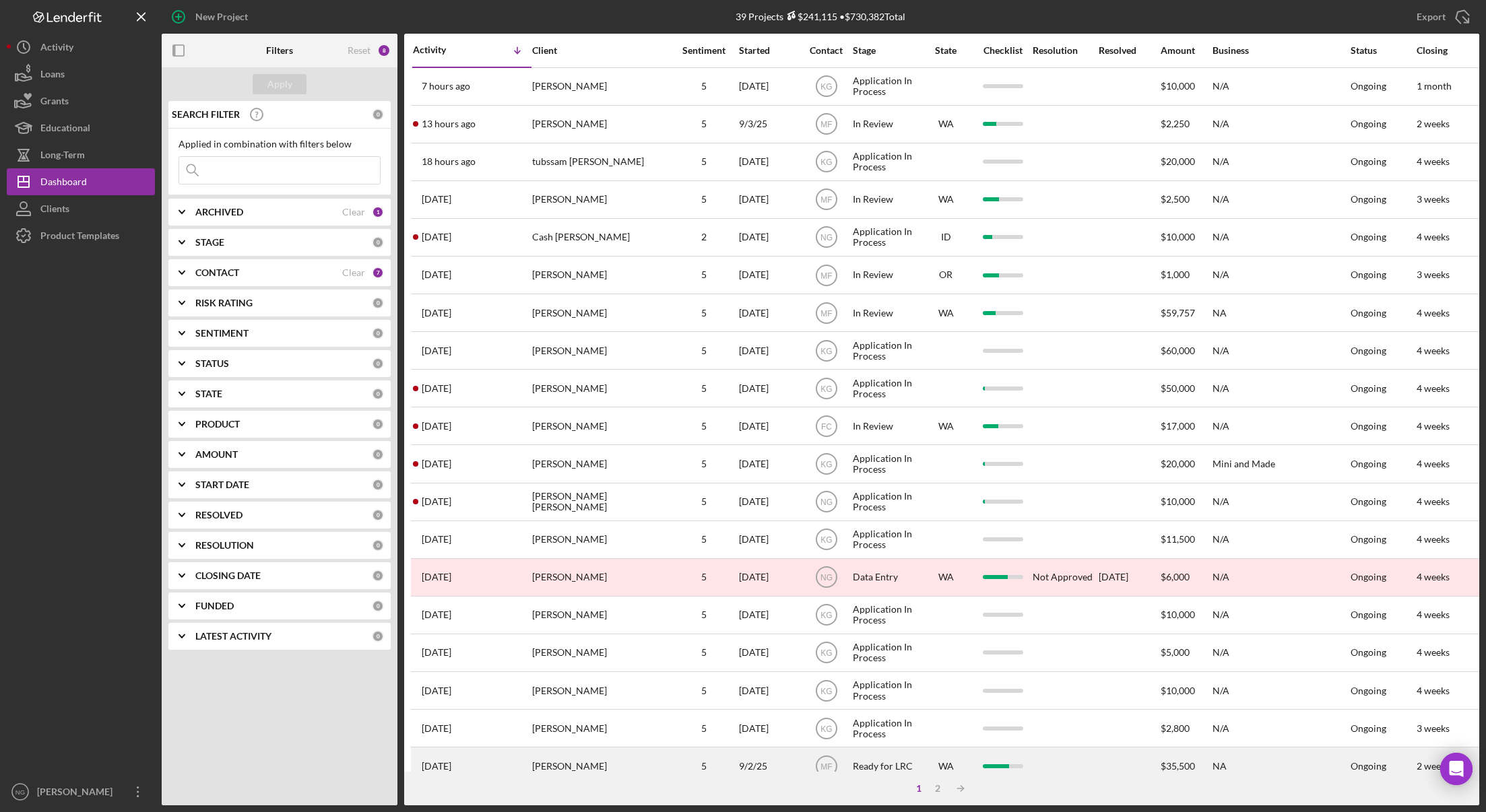
scroll to position [257, 0]
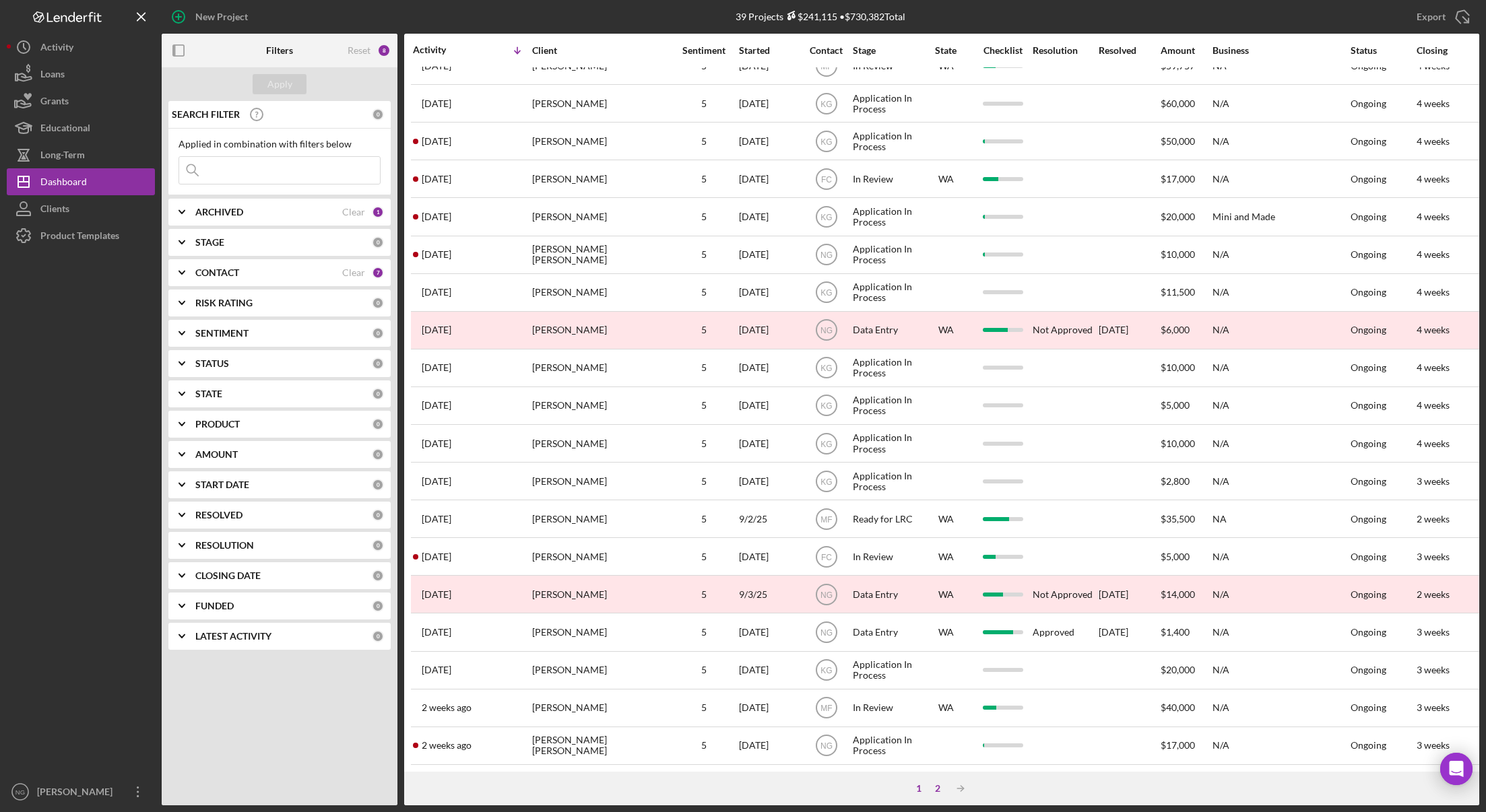
click at [941, 790] on div "2" at bounding box center [938, 789] width 19 height 10
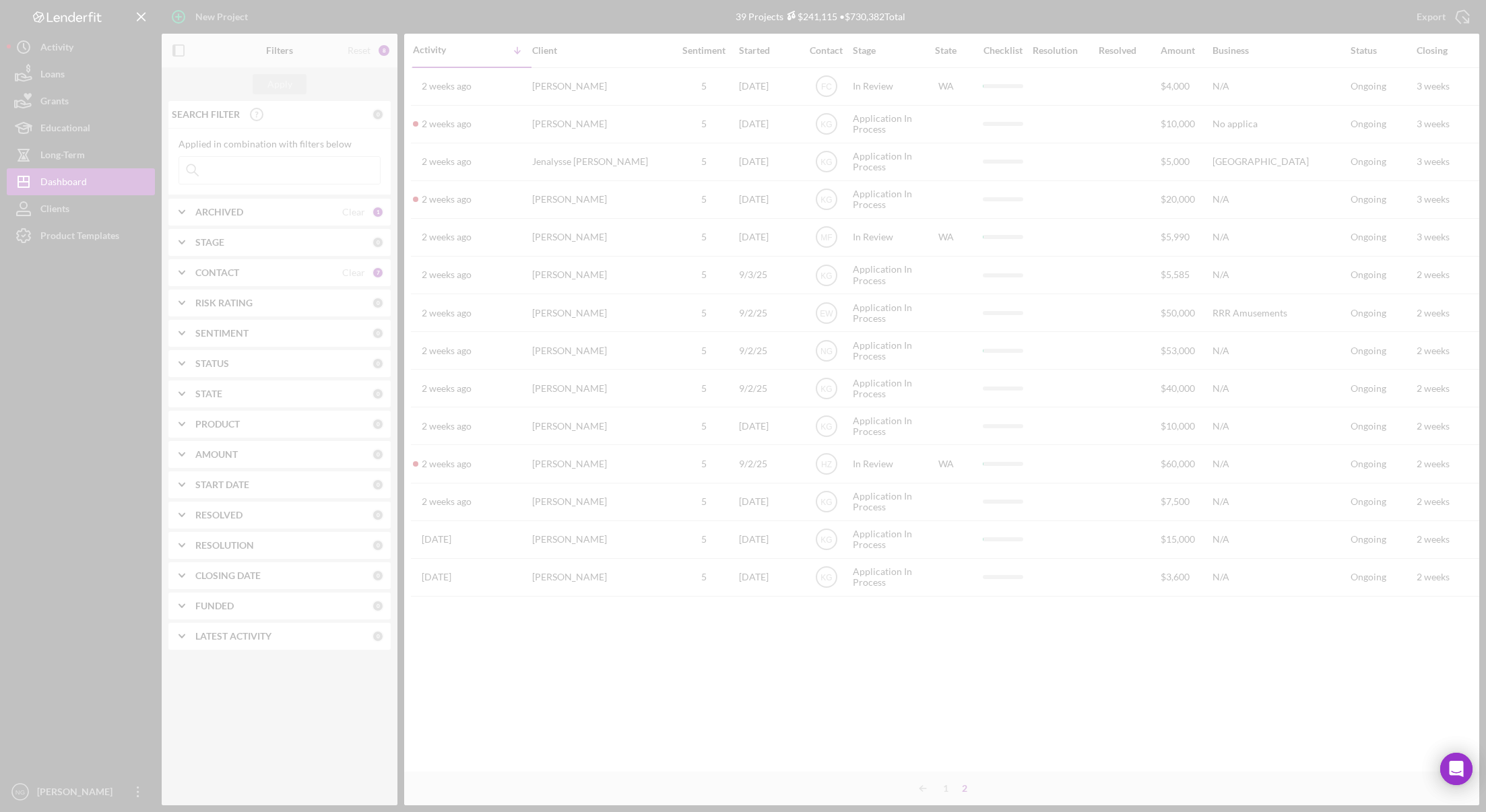
scroll to position [0, 0]
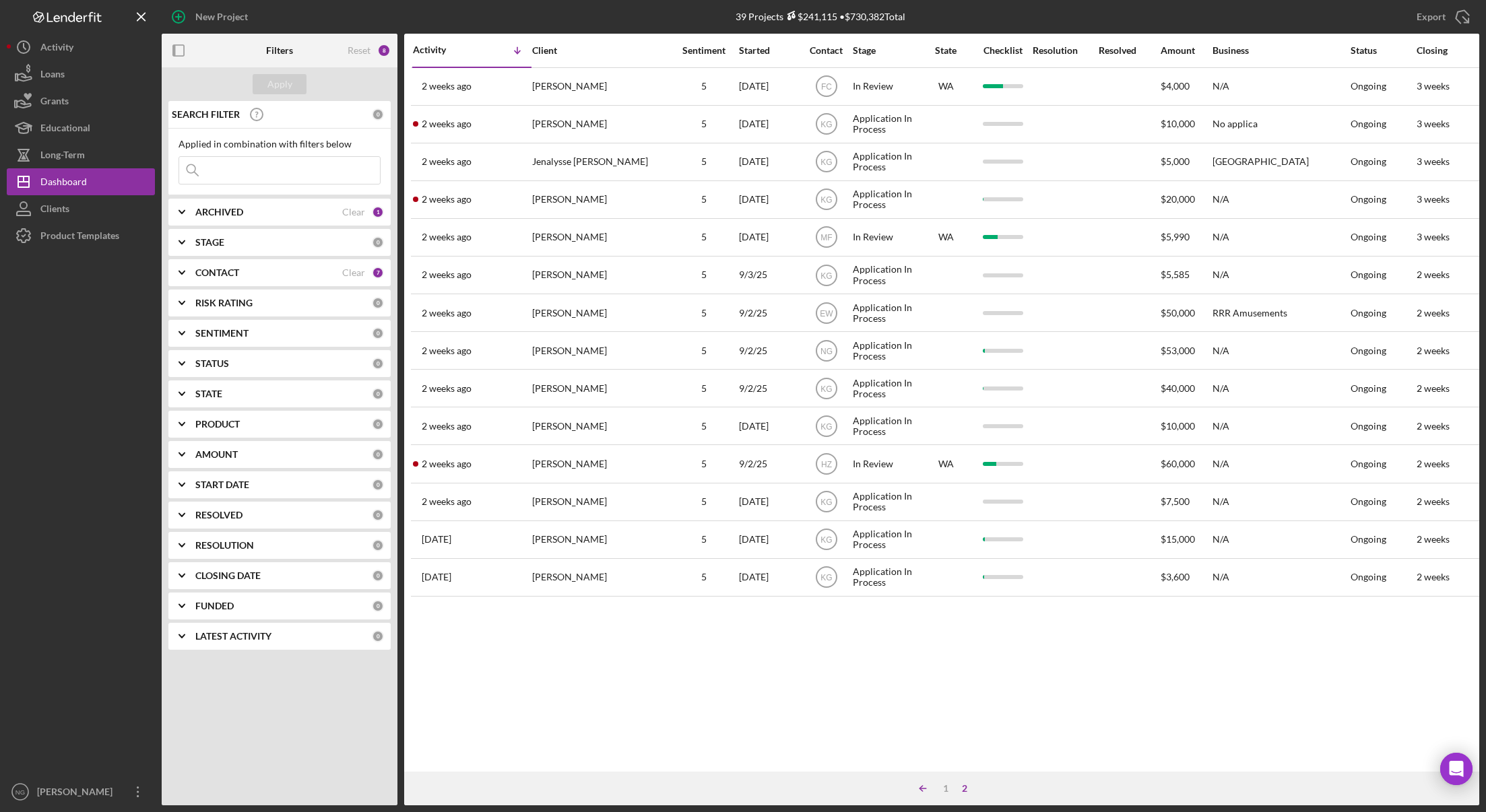
click at [923, 790] on icon "Icon/Table Sort Arrow" at bounding box center [923, 789] width 27 height 27
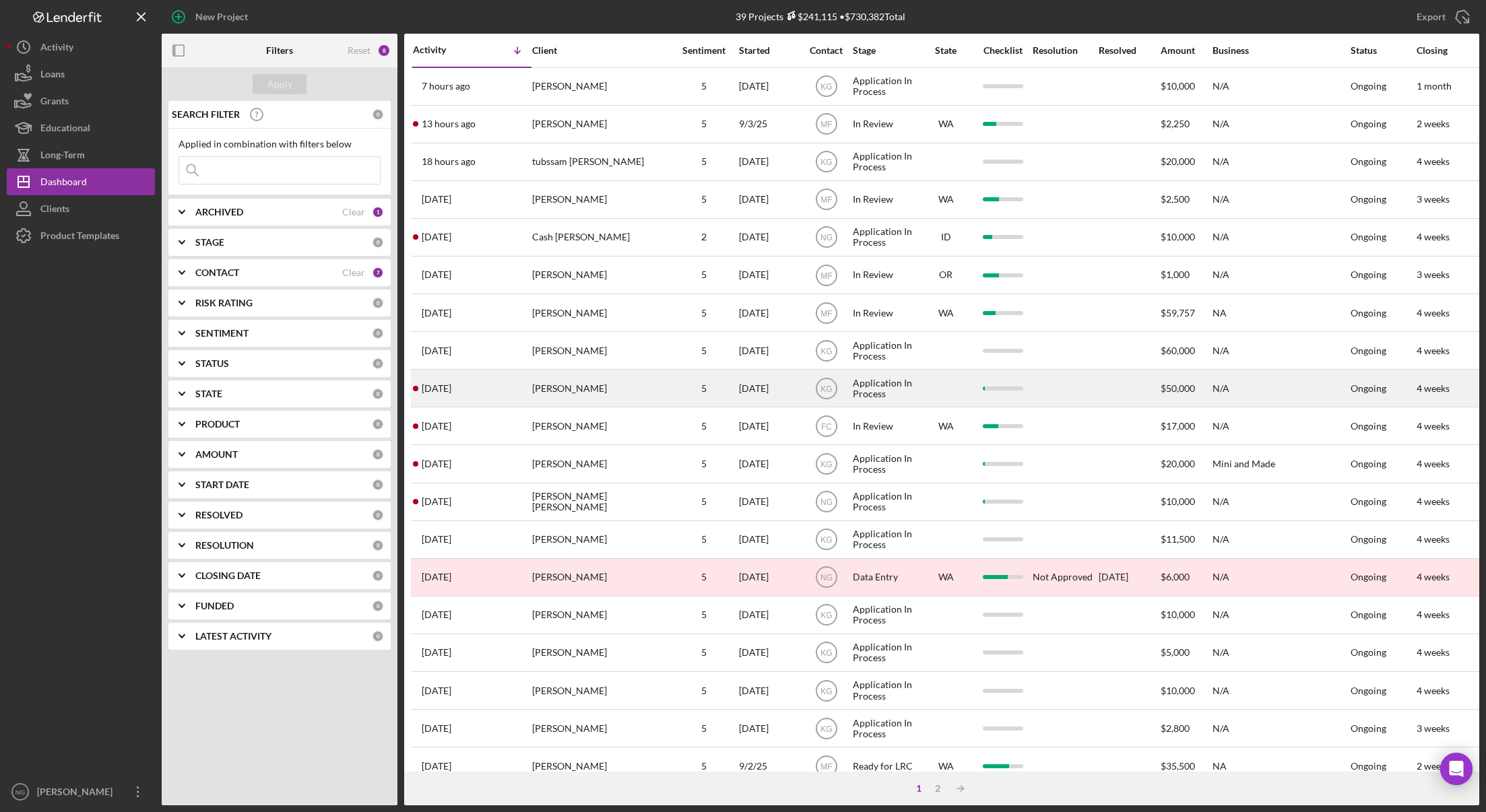
click at [648, 397] on div "[PERSON_NAME]" at bounding box center [599, 388] width 134 height 36
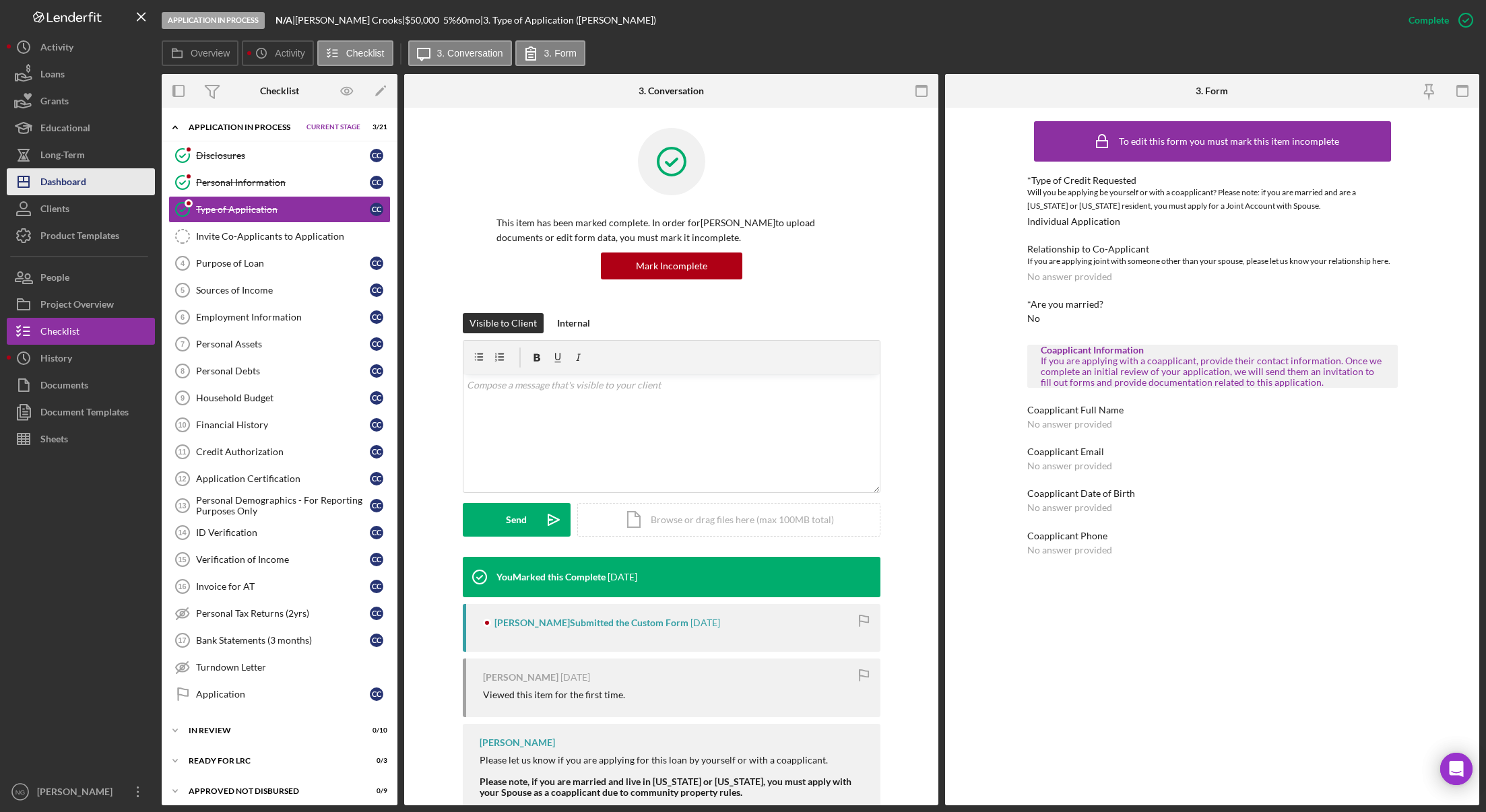
click at [94, 188] on button "Icon/Dashboard Dashboard" at bounding box center [81, 182] width 148 height 27
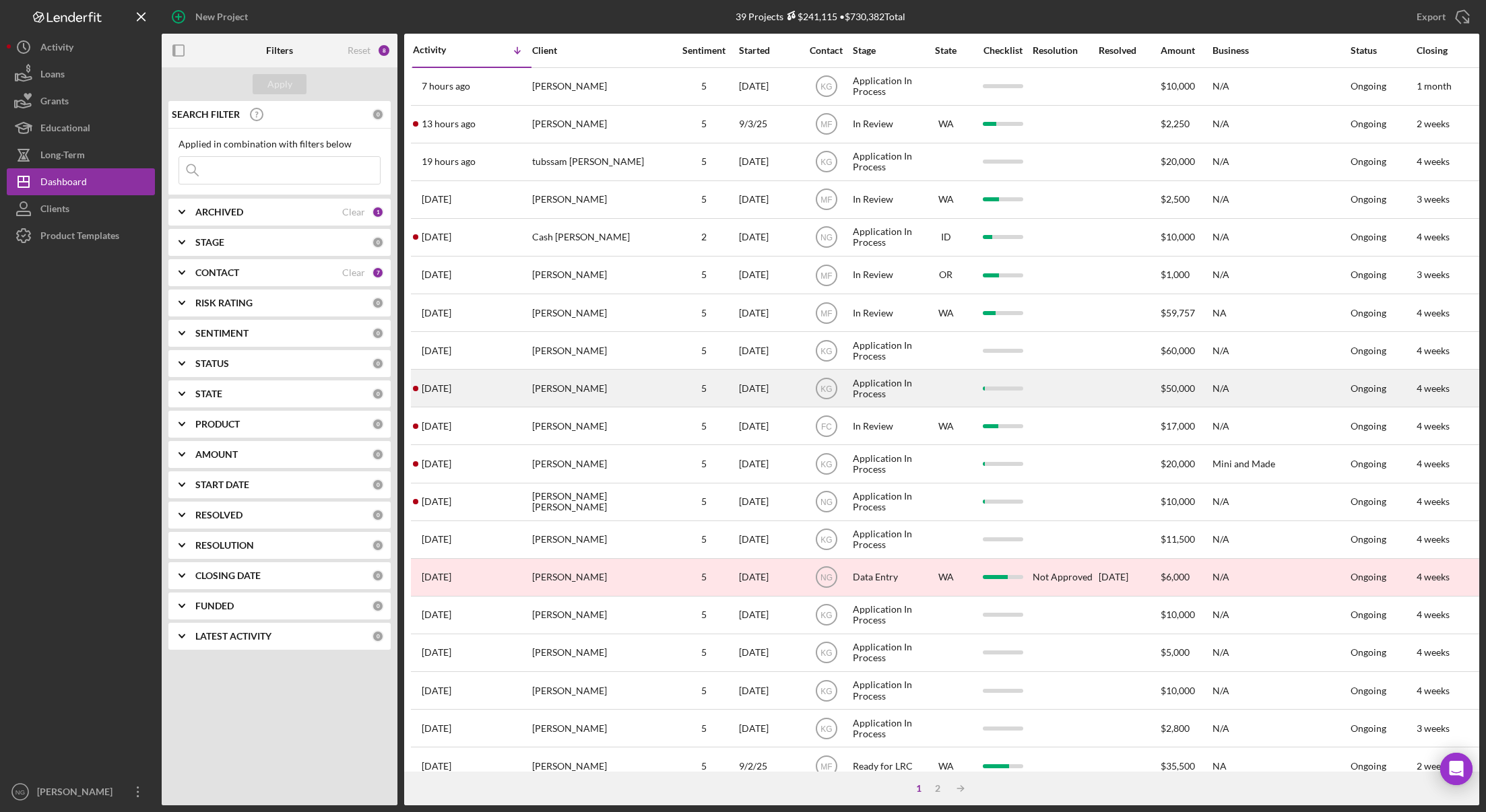
click at [620, 387] on div "[PERSON_NAME]" at bounding box center [599, 388] width 134 height 36
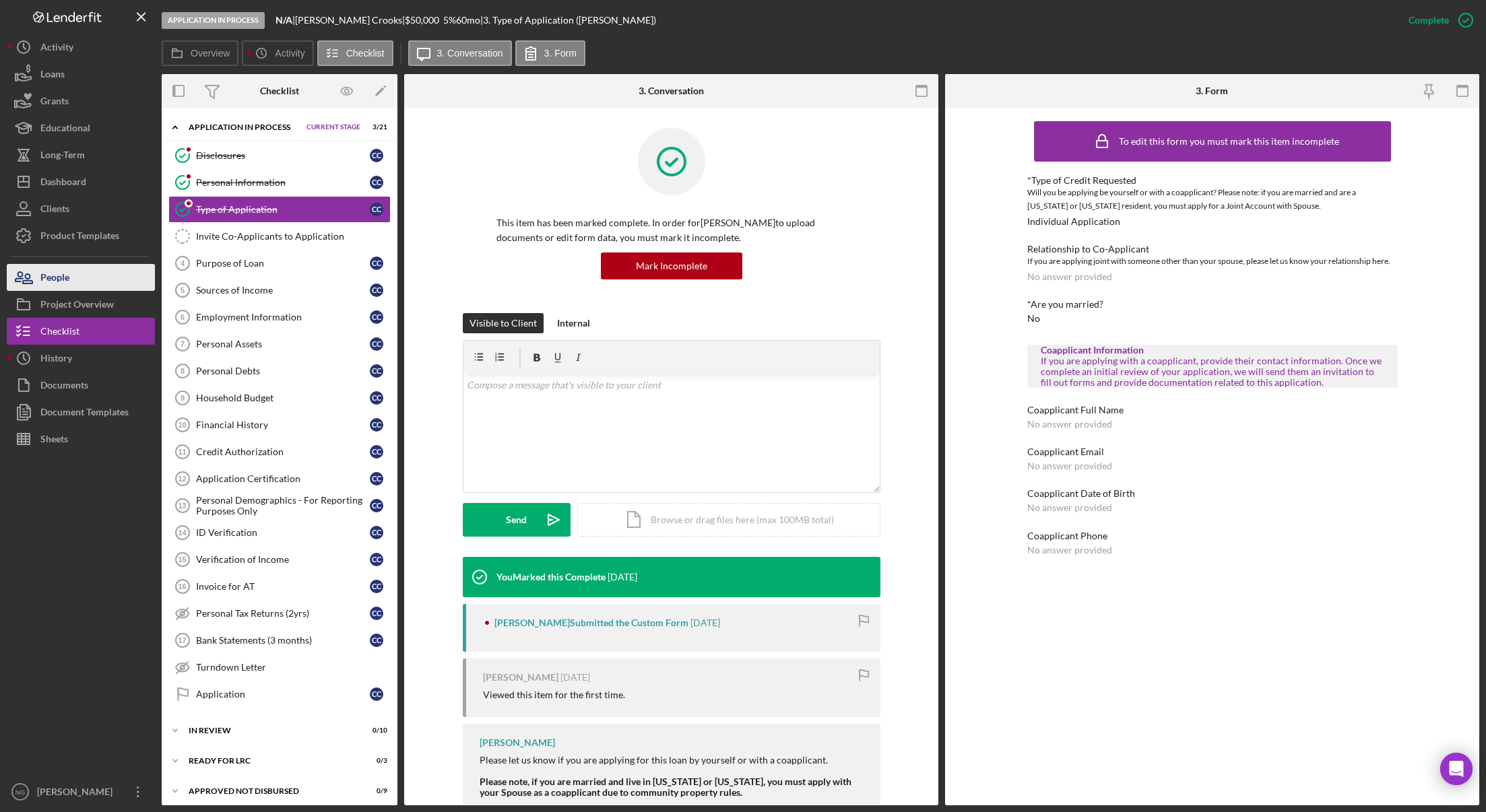
click at [125, 285] on button "People" at bounding box center [81, 277] width 148 height 27
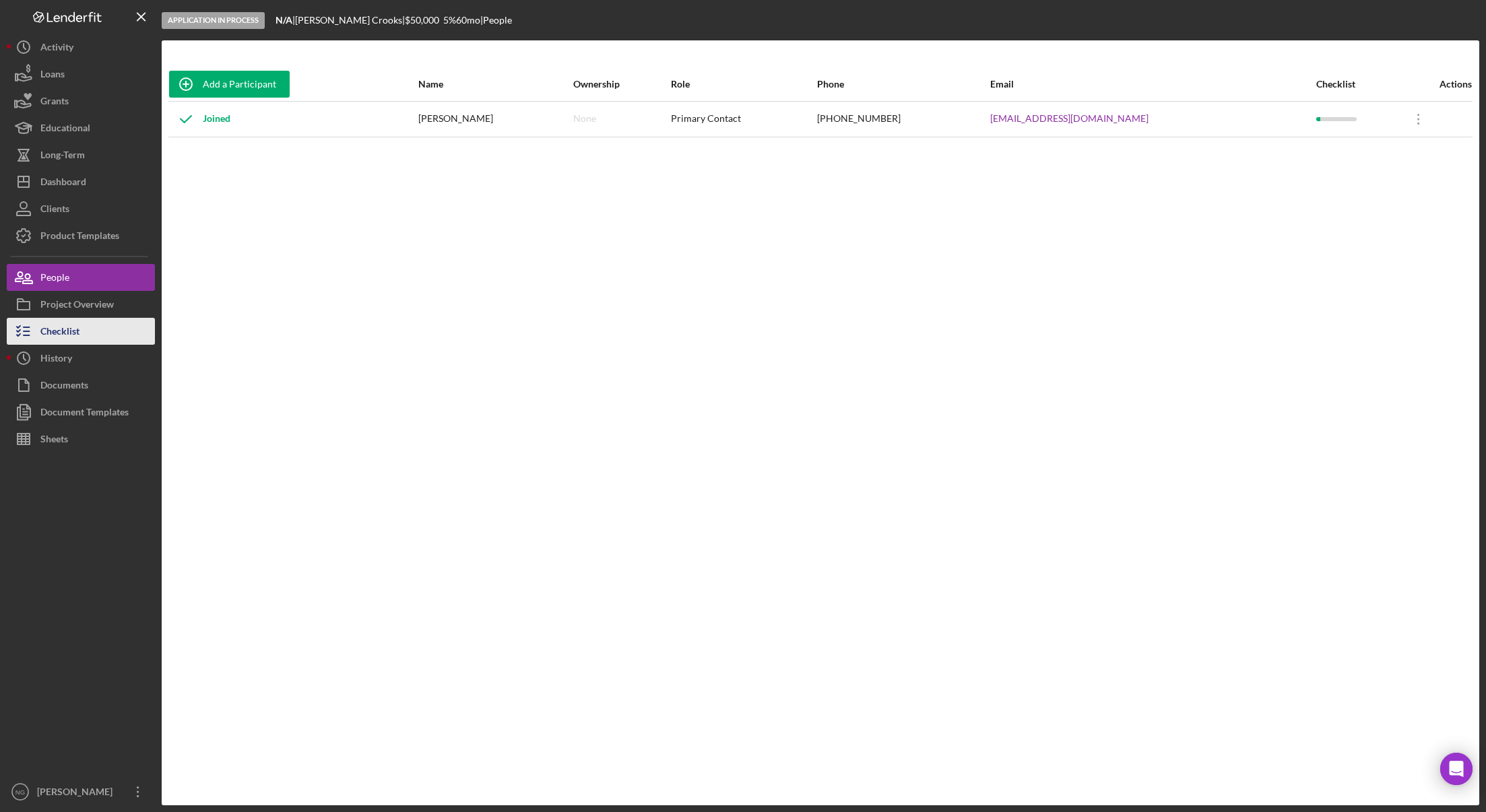
click at [72, 328] on div "Checklist" at bounding box center [60, 333] width 39 height 31
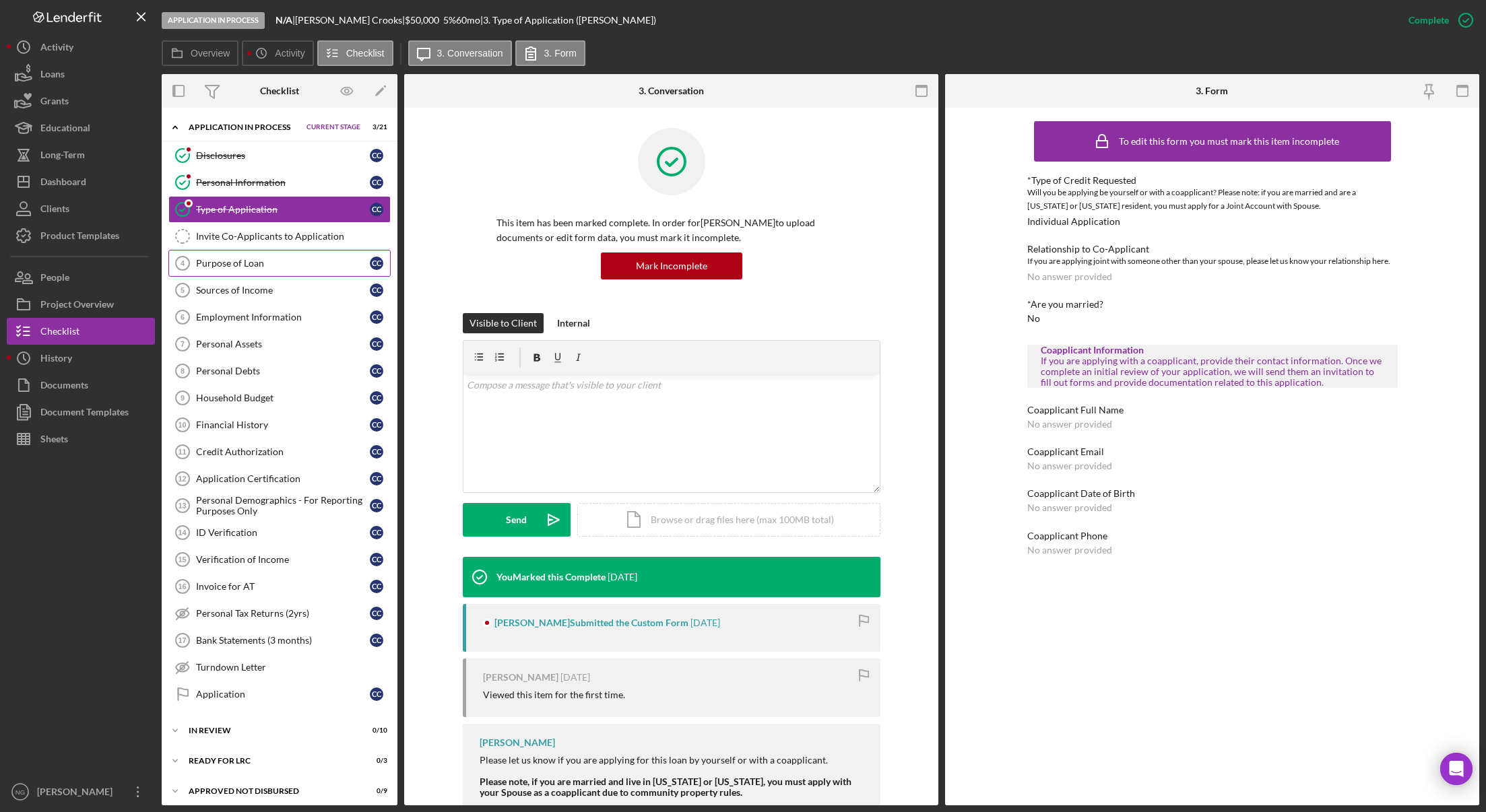
click at [277, 254] on link "Purpose of Loan 4 Purpose of Loan C C" at bounding box center [279, 264] width 223 height 27
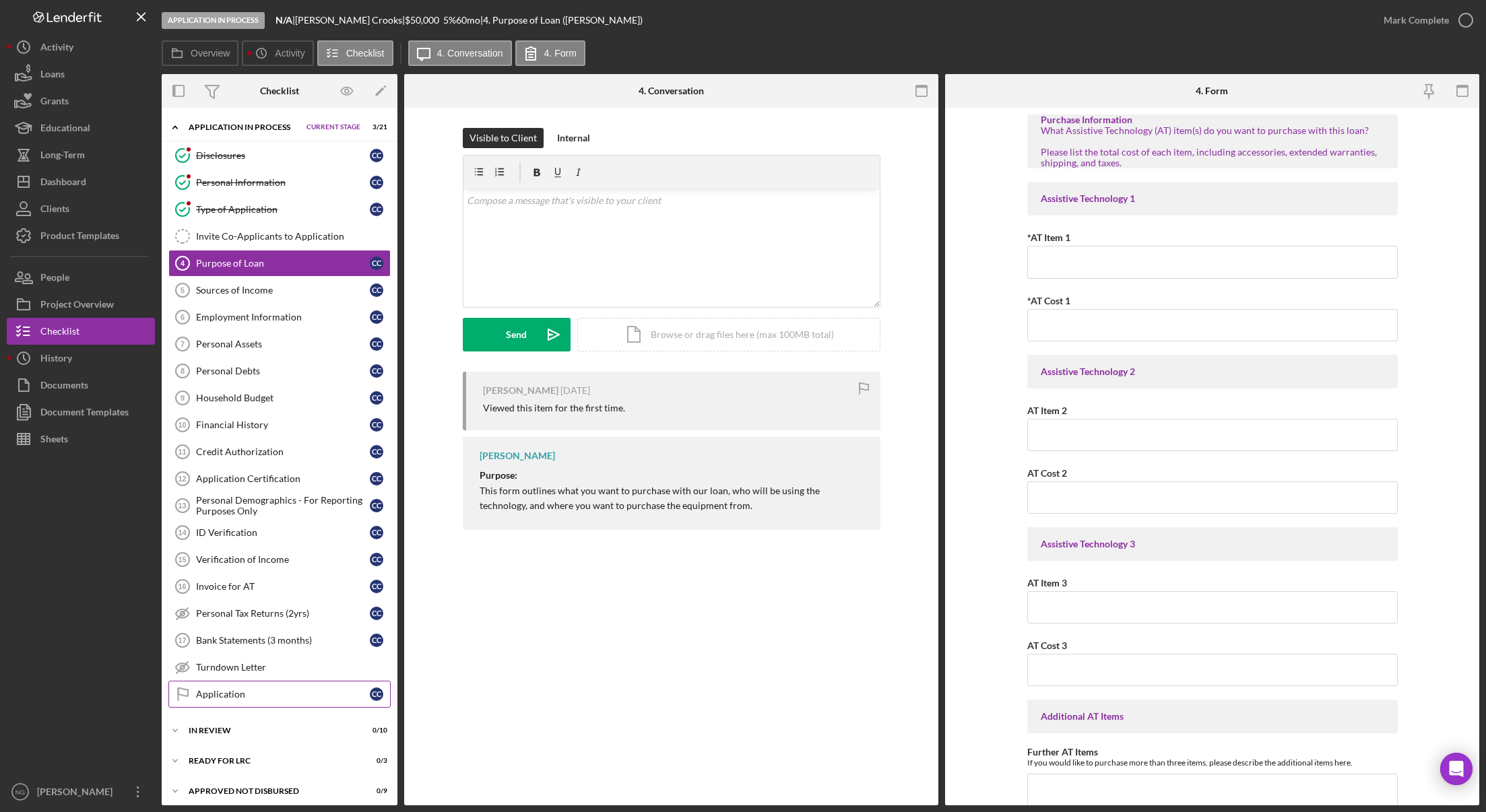
click at [234, 699] on div "Application" at bounding box center [282, 694] width 174 height 10
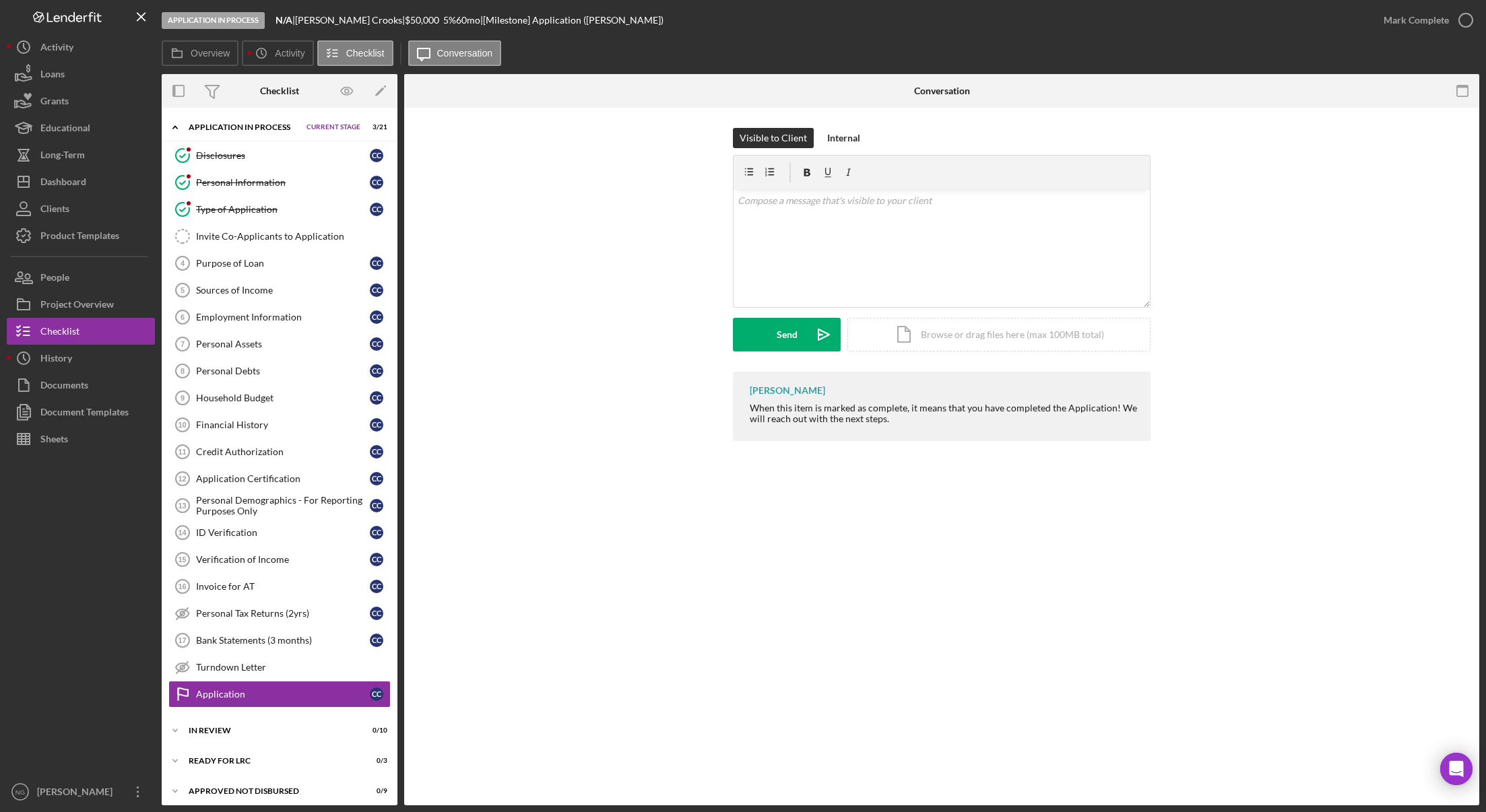
drag, startPoint x: 524, startPoint y: 241, endPoint x: 531, endPoint y: 240, distance: 7.1
click at [525, 241] on div "Visible to Client Internal v Color teal Color pink Remove color Add row above A…" at bounding box center [941, 250] width 1035 height 244
click at [774, 219] on div "v Color teal Color pink Remove color Add row above Add row below Add column bef…" at bounding box center [941, 248] width 416 height 118
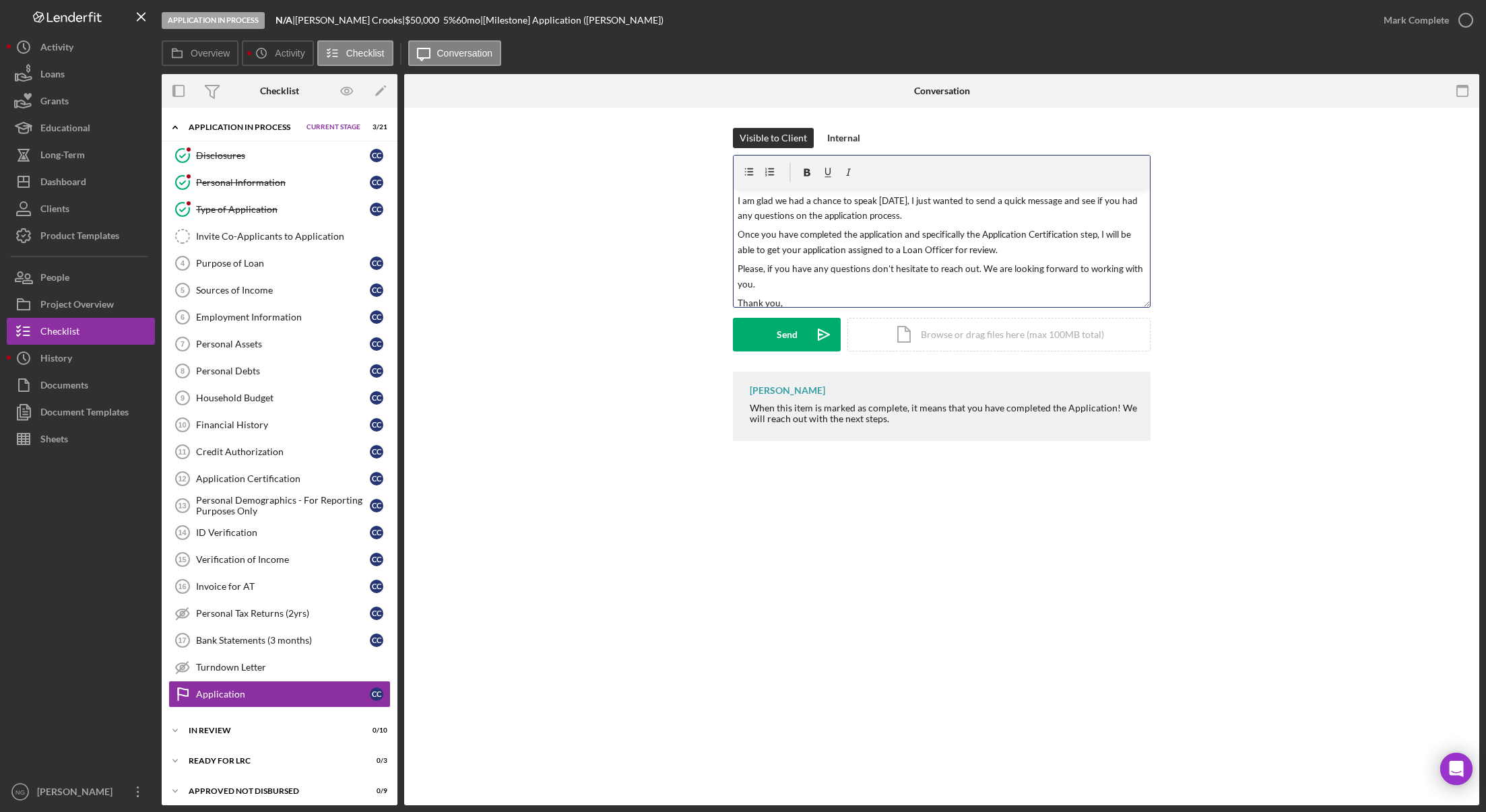
click at [890, 199] on span "I am glad we had a chance to speak today, I just wanted to send a quick message…" at bounding box center [938, 208] width 402 height 26
click at [891, 199] on span "I am glad we had a chance to speak today, I just wanted to send a quick message…" at bounding box center [938, 208] width 402 height 26
drag, startPoint x: 1095, startPoint y: 235, endPoint x: 901, endPoint y: 234, distance: 194.0
click at [901, 234] on span "Once you have completed the application and specifically the Application Certif…" at bounding box center [935, 242] width 395 height 26
drag, startPoint x: 737, startPoint y: 199, endPoint x: 764, endPoint y: 199, distance: 27.0
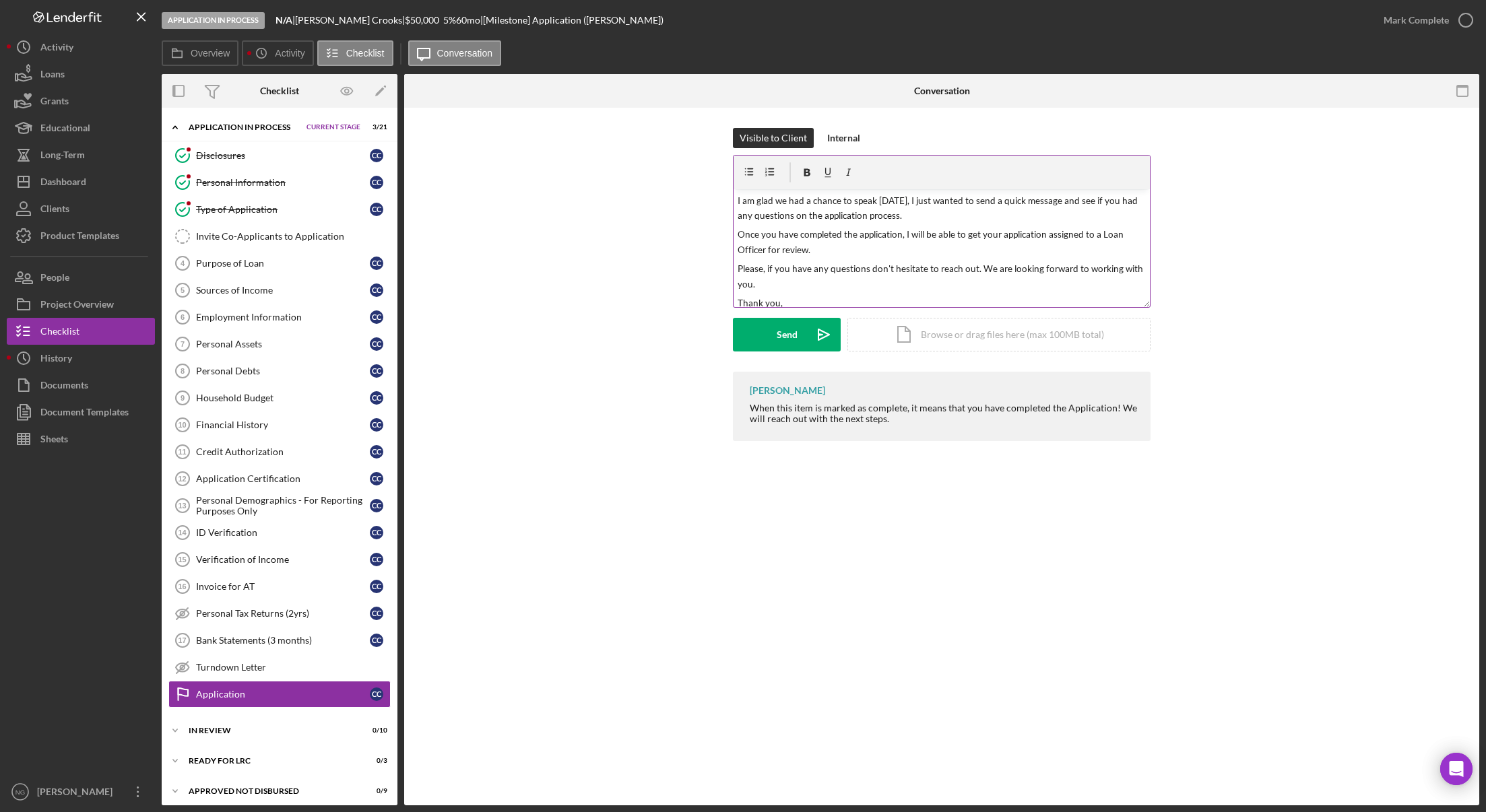
click at [737, 199] on span "I am glad we had a chance to speak yesterday, I just wanted to send a quick mes…" at bounding box center [938, 208] width 402 height 26
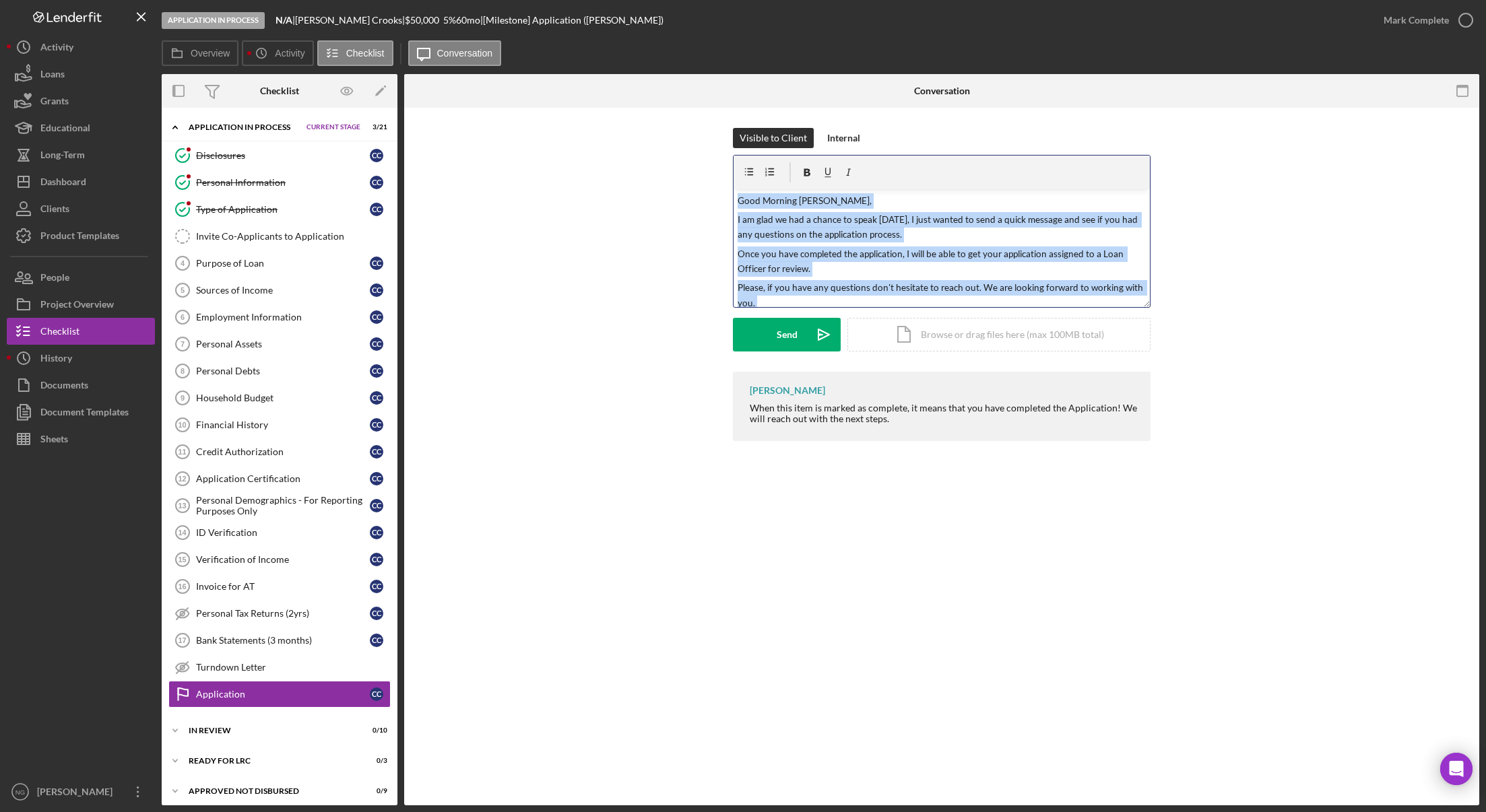
drag, startPoint x: 767, startPoint y: 297, endPoint x: 693, endPoint y: 142, distance: 171.8
click at [693, 142] on div "Visible to Client Internal v Color teal Color pink Remove color Add row above A…" at bounding box center [941, 250] width 1035 height 244
copy div "Good Morning Connie, I am glad we had a chance to speak yesterday, I just wante…"
click at [220, 62] on button "Overview" at bounding box center [199, 53] width 77 height 25
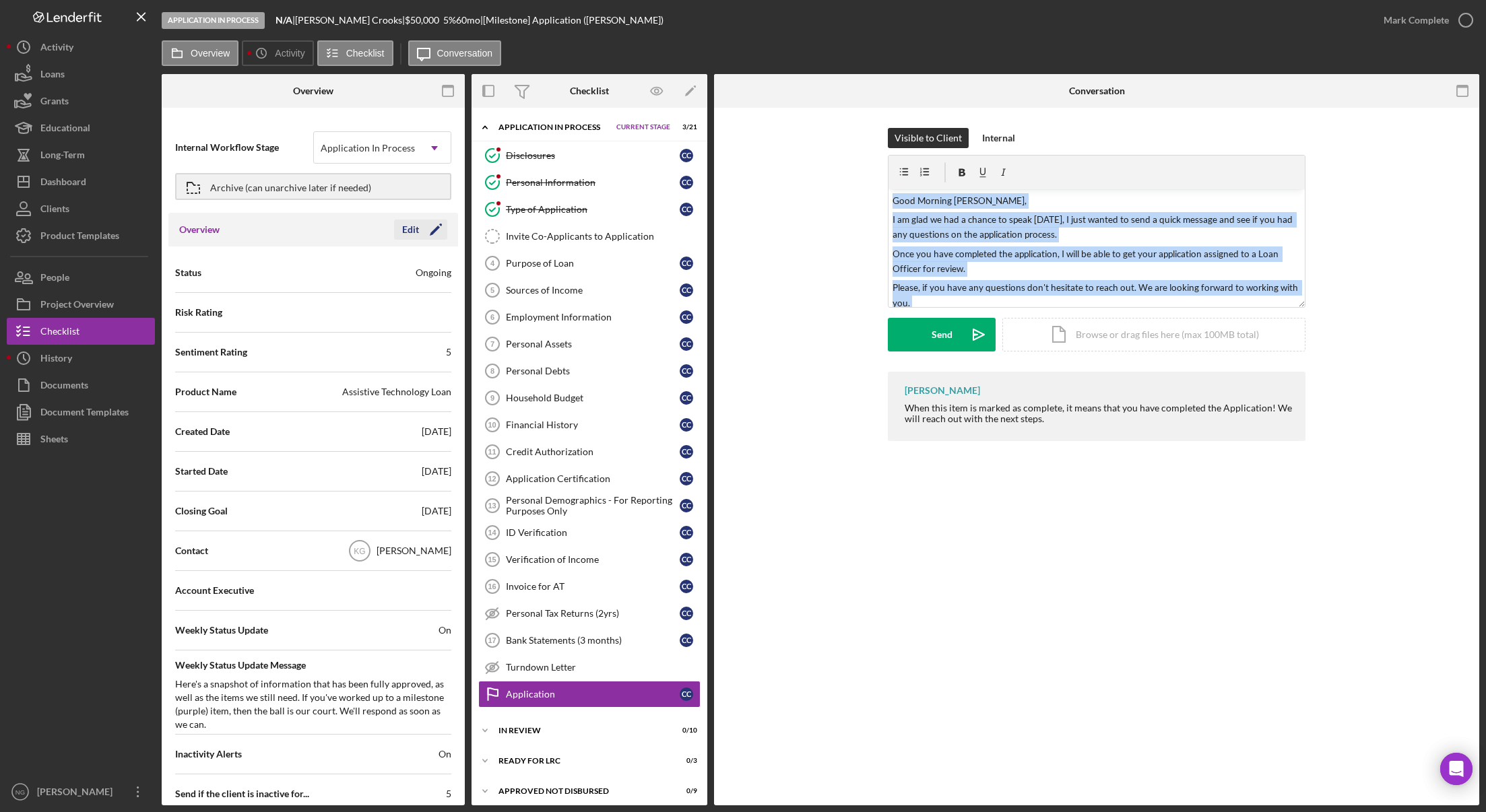
click at [411, 229] on div "Edit" at bounding box center [410, 229] width 17 height 20
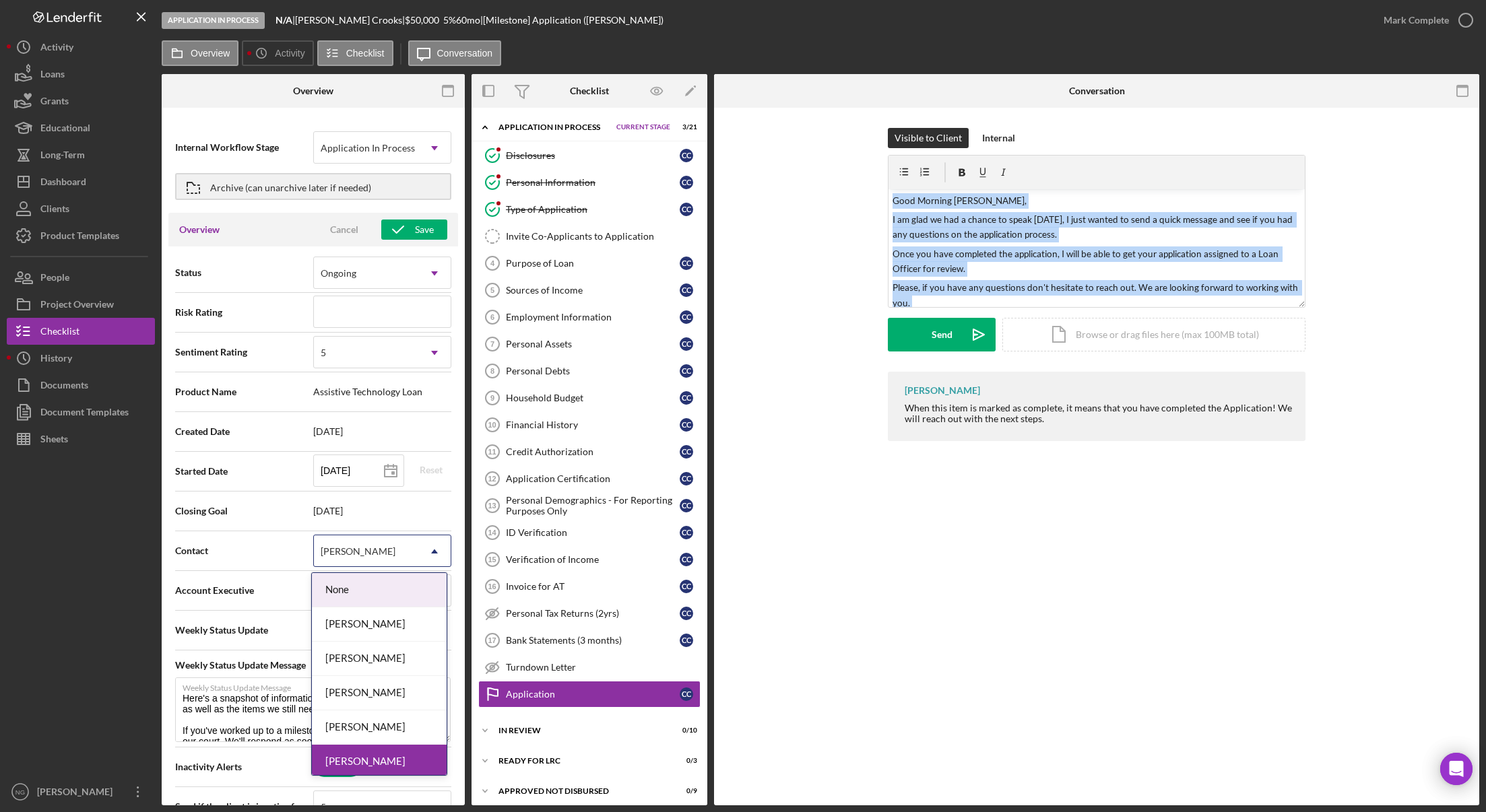
click at [373, 545] on div "Kathy Gilman" at bounding box center [366, 551] width 105 height 31
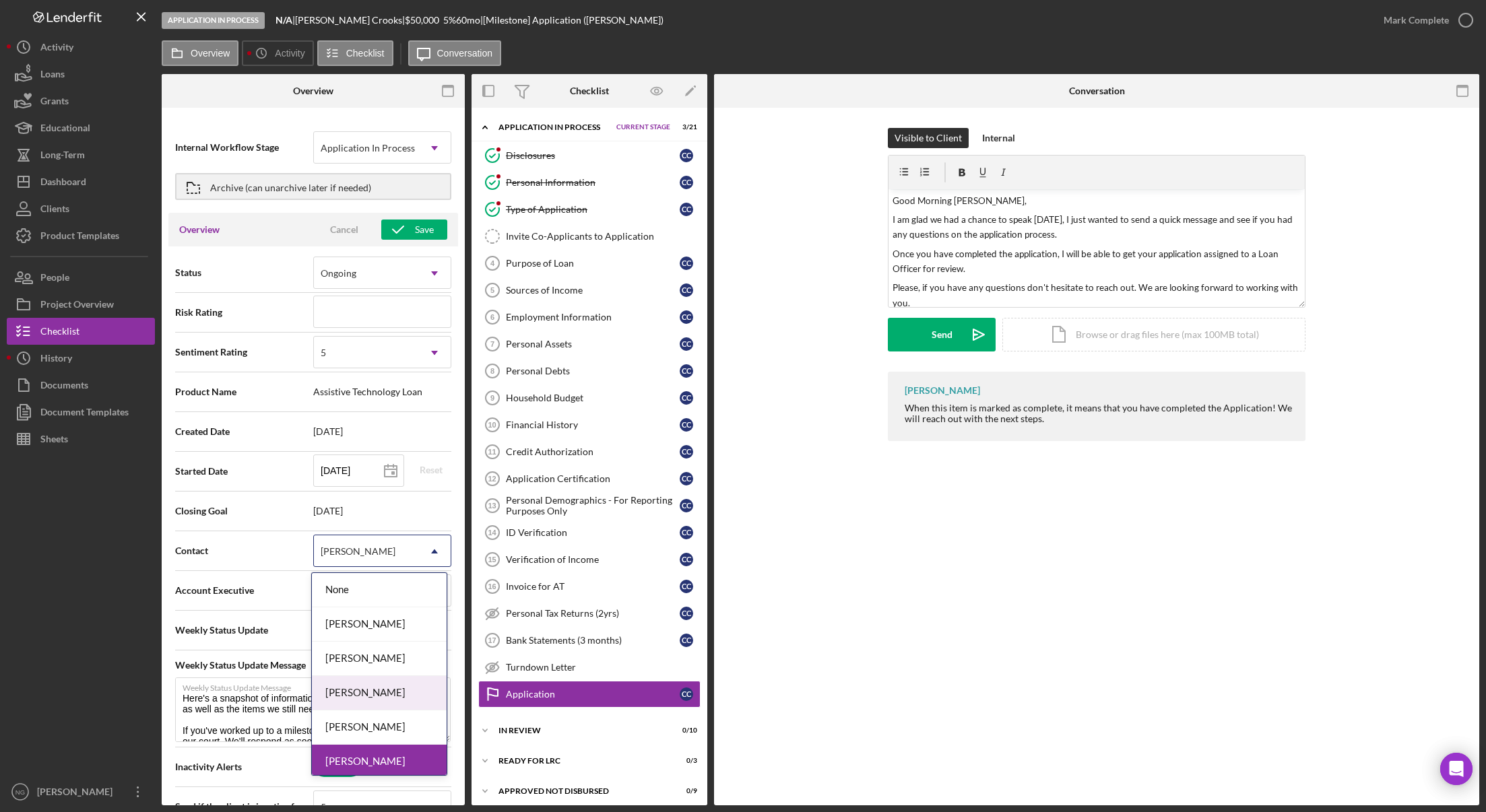
click at [363, 700] on div "[PERSON_NAME]" at bounding box center [379, 693] width 134 height 34
type textarea "Here's a snapshot of information that has been fully approved, as well as the i…"
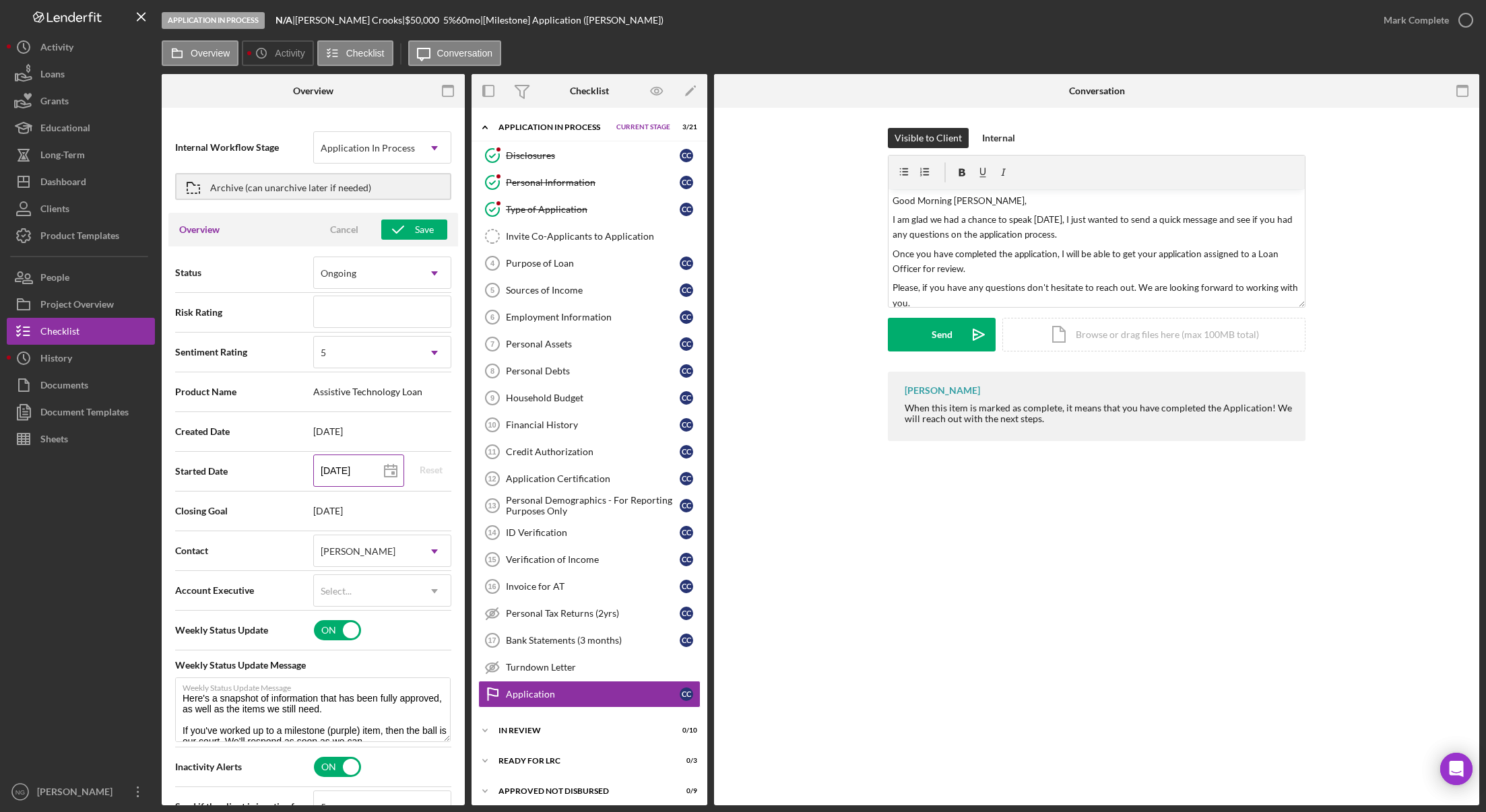
click at [374, 473] on icon at bounding box center [390, 471] width 34 height 34
type input "09/17/2025"
type input "2025-09-17"
type textarea "Here's a snapshot of information that has been fully approved, as well as the i…"
type input "2025-09-17"
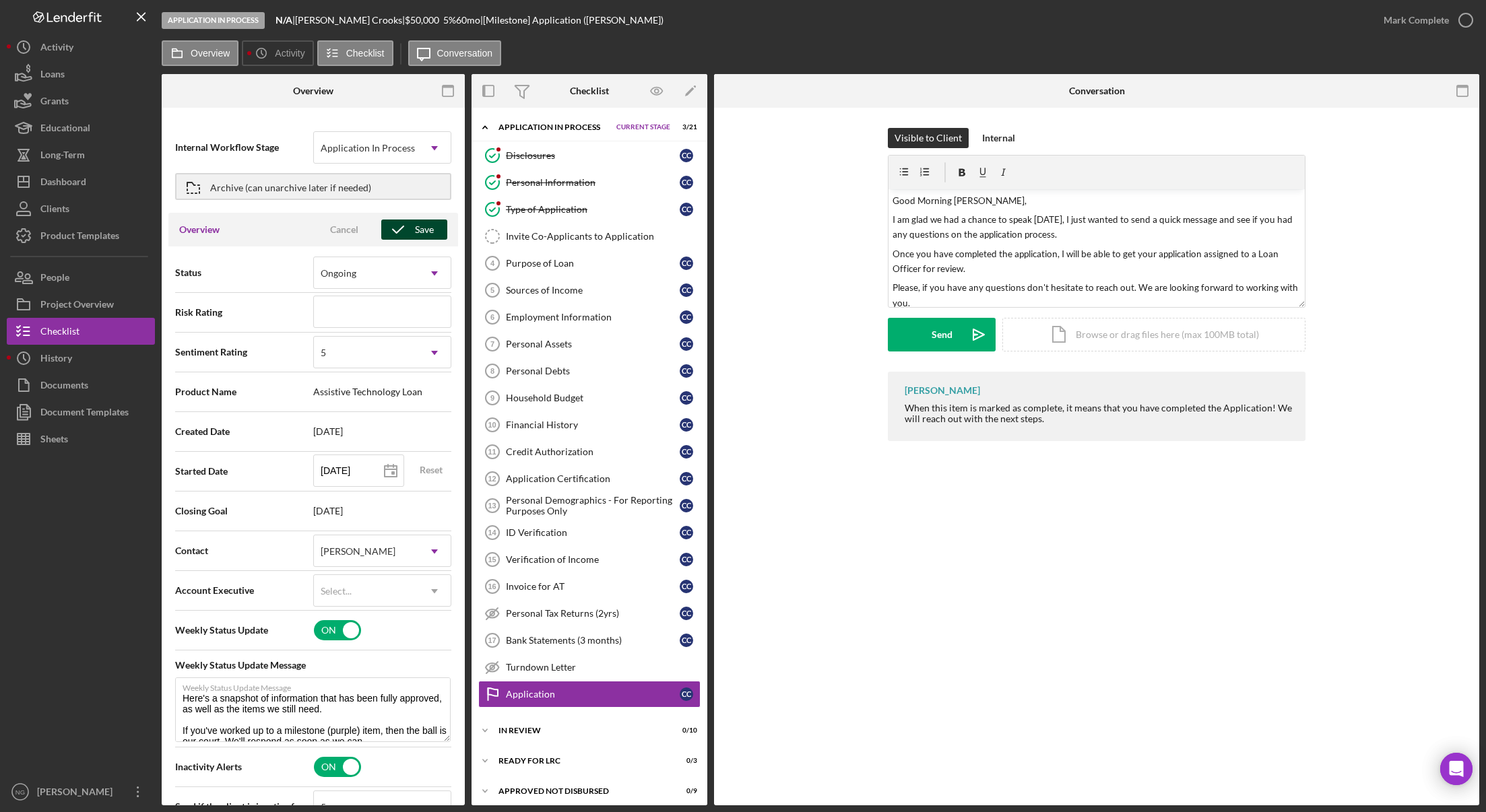
click at [401, 229] on icon "button" at bounding box center [397, 229] width 34 height 34
type textarea "Here's a snapshot of information that has been fully approved, as well as the i…"
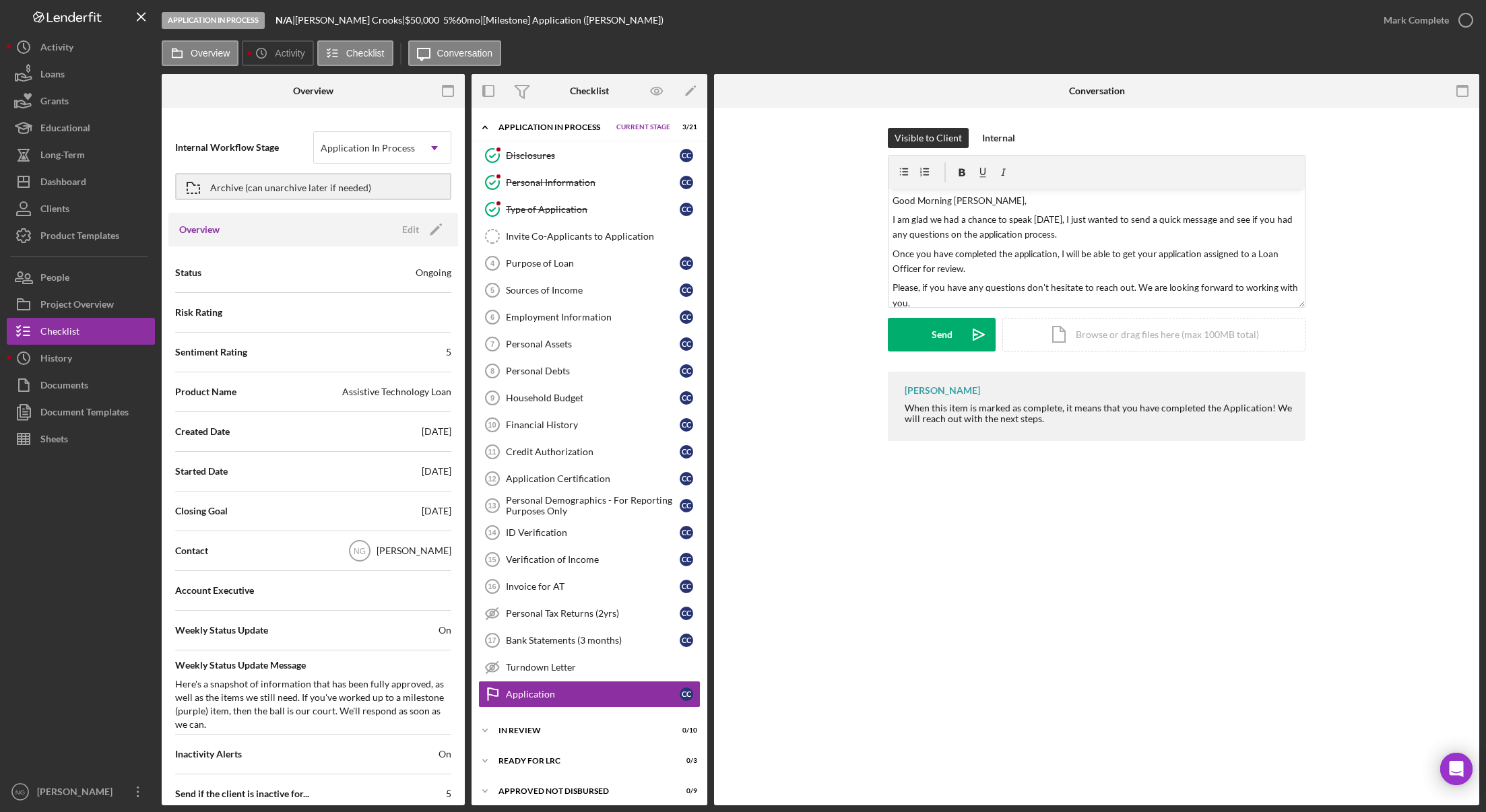
click at [437, 365] on div "Sentiment Rating 5" at bounding box center [313, 352] width 276 height 34
click at [433, 236] on icon "Icon/Edit" at bounding box center [436, 229] width 34 height 34
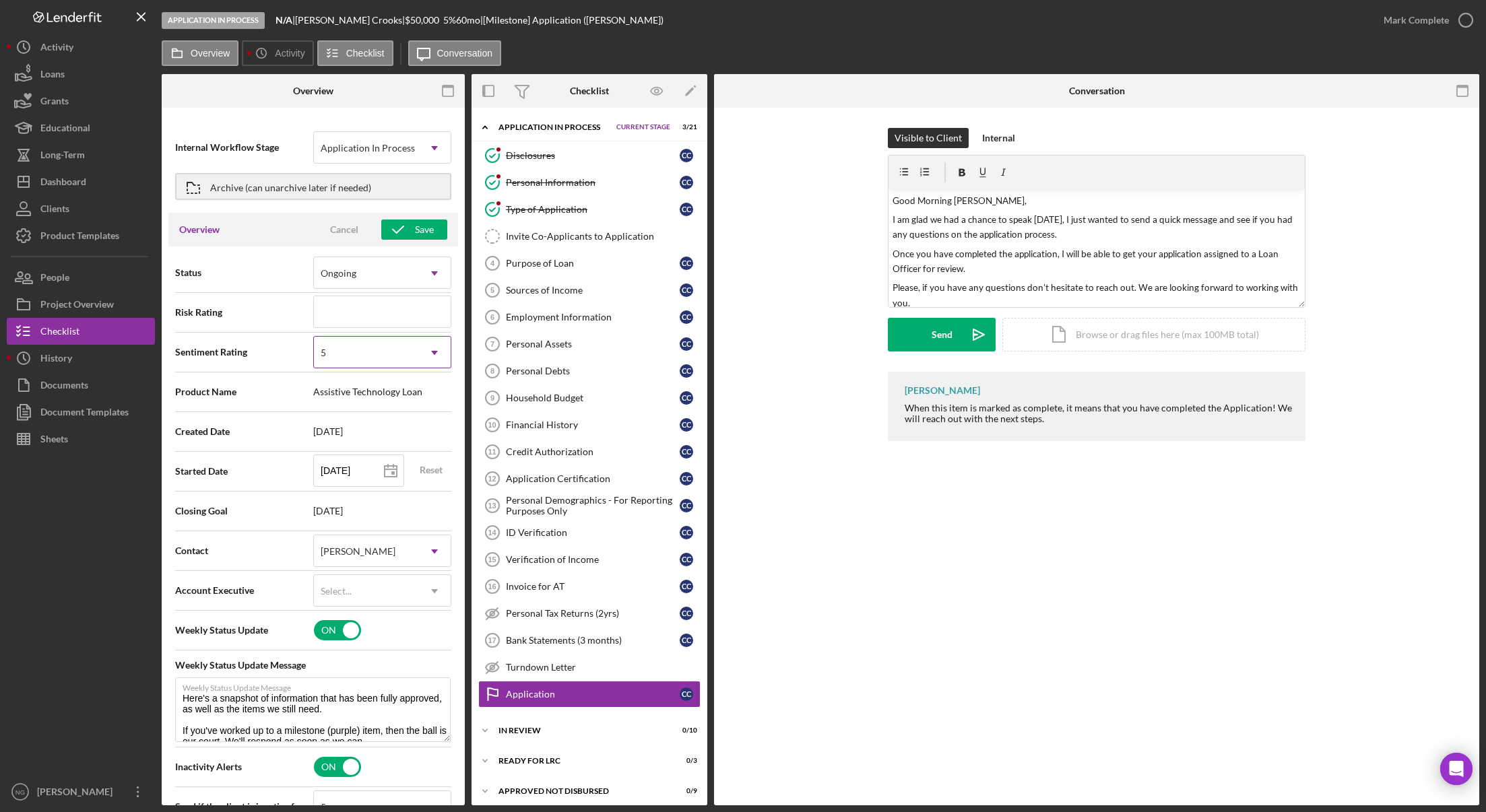
click at [418, 359] on icon "Icon/Dropdown Arrow" at bounding box center [434, 353] width 32 height 32
click at [361, 99] on div "Overview" at bounding box center [313, 90] width 101 height 34
drag, startPoint x: 566, startPoint y: 155, endPoint x: 566, endPoint y: 182, distance: 27.0
click at [566, 155] on div "Disclosures" at bounding box center [592, 155] width 174 height 10
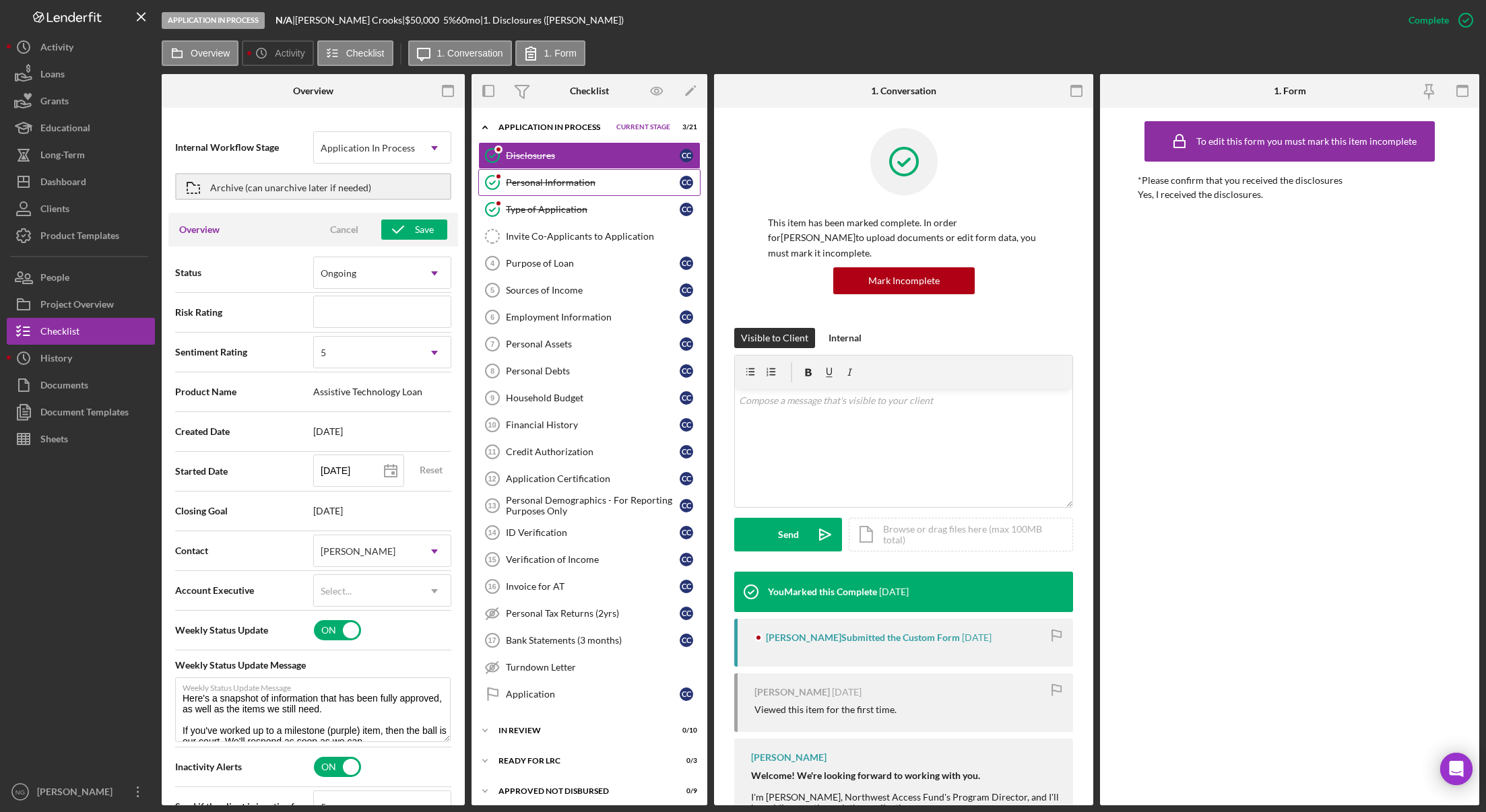
click at [566, 182] on div "Personal Information" at bounding box center [592, 182] width 174 height 10
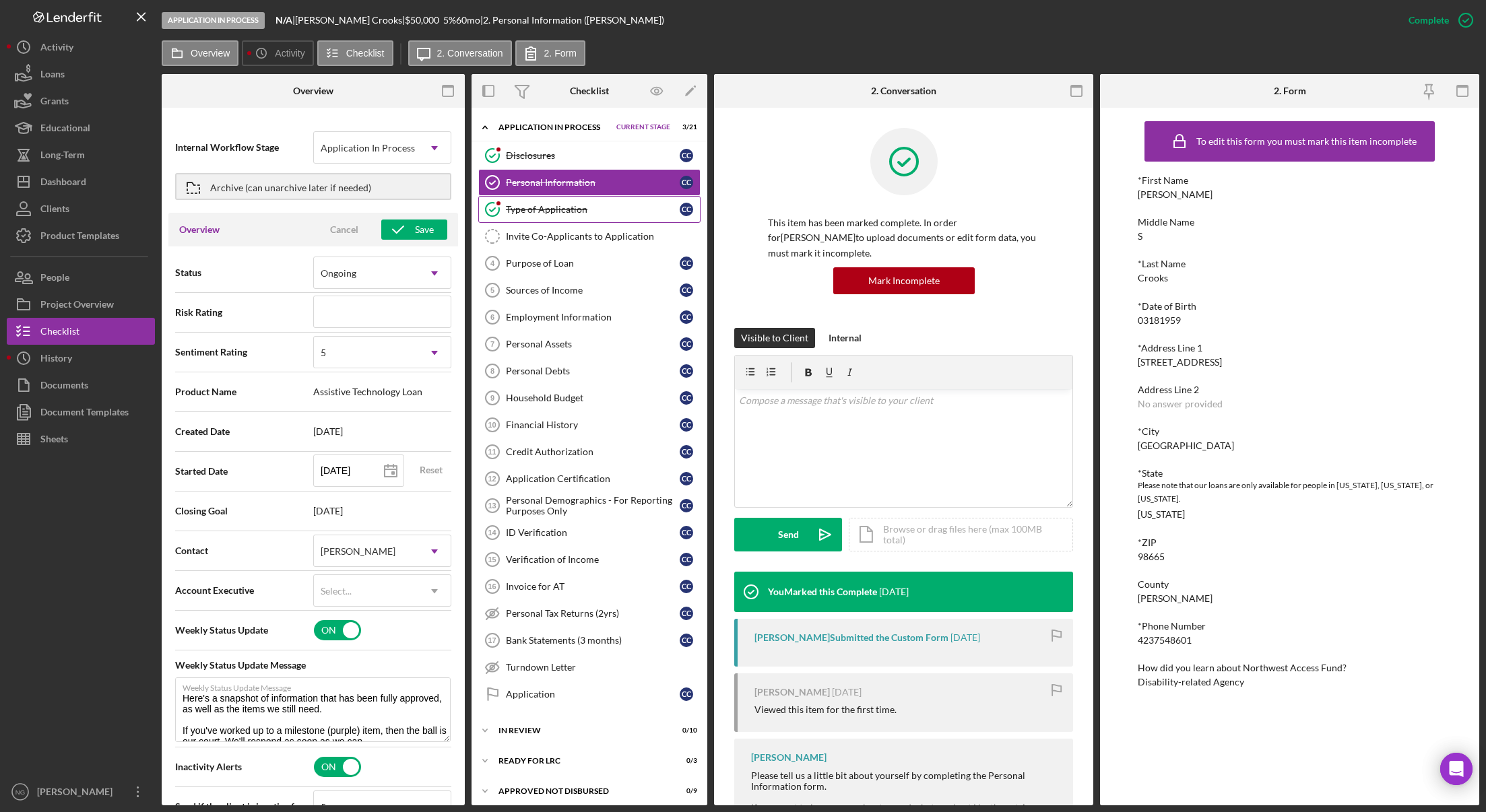
click at [565, 208] on div "Type of Application" at bounding box center [592, 209] width 174 height 10
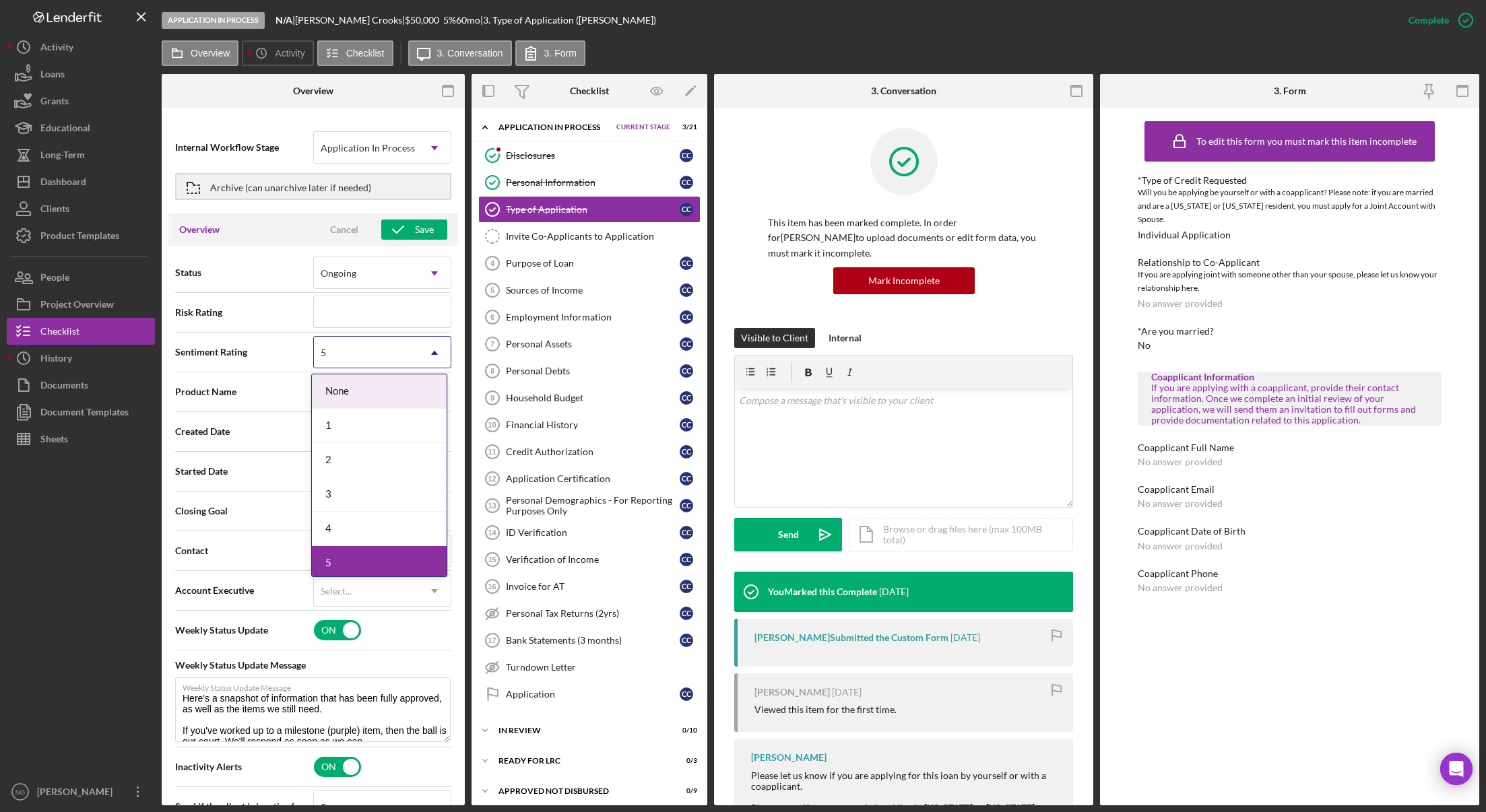
click at [397, 355] on div "5" at bounding box center [366, 353] width 105 height 31
click at [391, 425] on div "1" at bounding box center [379, 426] width 134 height 34
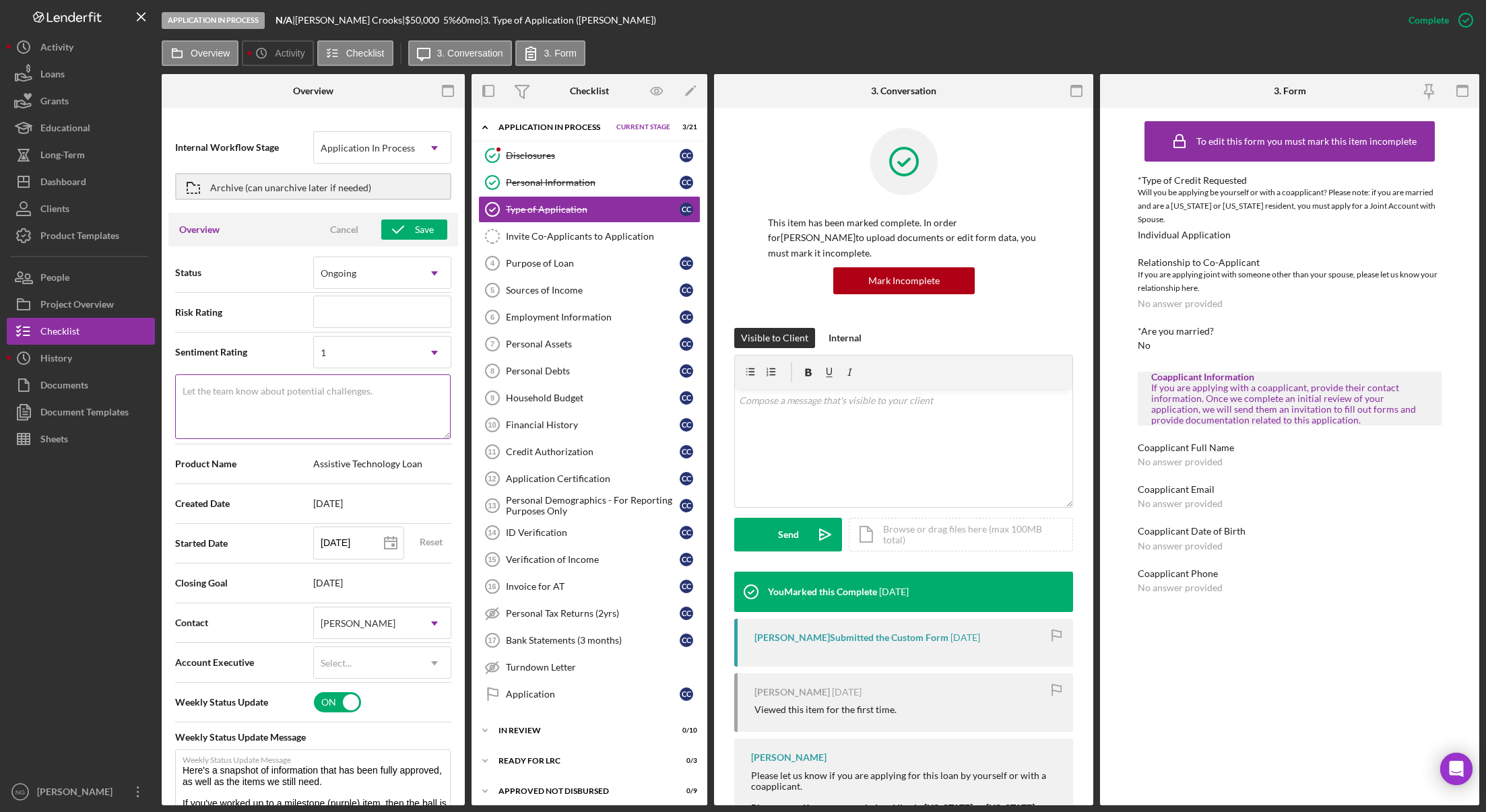
click at [394, 403] on textarea "Let the team know about potential challenges." at bounding box center [312, 406] width 276 height 65
type textarea "Here's a snapshot of information that has been fully approved, as well as the i…"
type textarea "P"
type textarea "Here's a snapshot of information that has been fully approved, as well as the i…"
type textarea "Pa"
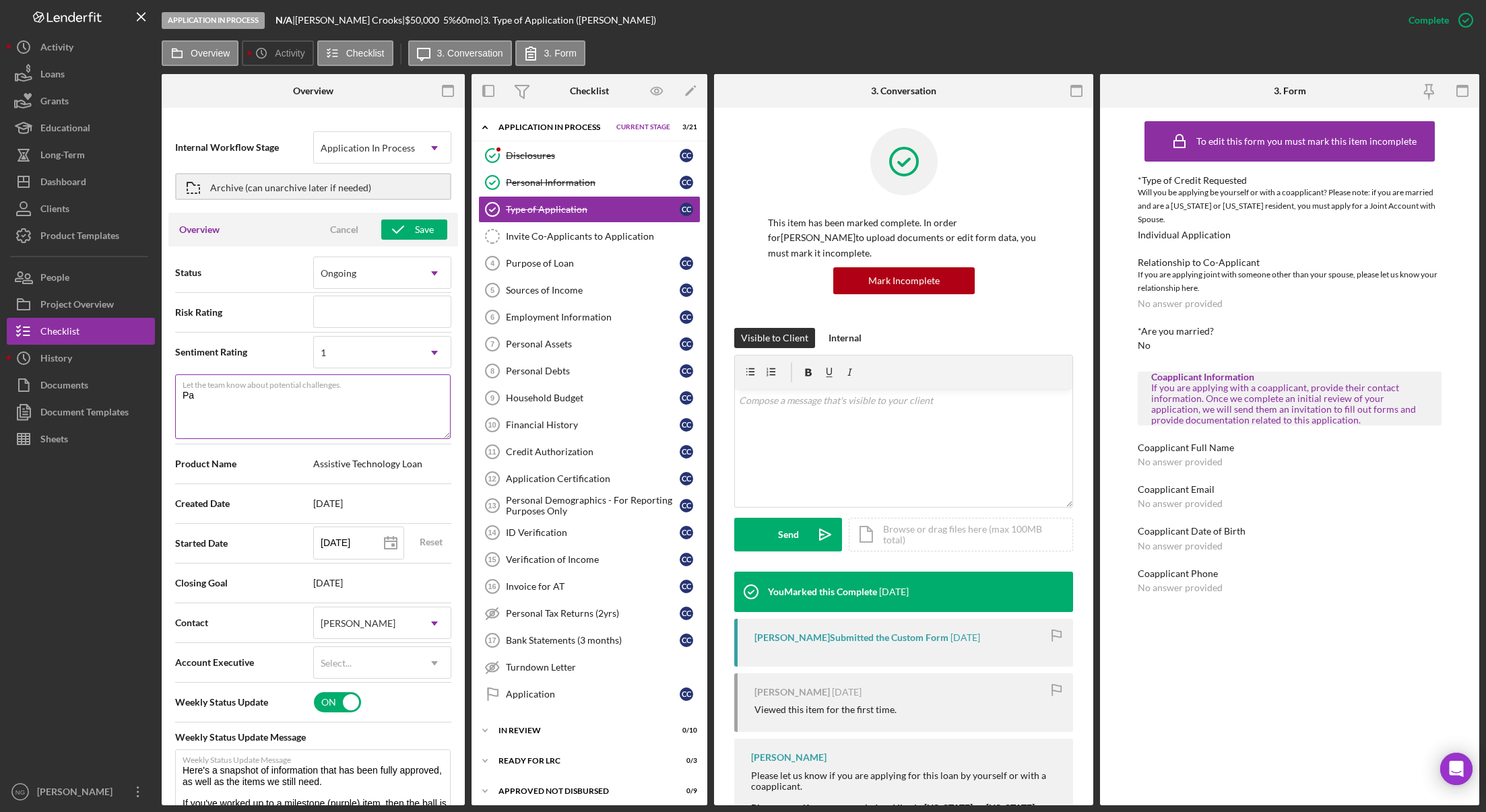
type textarea "Here's a snapshot of information that has been fully approved, as well as the i…"
type textarea "Par"
type textarea "Here's a snapshot of information that has been fully approved, as well as the i…"
type textarea "Part"
type textarea "Here's a snapshot of information that has been fully approved, as well as the i…"
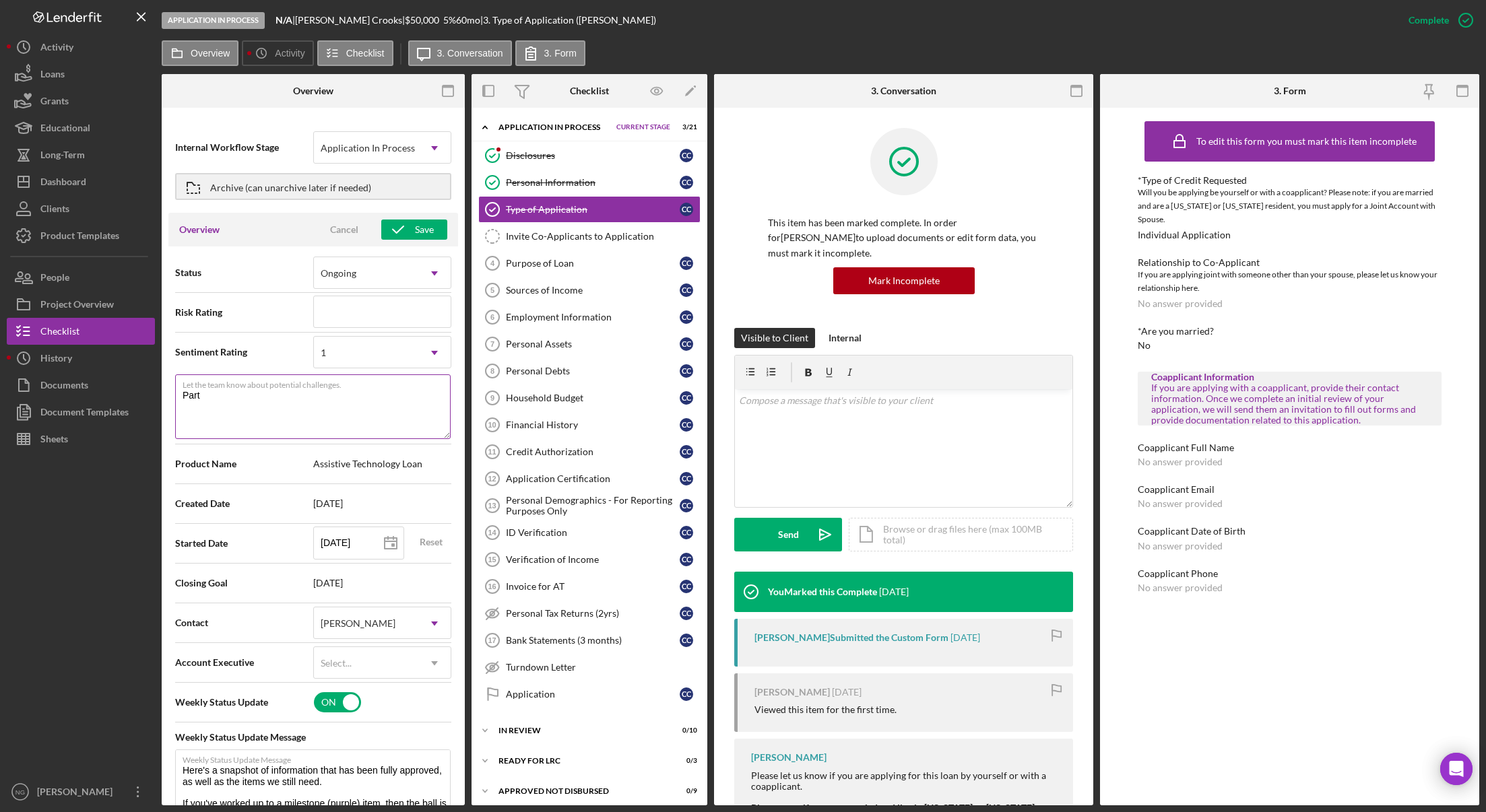
type textarea "Parti"
type textarea "Here's a snapshot of information that has been fully approved, as well as the i…"
type textarea "Partia"
type textarea "Here's a snapshot of information that has been fully approved, as well as the i…"
type textarea "Partial"
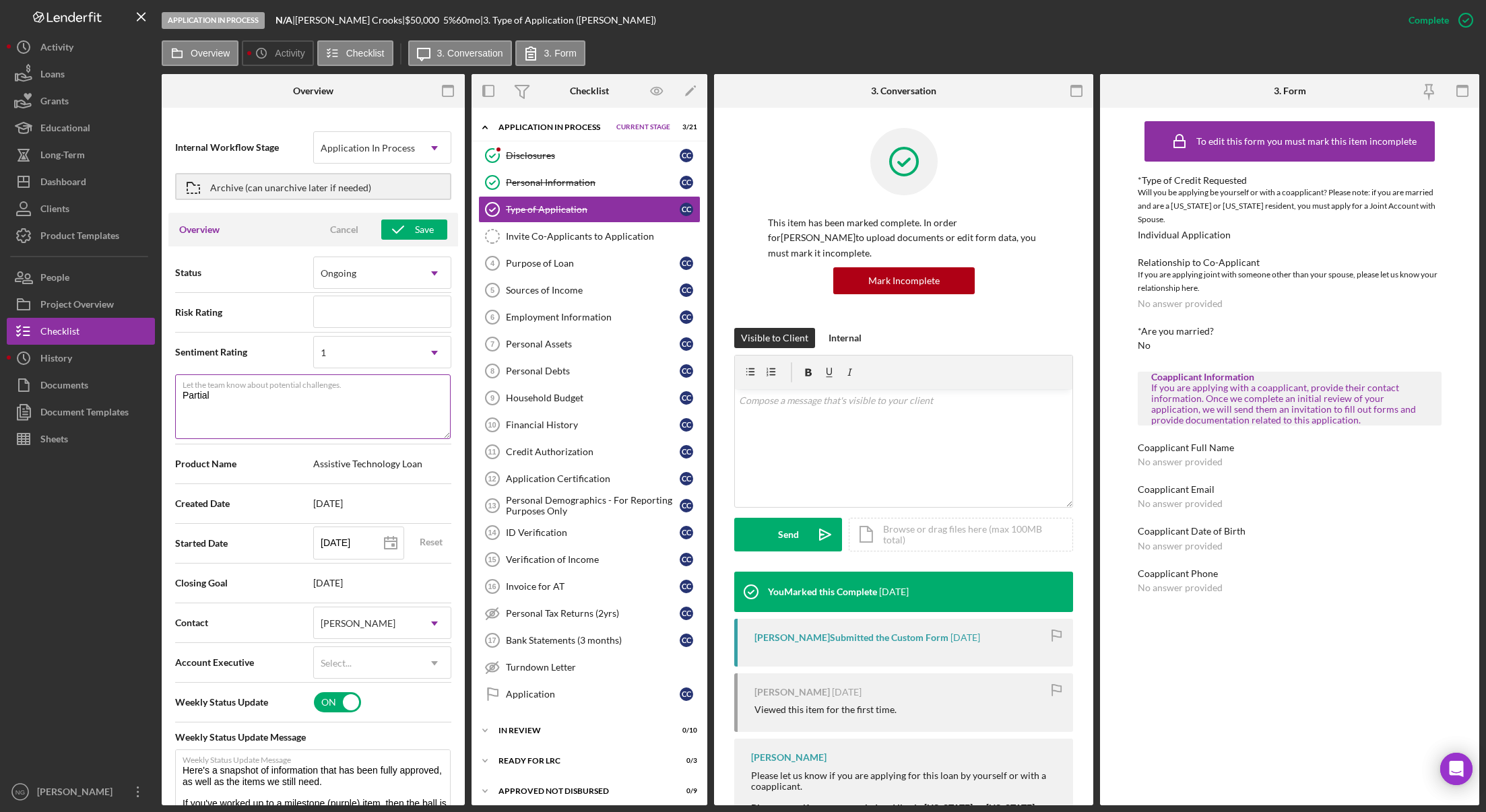
type textarea "Here's a snapshot of information that has been fully approved, as well as the i…"
type textarea "Partial A"
type textarea "Here's a snapshot of information that has been fully approved, as well as the i…"
type textarea "Partial Ap"
type textarea "Here's a snapshot of information that has been fully approved, as well as the i…"
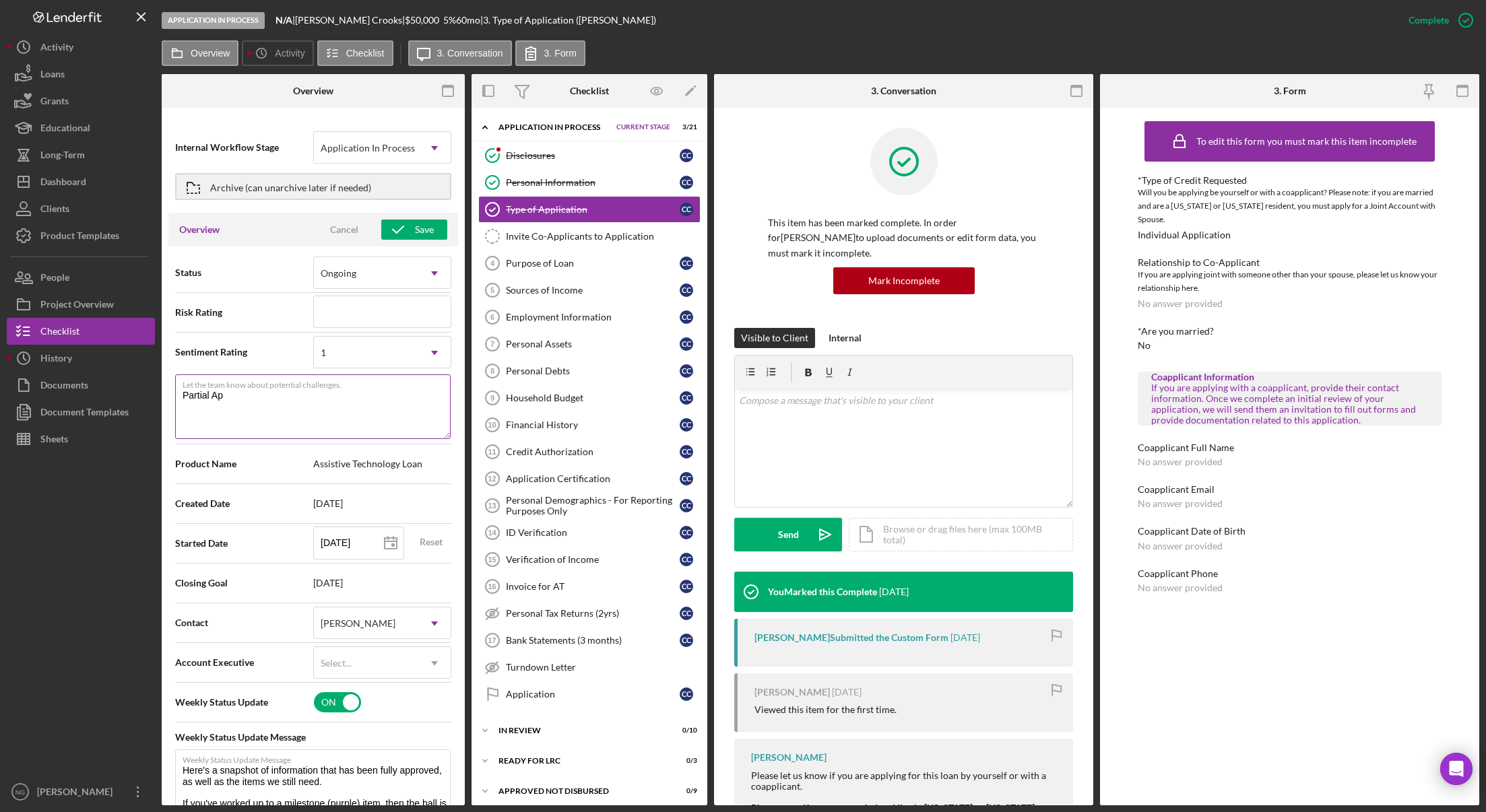
type textarea "Partial App"
type textarea "Here's a snapshot of information that has been fully approved, as well as the i…"
type textarea "Partial Appli"
type textarea "Here's a snapshot of information that has been fully approved, as well as the i…"
type textarea "Partial Applic"
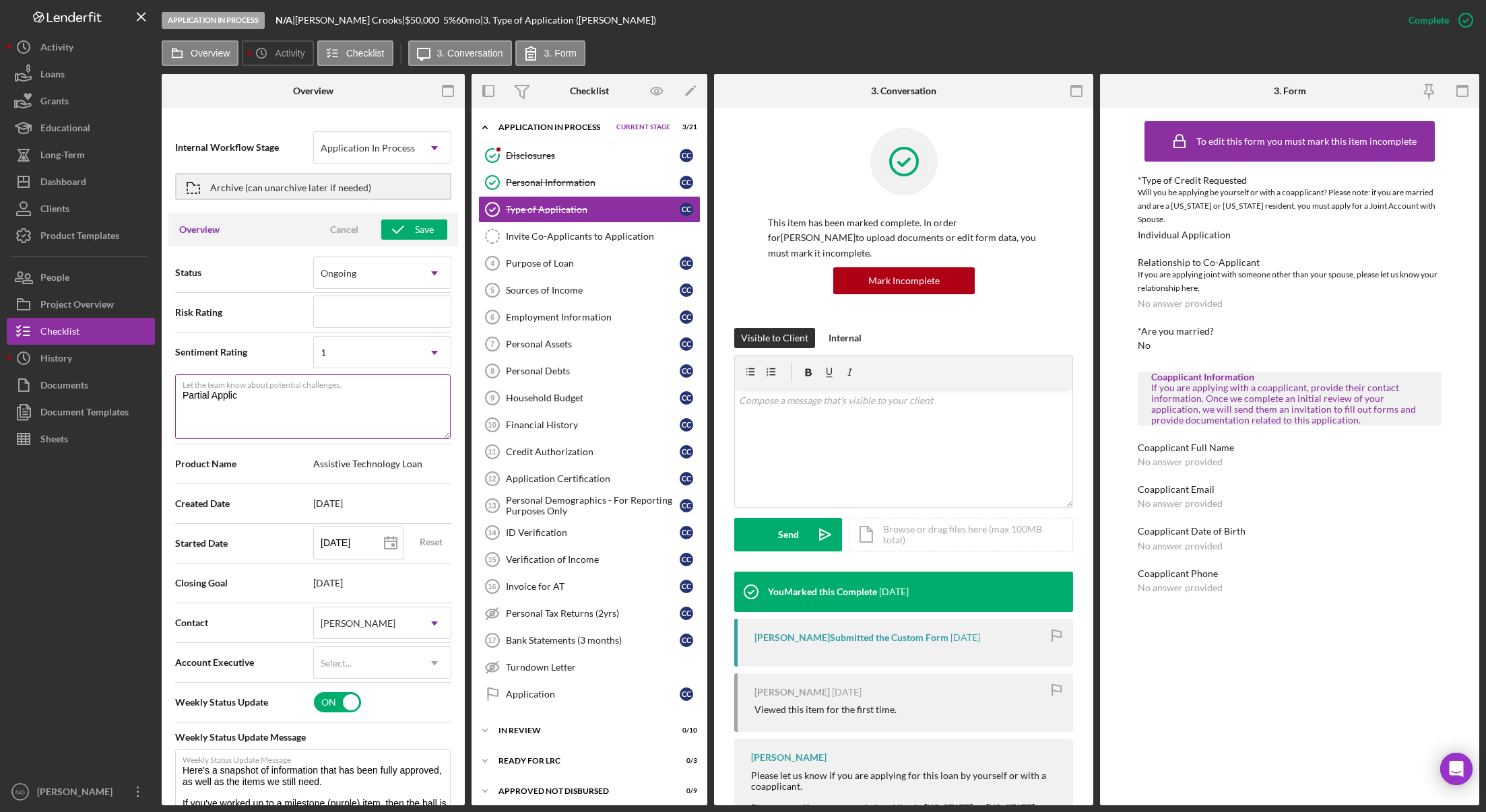
type textarea "Here's a snapshot of information that has been fully approved, as well as the i…"
type textarea "Partial Applica"
type textarea "Here's a snapshot of information that has been fully approved, as well as the i…"
type textarea "Partial Applicat"
type textarea "Here's a snapshot of information that has been fully approved, as well as the i…"
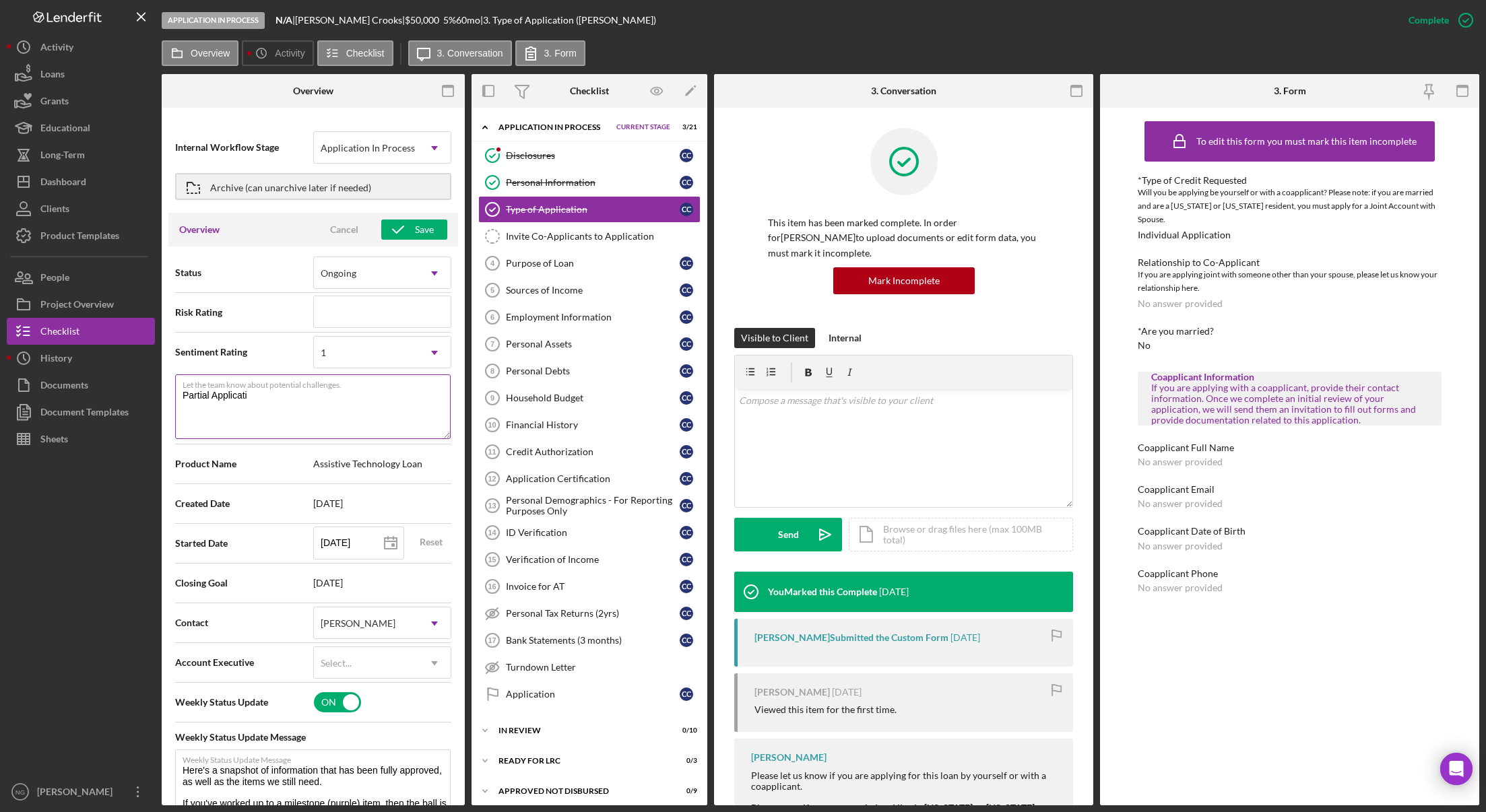
type textarea "Partial Applicatio"
type textarea "Here's a snapshot of information that has been fully approved, as well as the i…"
type textarea "Partial Application"
type textarea "Here's a snapshot of information that has been fully approved, as well as the i…"
type textarea "Partial Application"
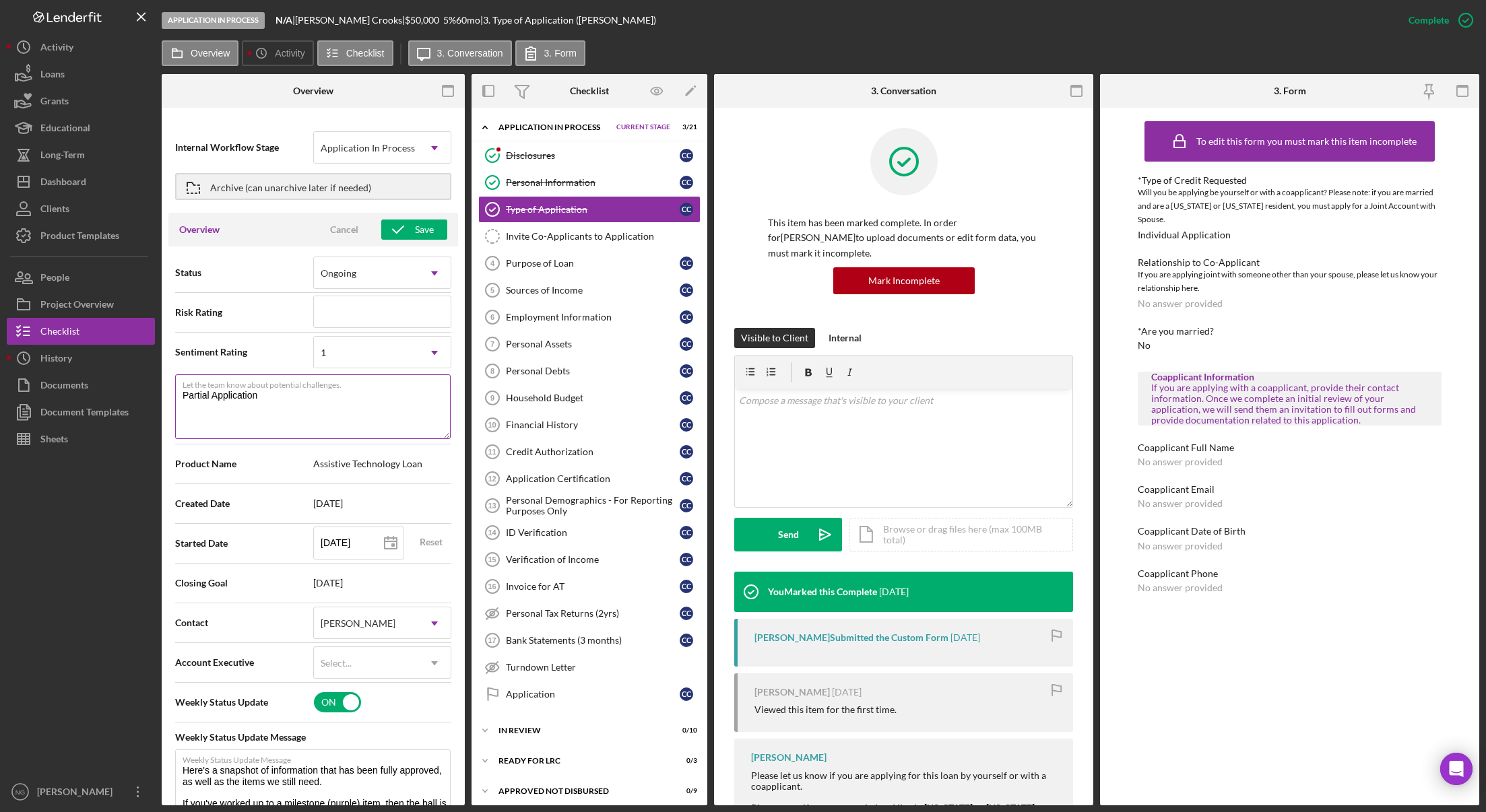
type textarea "Here's a snapshot of information that has been fully approved, as well as the i…"
type textarea "Partial Application"
type textarea "Here's a snapshot of information that has been fully approved, as well as the i…"
type textarea "Partial Application"
type textarea "Here's a snapshot of information that has been fully approved, as well as the i…"
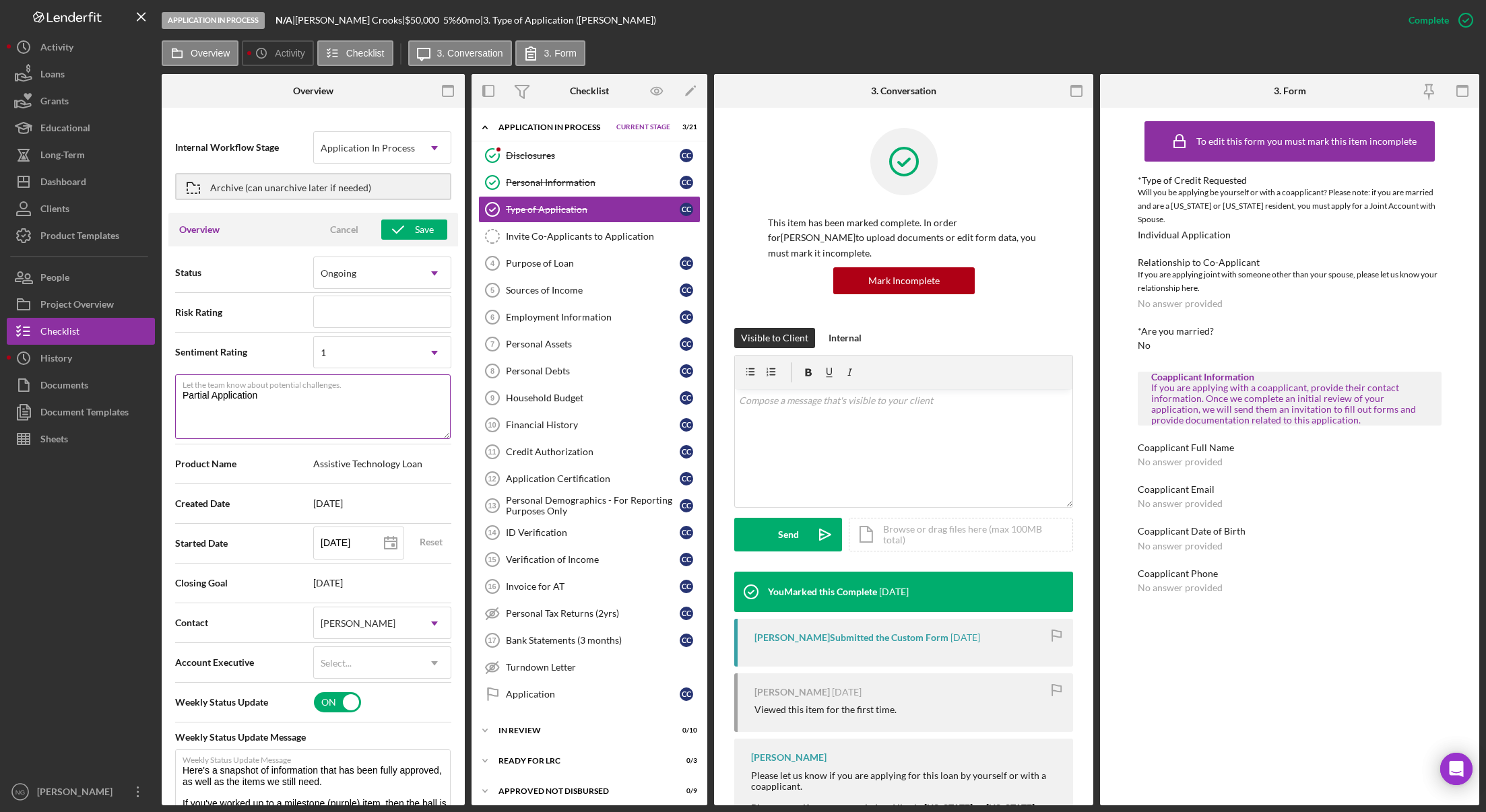
type textarea "Partial Application,"
type textarea "Here's a snapshot of information that has been fully approved, as well as the i…"
type textarea "Partial Application,"
type textarea "Here's a snapshot of information that has been fully approved, as well as the i…"
type textarea "Partial Application, s"
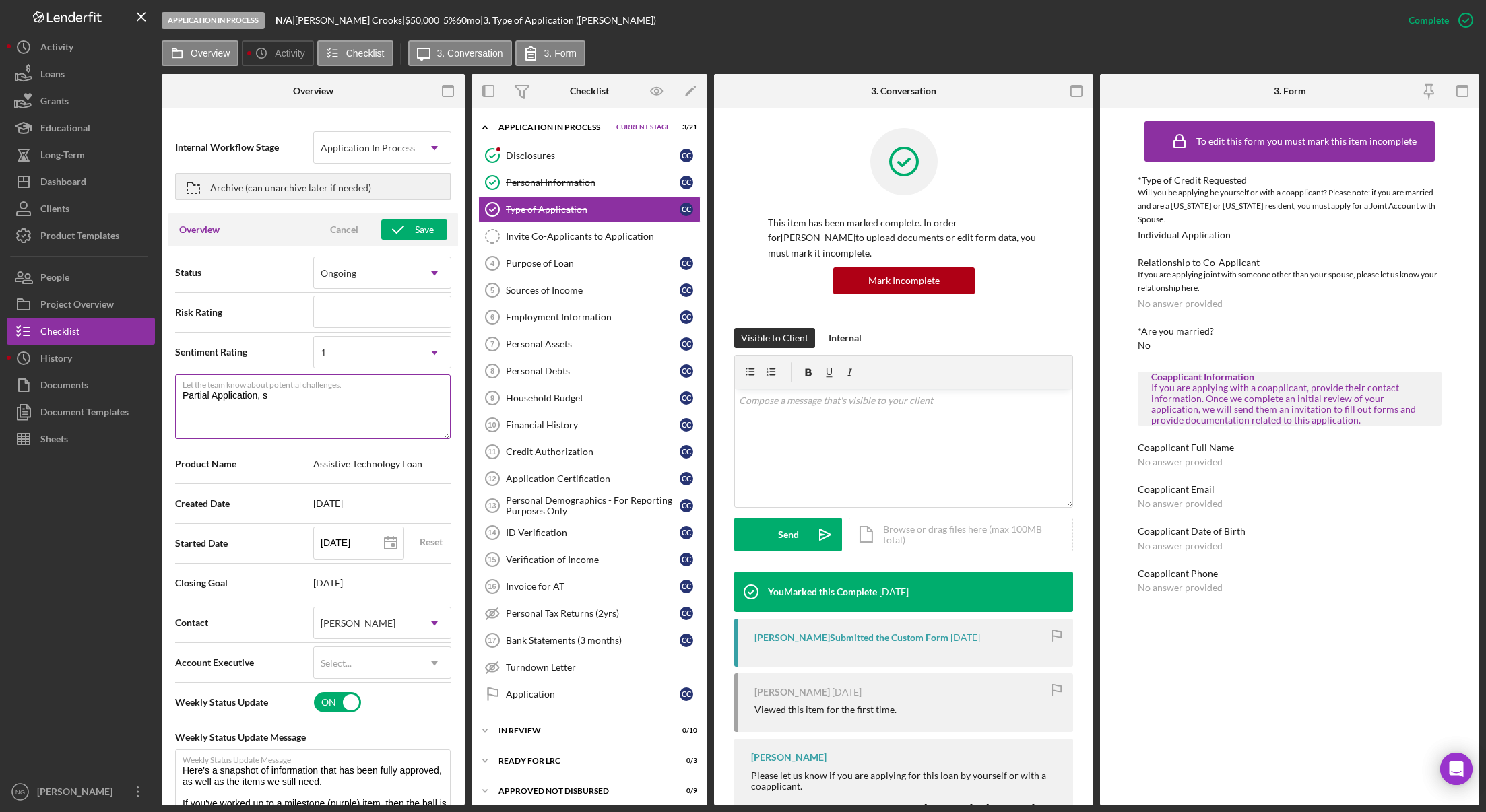
type textarea "Here's a snapshot of information that has been fully approved, as well as the i…"
type textarea "Partial Application, sp"
type textarea "Here's a snapshot of information that has been fully approved, as well as the i…"
type textarea "Partial Application, spk"
type textarea "Here's a snapshot of information that has been fully approved, as well as the i…"
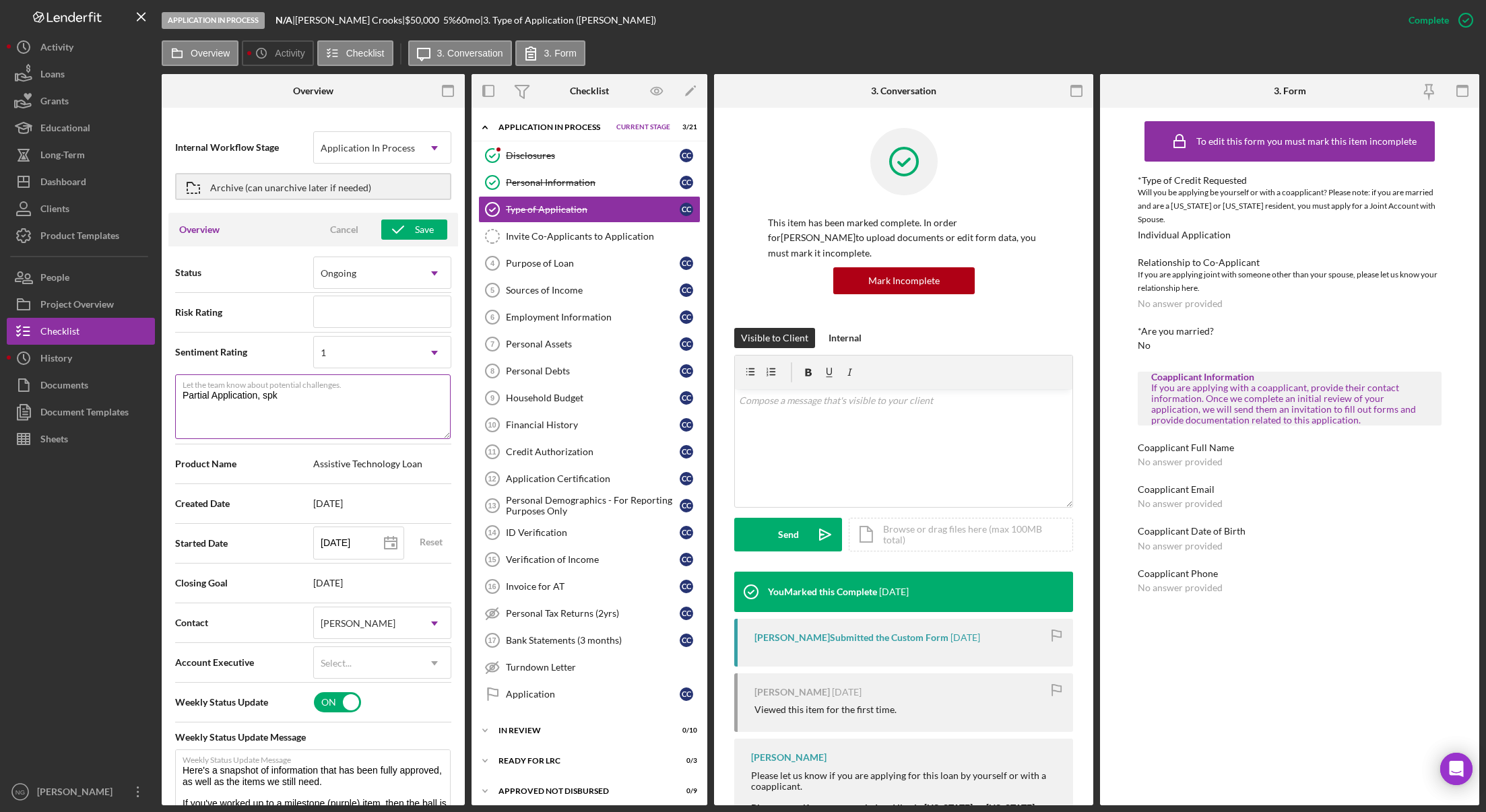
type textarea "Partial Application, sp"
type textarea "Here's a snapshot of information that has been fully approved, as well as the i…"
type textarea "Partial Application, spo"
type textarea "Here's a snapshot of information that has been fully approved, as well as the i…"
type textarea "Partial Application, spok"
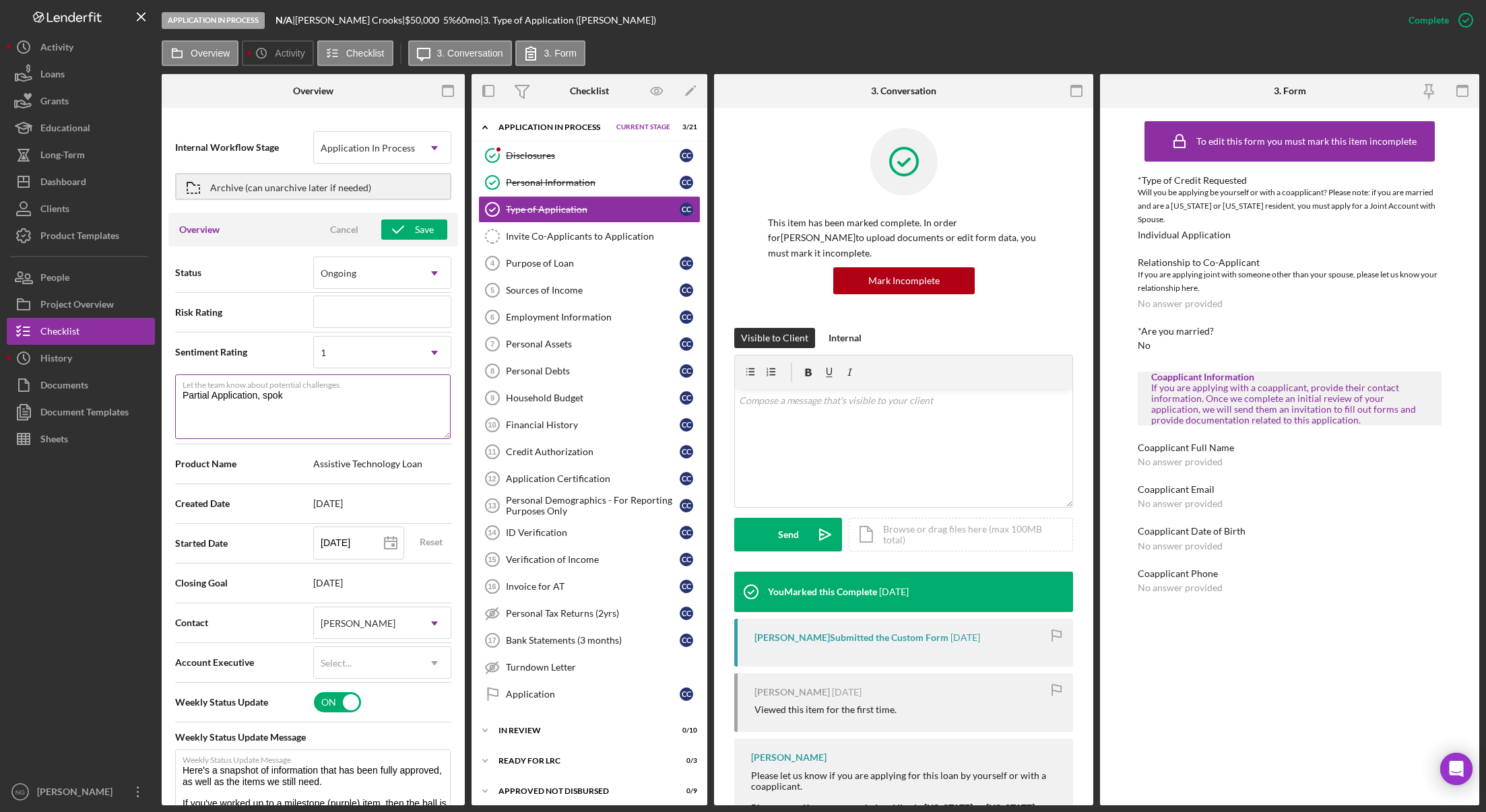
type textarea "Here's a snapshot of information that has been fully approved, as well as the i…"
type textarea "Partial Application, spoke"
type textarea "Here's a snapshot of information that has been fully approved, as well as the i…"
type textarea "Partial Application, spoke w"
type textarea "Here's a snapshot of information that has been fully approved, as well as the i…"
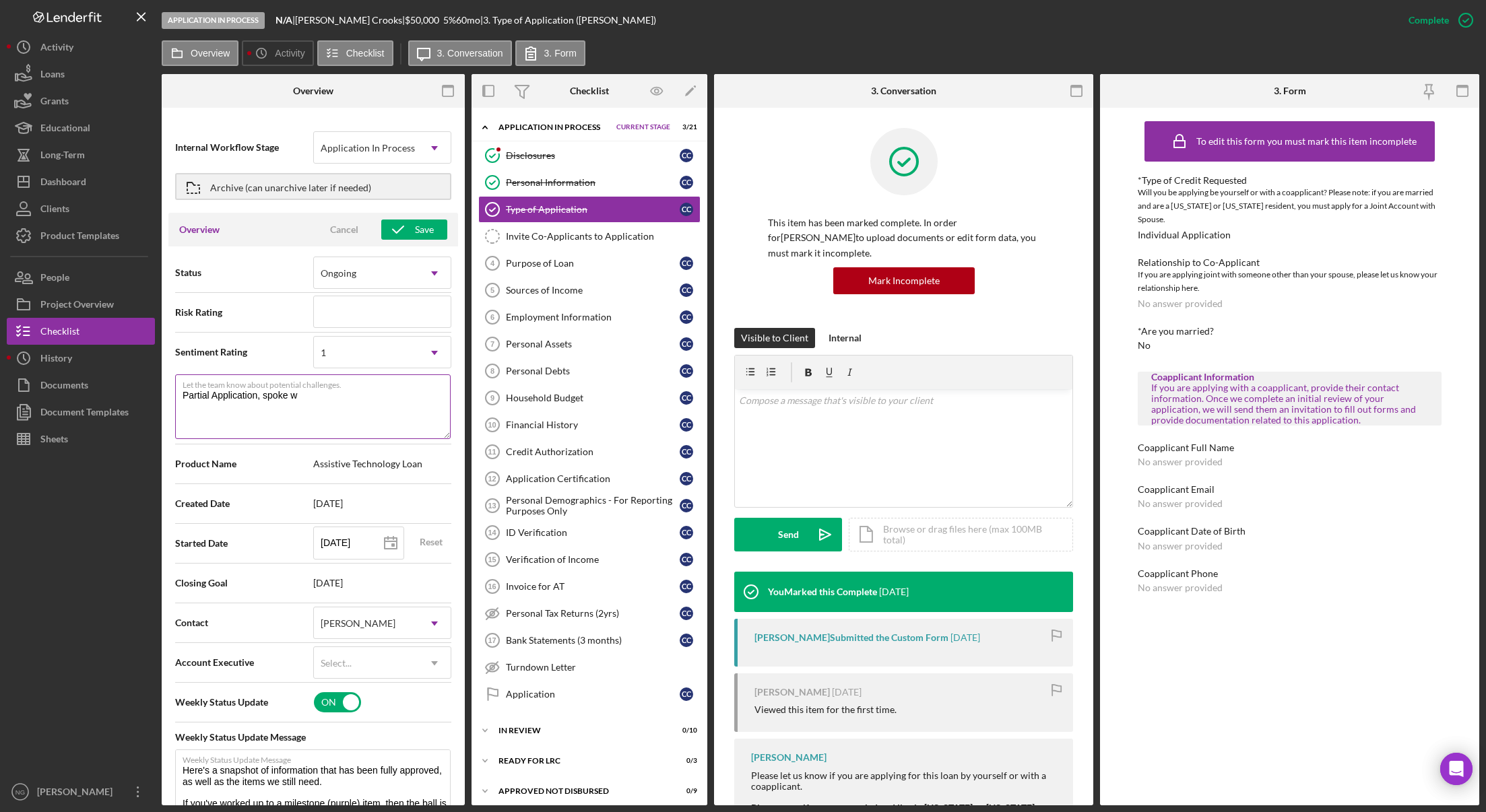
type textarea "Partial Application, spoke wi"
type textarea "Here's a snapshot of information that has been fully approved, as well as the i…"
type textarea "Partial Application, spoke with"
type textarea "Here's a snapshot of information that has been fully approved, as well as the i…"
type textarea "Partial Application, spoke with"
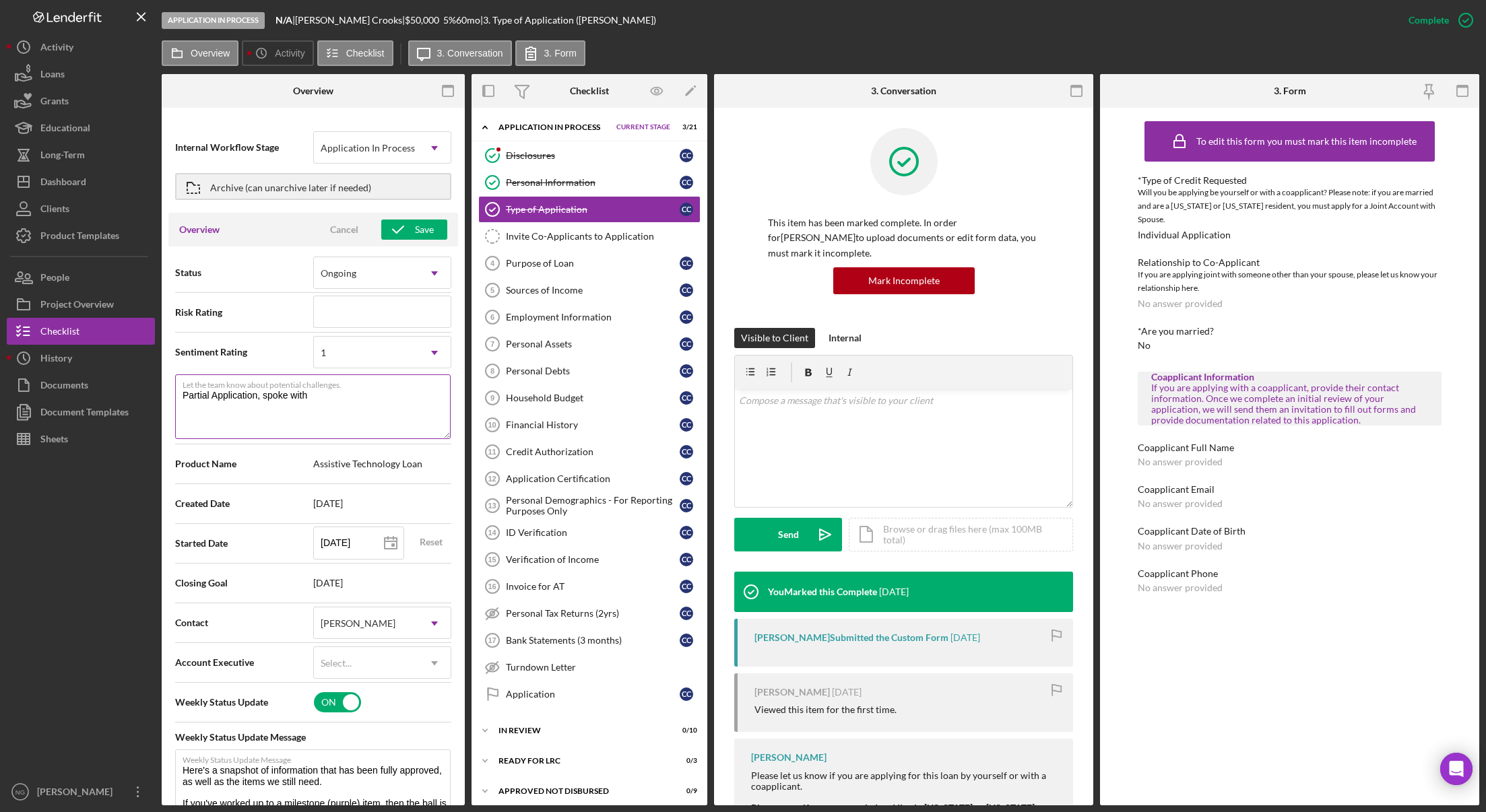
type textarea "Here's a snapshot of information that has been fully approved, as well as the i…"
type textarea "Partial Application, spoke with C"
type textarea "Here's a snapshot of information that has been fully approved, as well as the i…"
type textarea "Partial Application, spoke with Co"
type textarea "Here's a snapshot of information that has been fully approved, as well as the i…"
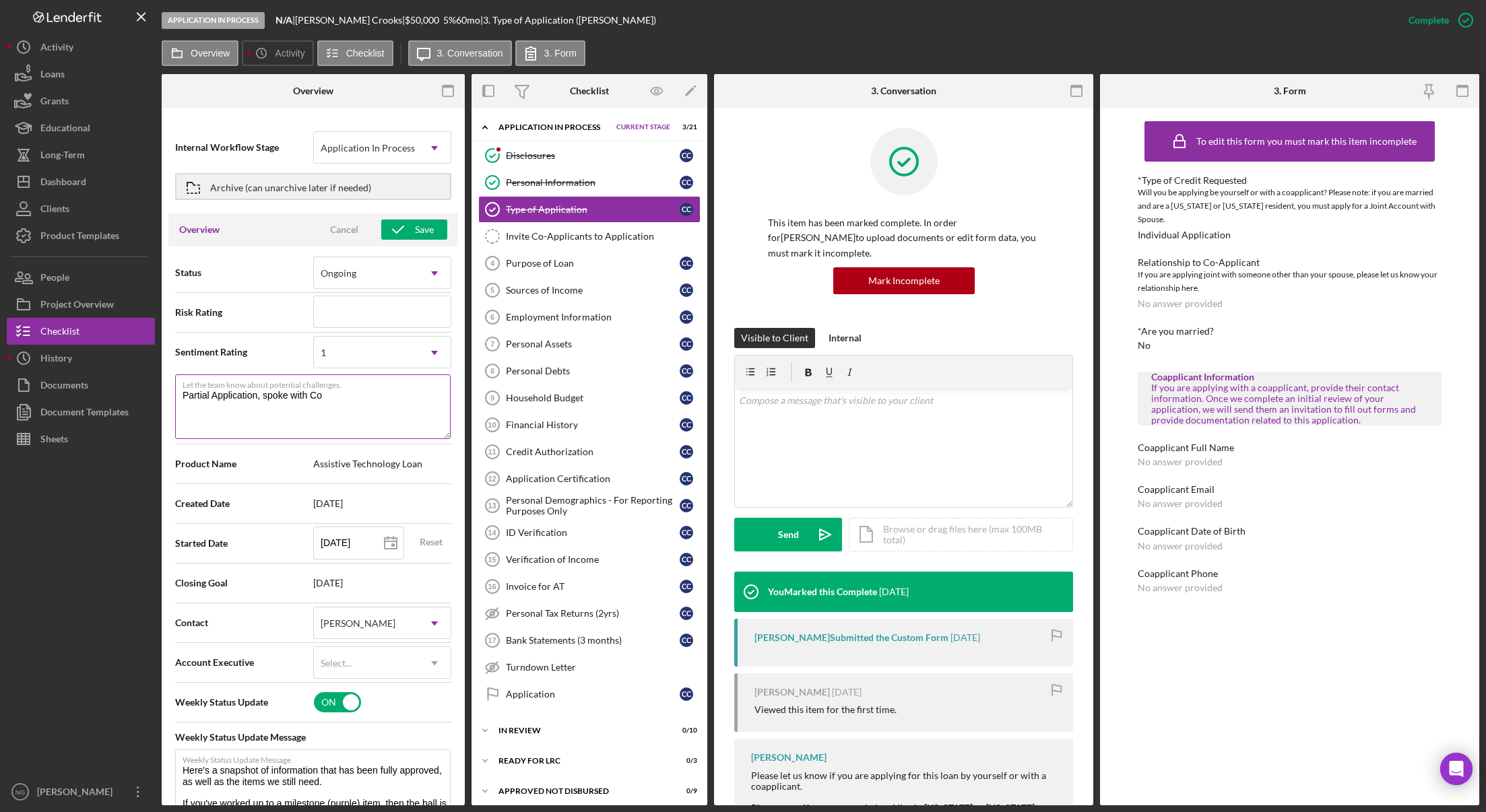
type textarea "Partial Application, spoke with Con"
type textarea "Here's a snapshot of information that has been fully approved, as well as the i…"
type textarea "Partial Application, spoke with Conn"
type textarea "Here's a snapshot of information that has been fully approved, as well as the i…"
type textarea "Partial Application, spoke with Connie"
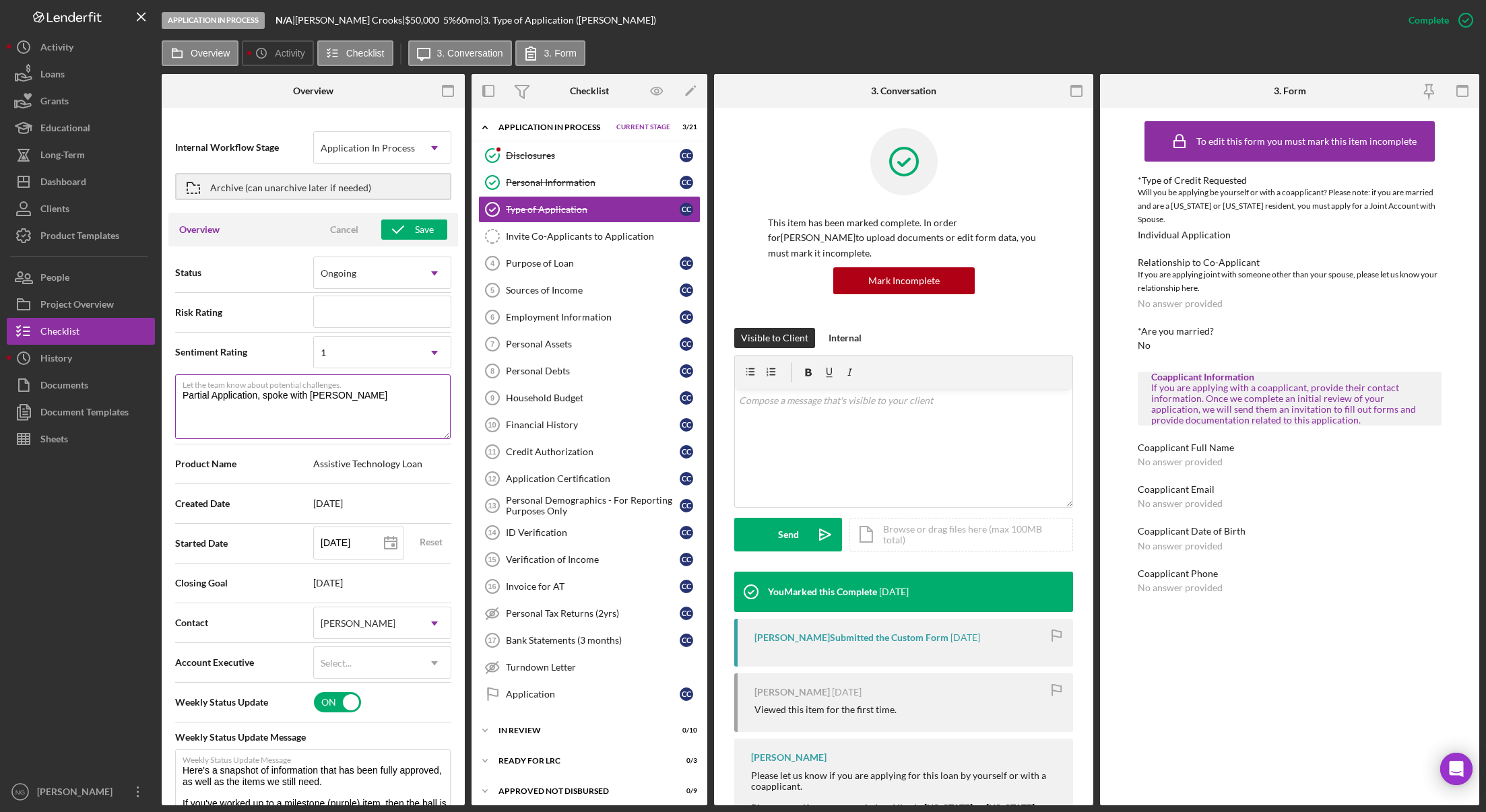
type textarea "Here's a snapshot of information that has been fully approved, as well as the i…"
type textarea "Partial Application, spoke with Connie"
type textarea "Here's a snapshot of information that has been fully approved, as well as the i…"
type textarea "Partial Application, spoke with Connie 9"
type textarea "Here's a snapshot of information that has been fully approved, as well as the i…"
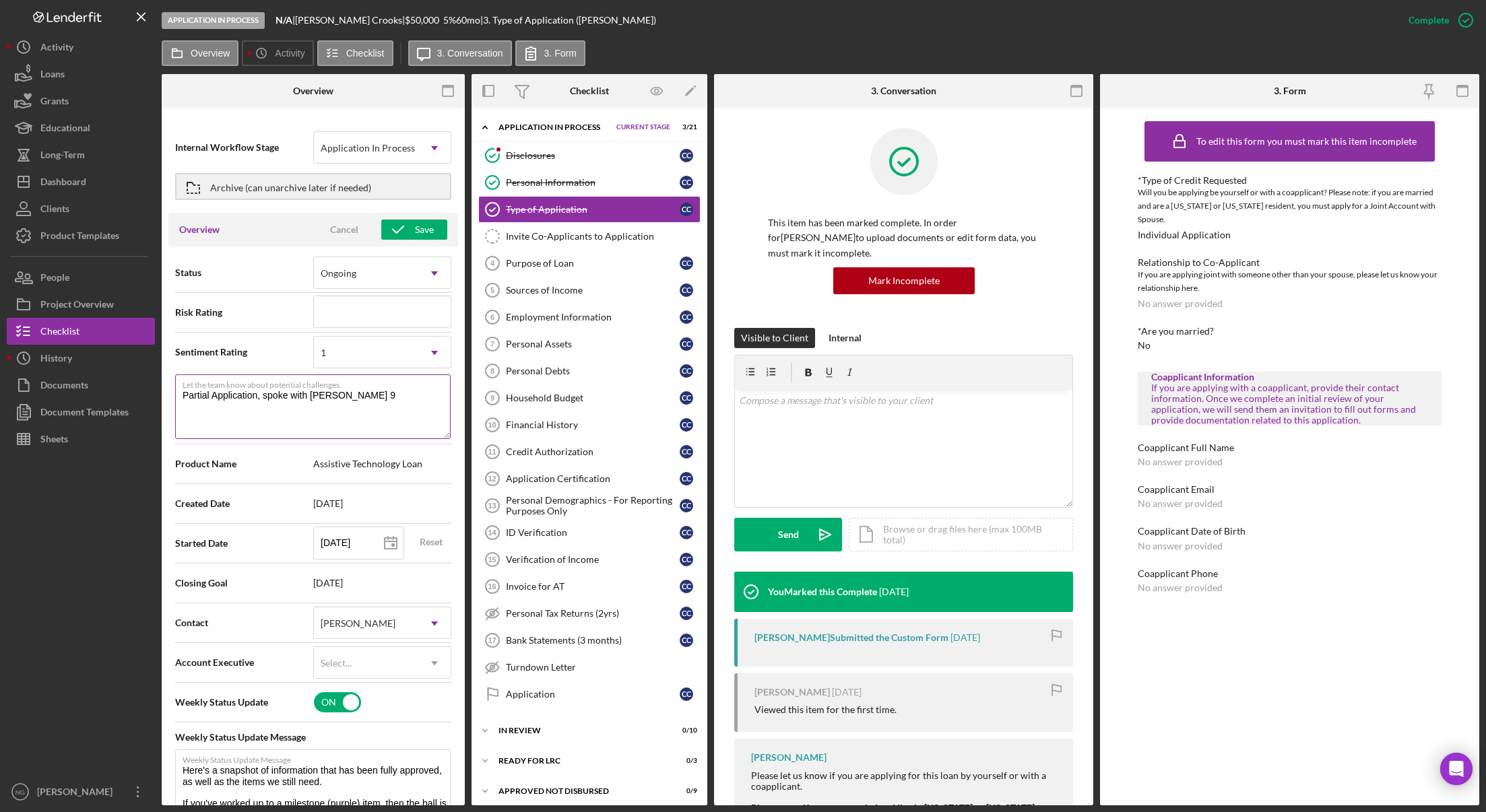
type textarea "Partial Application, spoke with Connie 9/"
type textarea "Here's a snapshot of information that has been fully approved, as well as the i…"
type textarea "Partial Application, spoke with Connie 9/1"
type textarea "Here's a snapshot of information that has been fully approved, as well as the i…"
type textarea "Partial Application, spoke with Connie 9/16"
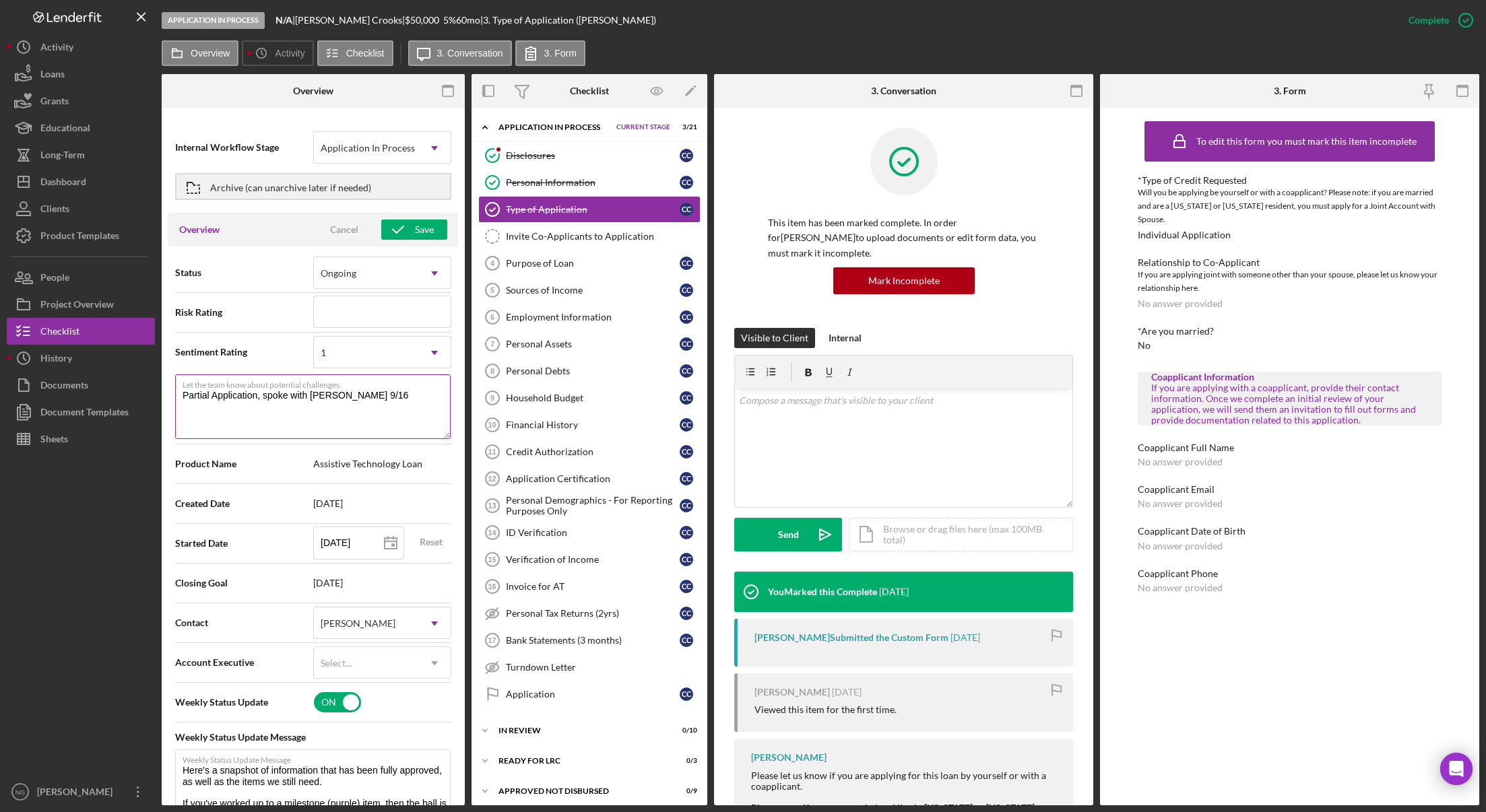
type textarea "Here's a snapshot of information that has been fully approved, as well as the i…"
type textarea "Partial Application, spoke with Connie 9/16."
click at [423, 229] on div "Save" at bounding box center [424, 229] width 19 height 20
type textarea "Here's a snapshot of information that has been fully approved, as well as the i…"
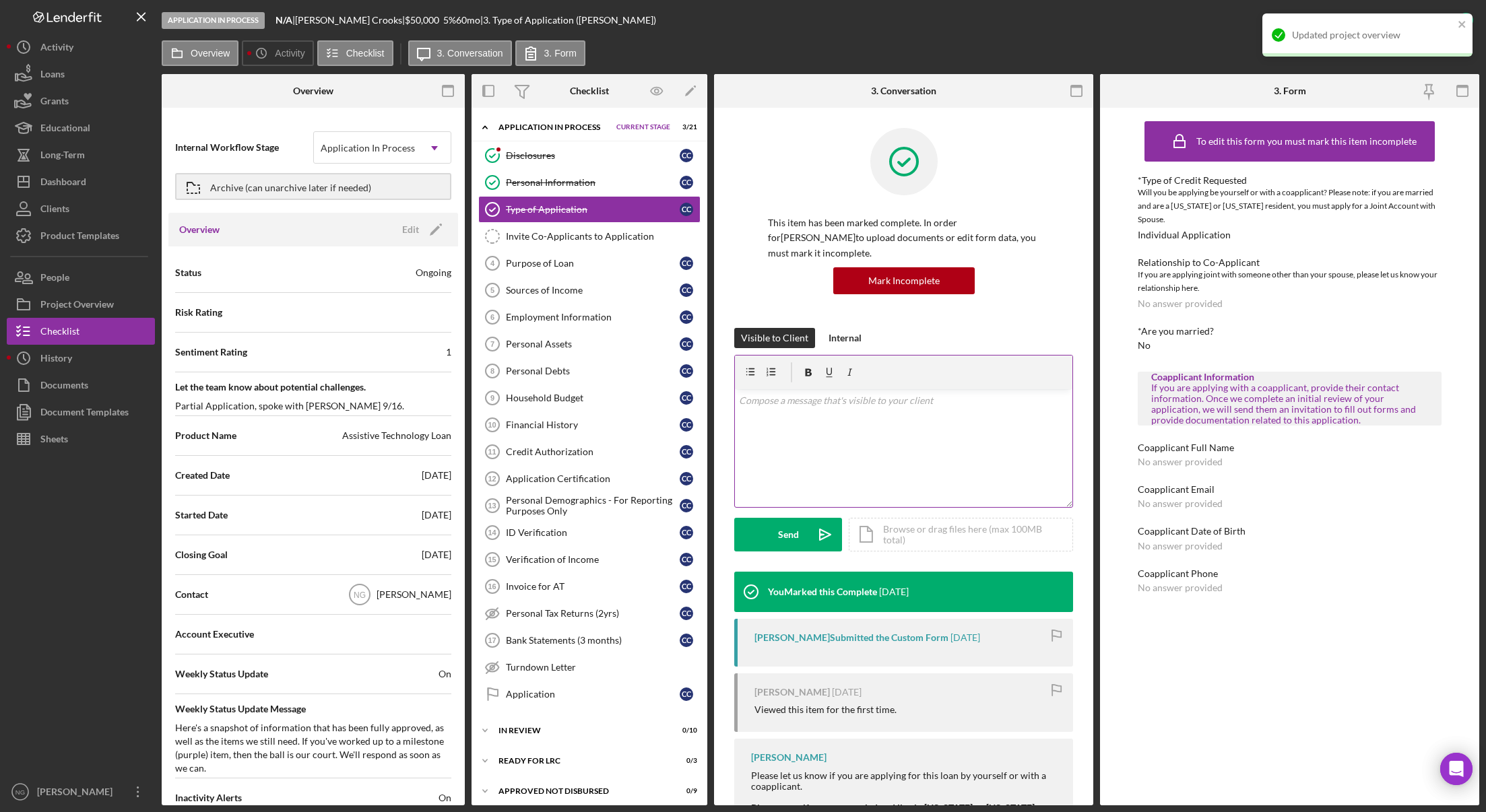
click at [773, 415] on div "v Color teal Color pink Remove color Add row above Add row below Add column bef…" at bounding box center [904, 448] width 338 height 118
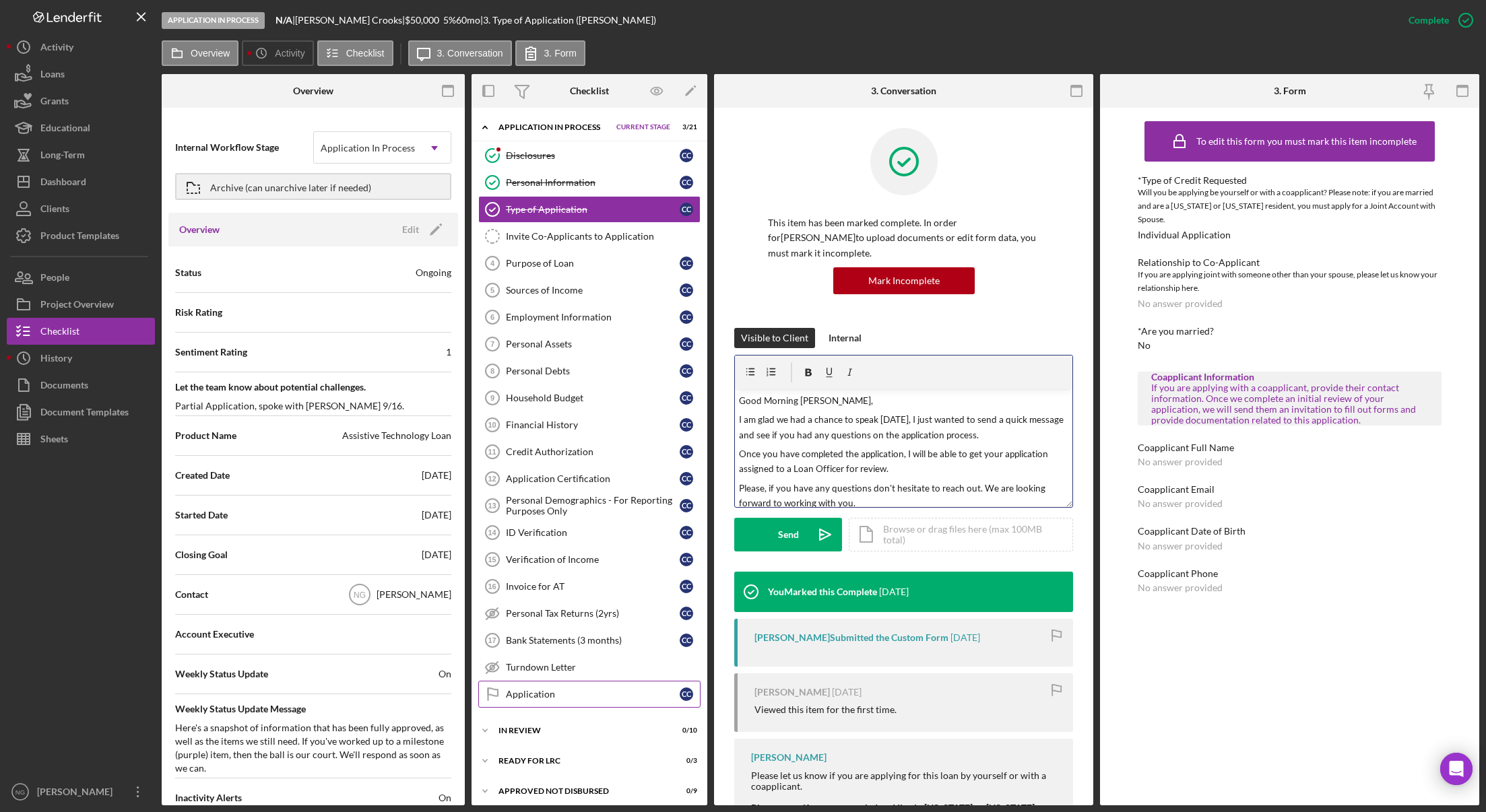
click at [589, 700] on div "Application" at bounding box center [592, 694] width 174 height 10
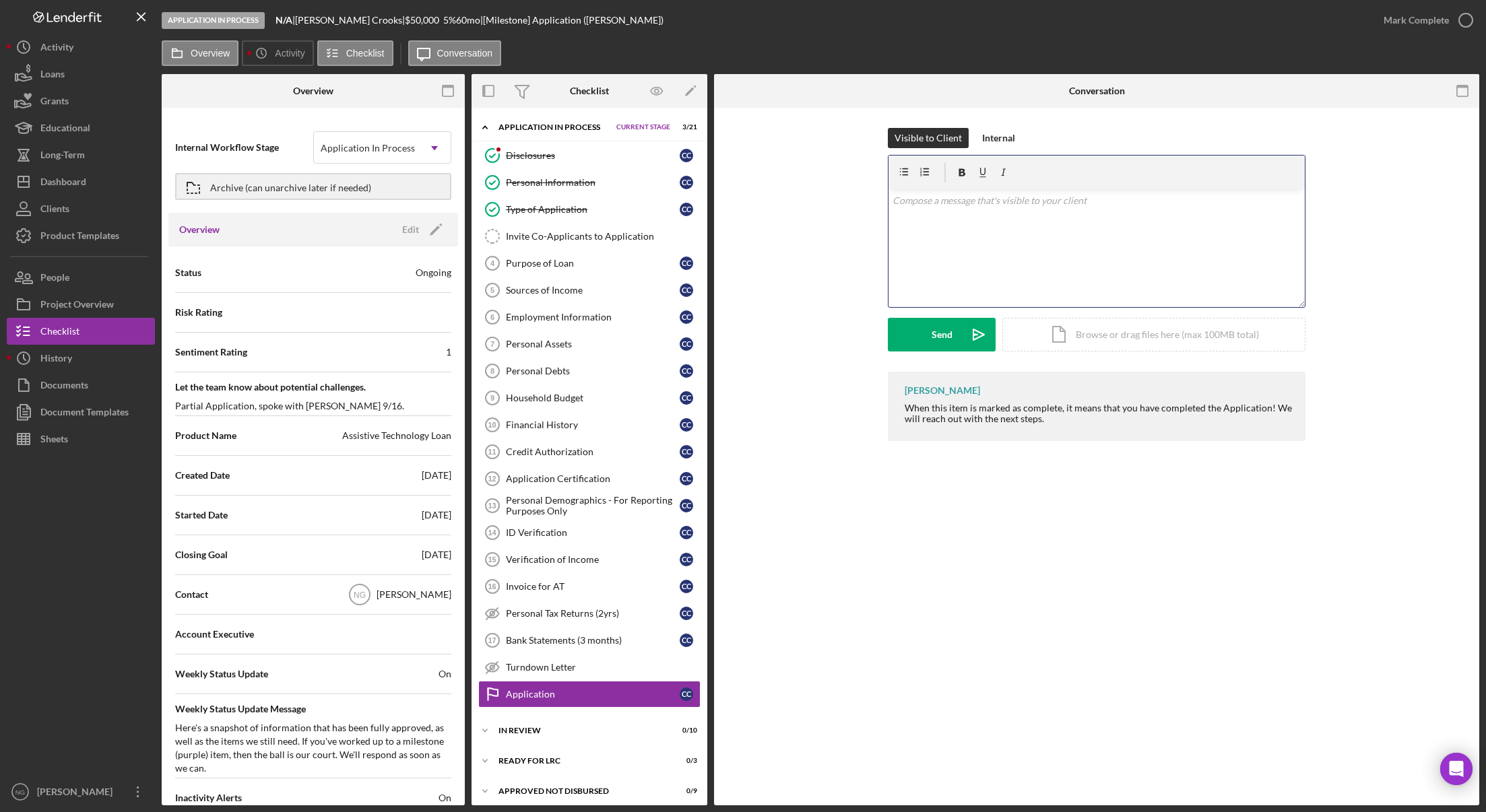
click at [959, 229] on div "v Color teal Color pink Remove color Add row above Add row below Add column bef…" at bounding box center [1096, 248] width 416 height 118
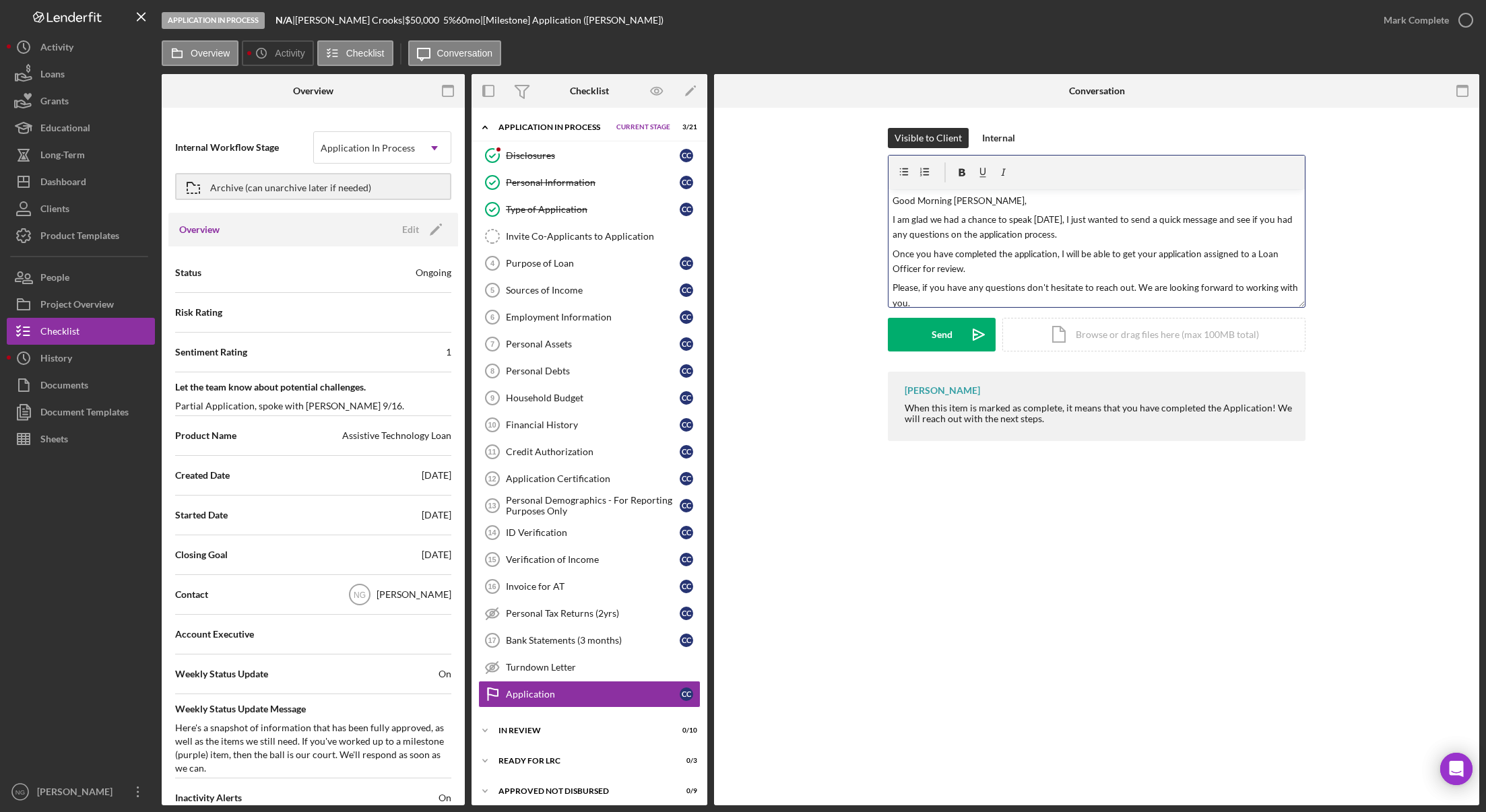
scroll to position [43, 0]
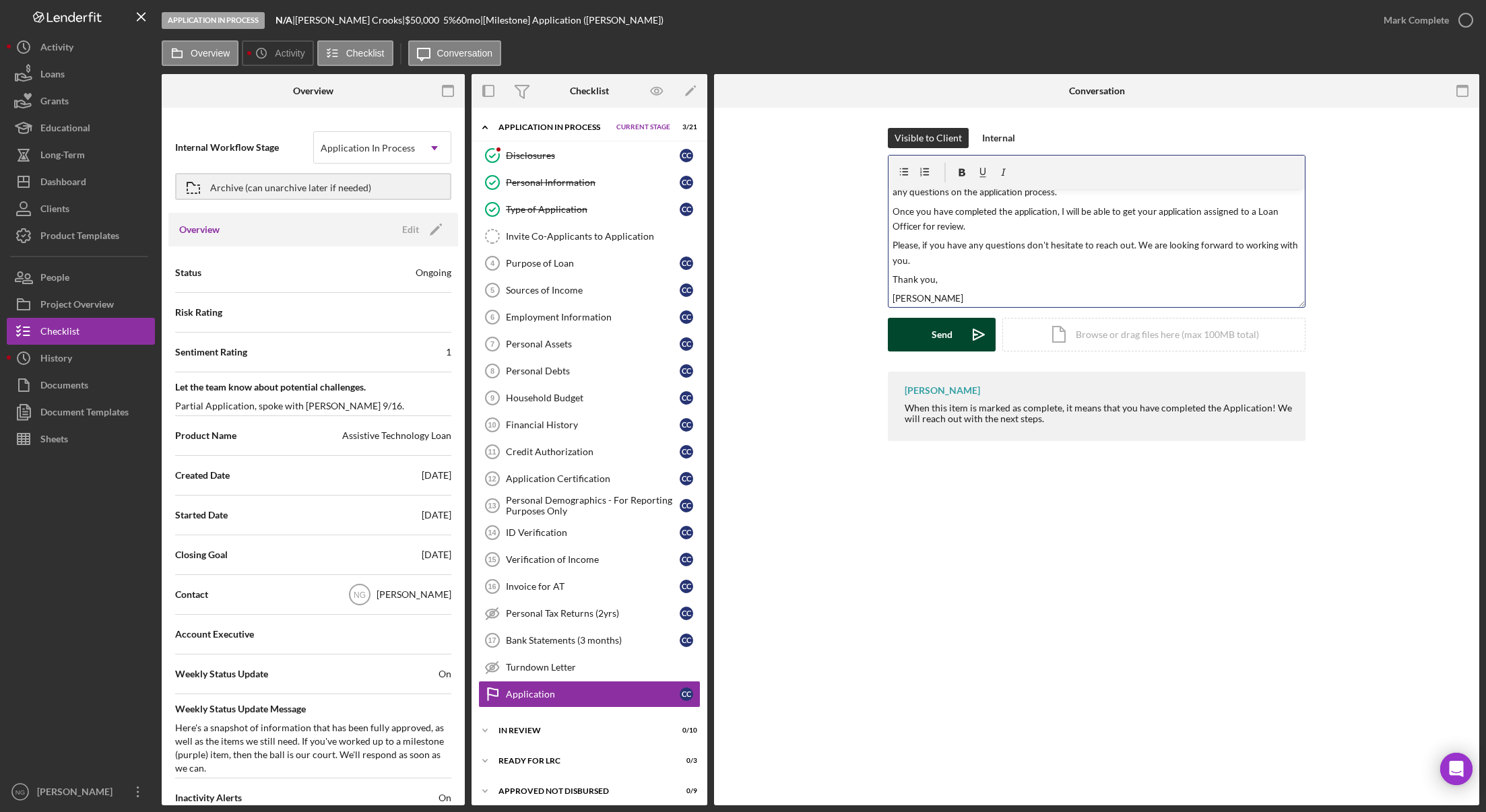
click at [969, 347] on icon "Icon/icon-invite-send" at bounding box center [979, 335] width 34 height 34
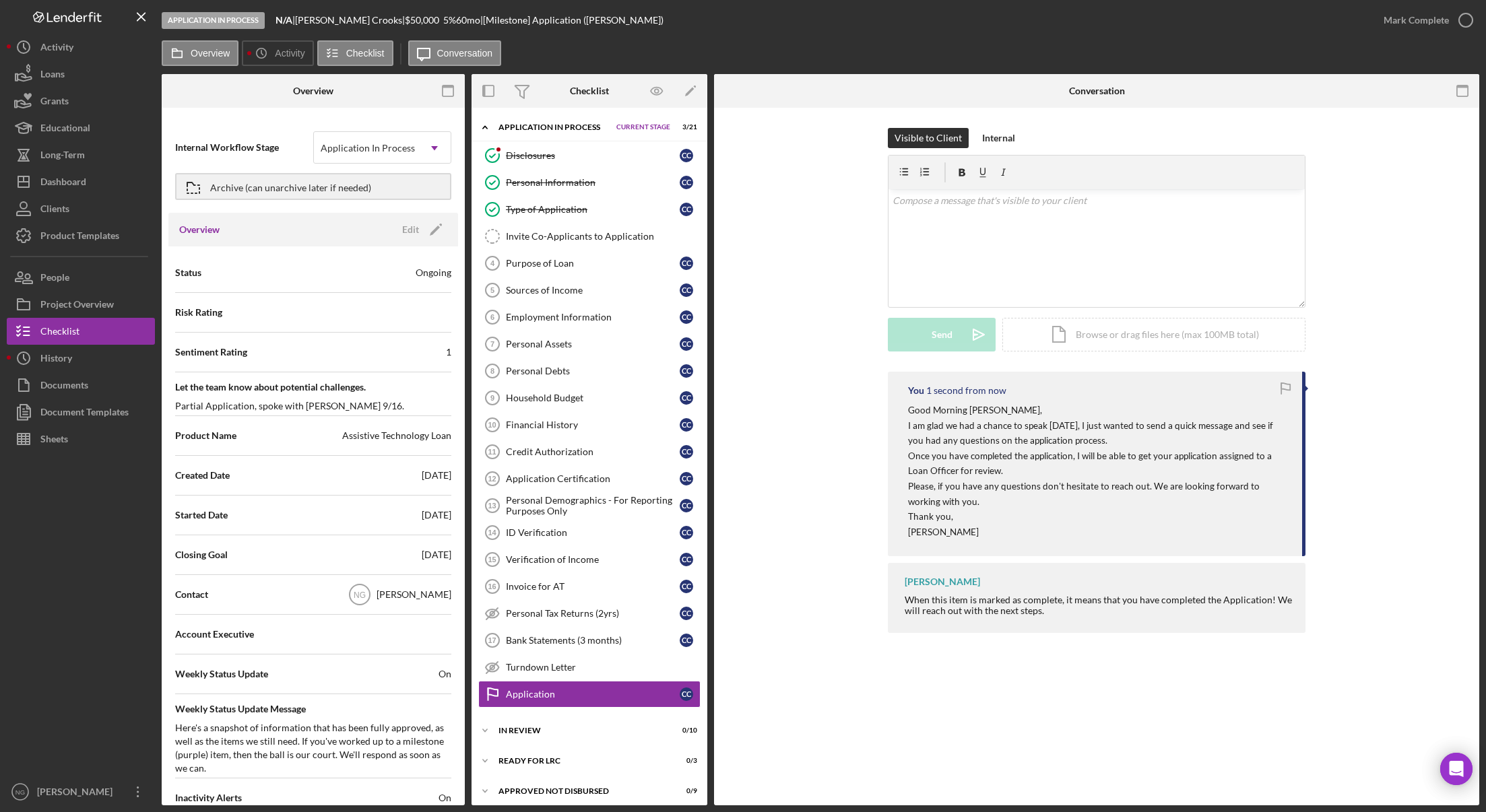
scroll to position [0, 0]
click at [92, 43] on button "Icon/History Activity" at bounding box center [81, 47] width 148 height 27
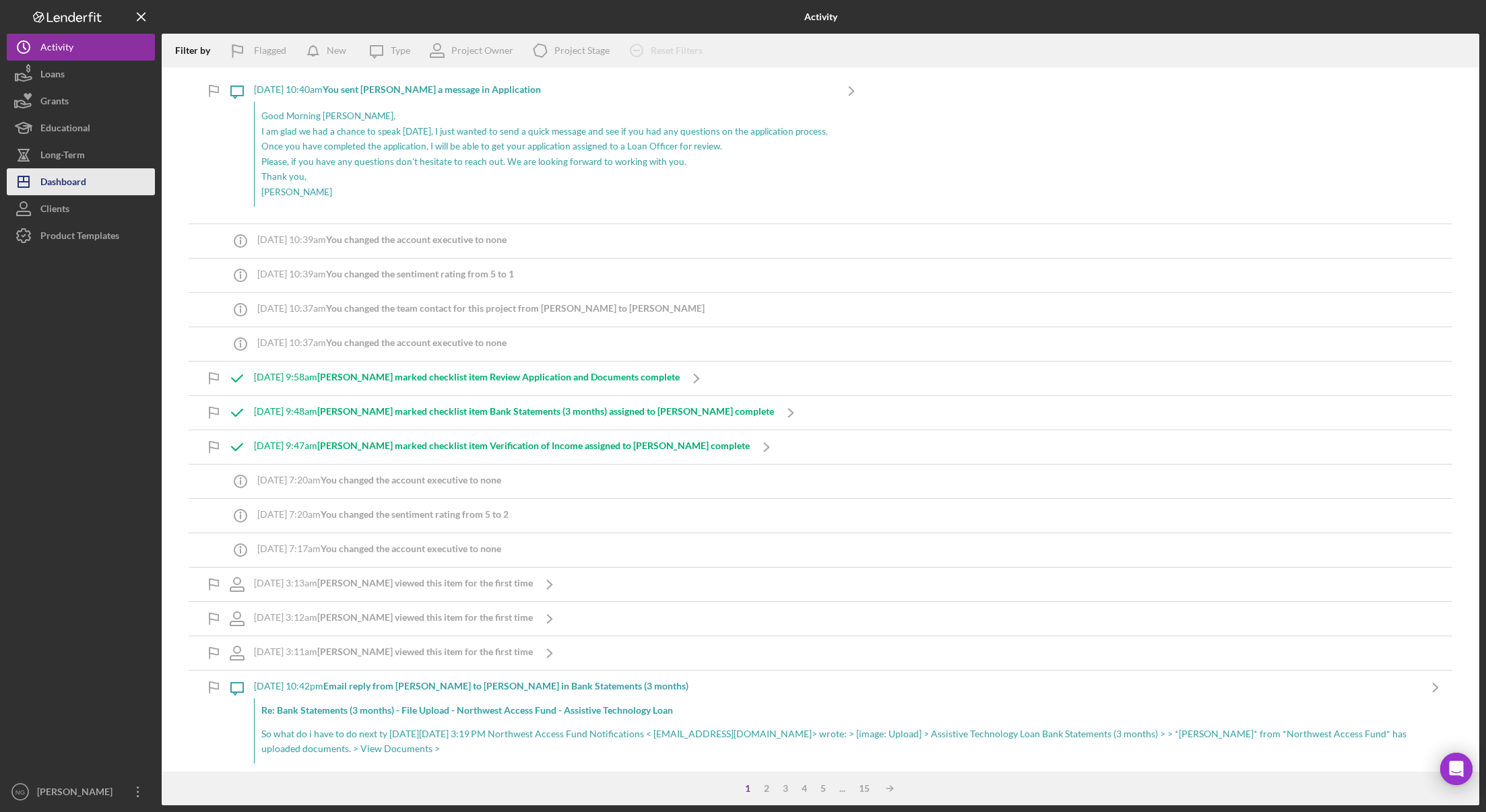
click at [52, 187] on div "Dashboard" at bounding box center [63, 183] width 46 height 31
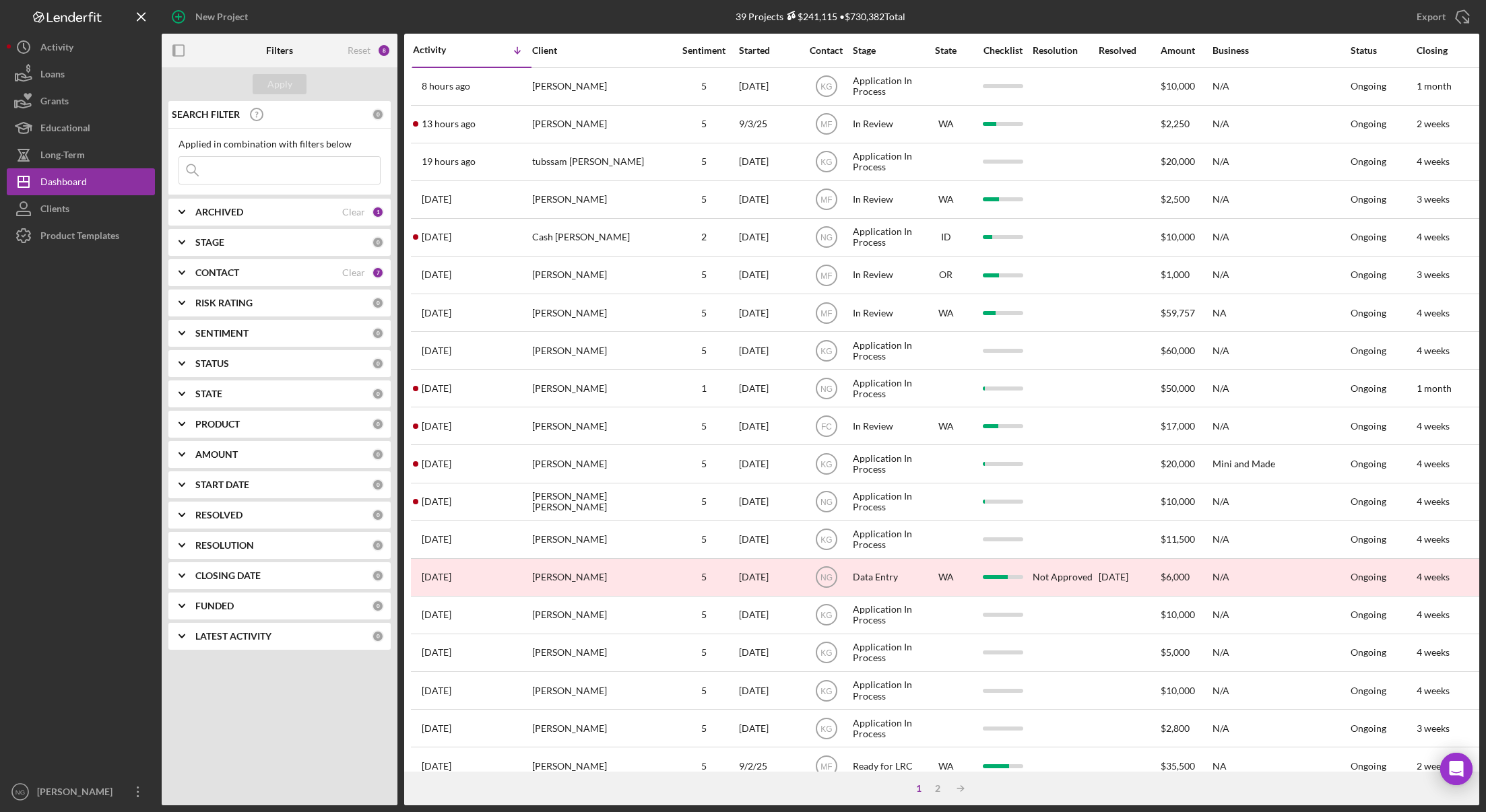
drag, startPoint x: 368, startPoint y: 469, endPoint x: 322, endPoint y: 480, distance: 47.3
click at [368, 469] on div "SEARCH FILTER 0 Applied in combination with filters below Icon/Menu Close Icon/…" at bounding box center [279, 380] width 236 height 559
click at [52, 182] on div "Dashboard" at bounding box center [64, 183] width 46 height 31
